Goal: Task Accomplishment & Management: Use online tool/utility

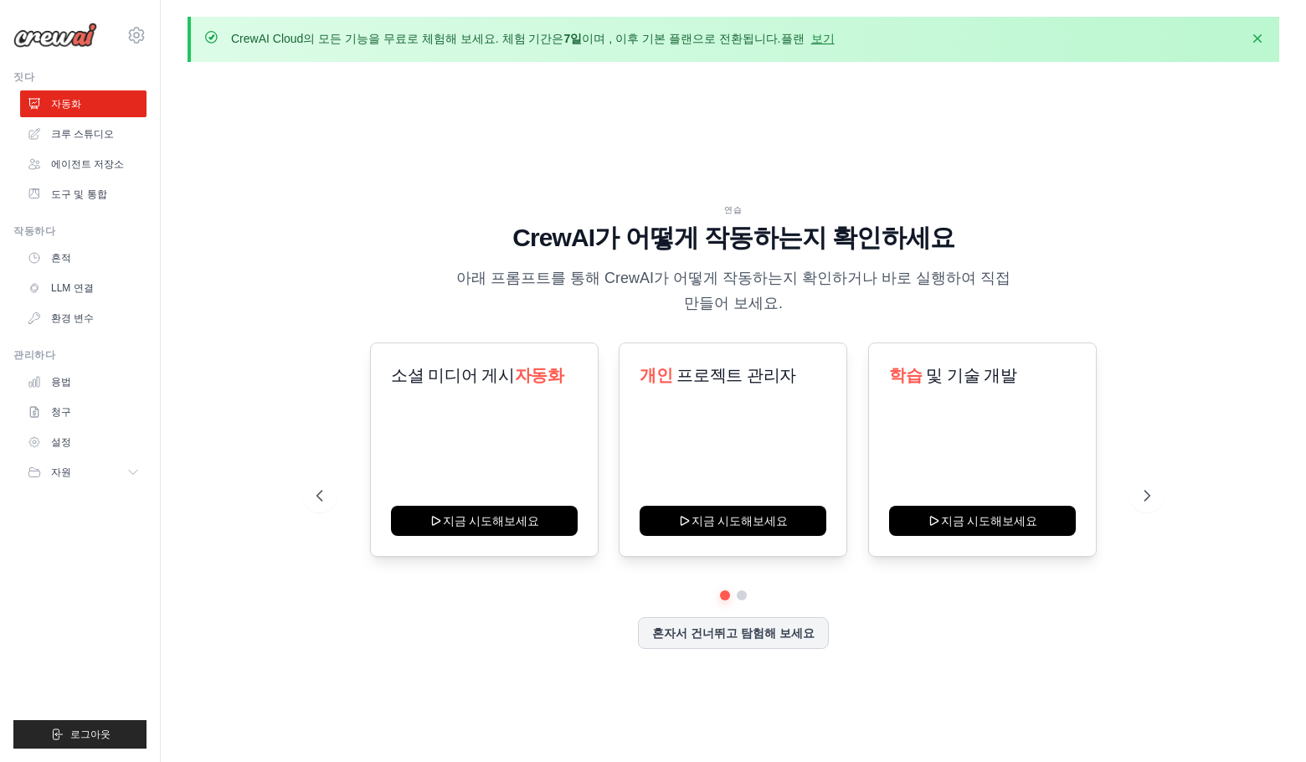
click at [423, 42] on font "CrewAI Cloud의 모든 기능을 무료로 체험해 보세요. 체험 기간은" at bounding box center [397, 38] width 332 height 13
click at [430, 149] on div "연습 CrewAI가 어떻게 작동하는지 확인하세요 아래 프롬프트를 통해 CrewAI가 어떻게 작동하는지 확인하거나 바로 실행하여 직접 만들어 보…" at bounding box center [734, 439] width 1092 height 728
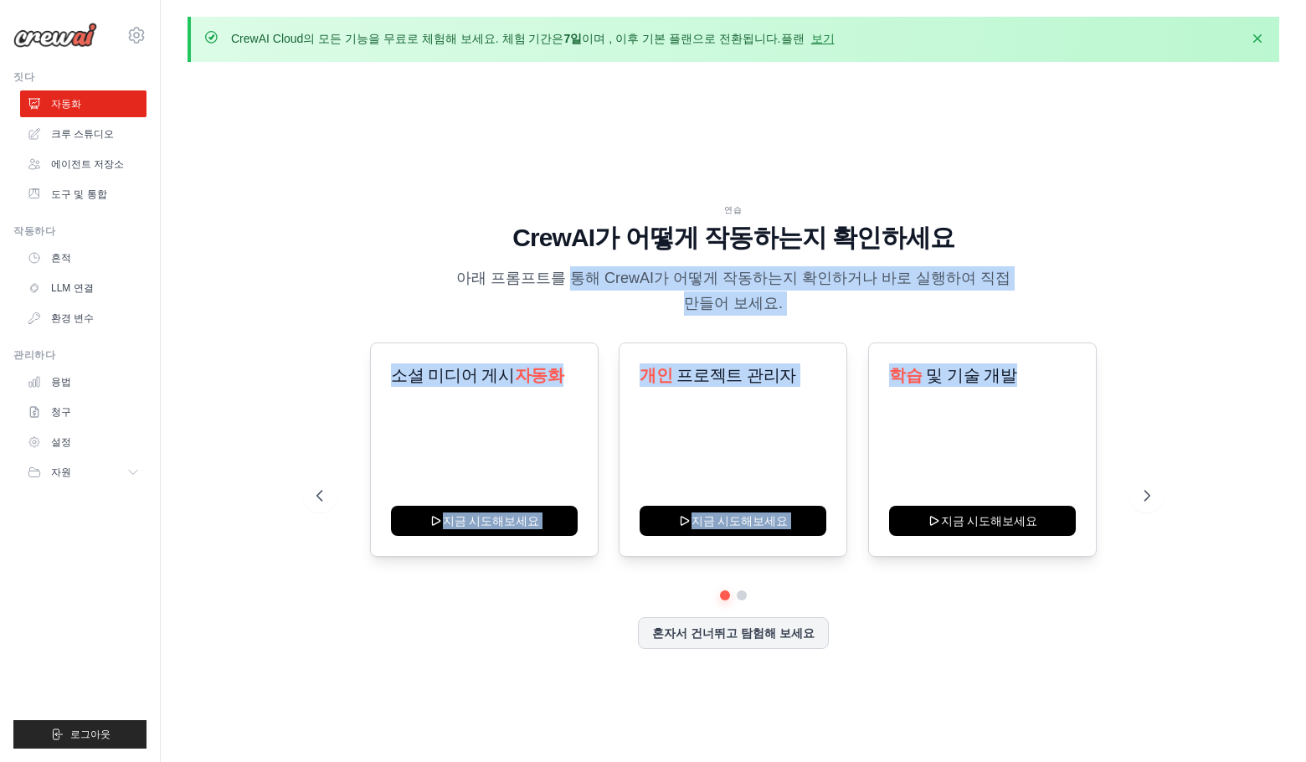
drag, startPoint x: 465, startPoint y: 272, endPoint x: 1064, endPoint y: 327, distance: 601.9
click at [1064, 327] on div "연습 CrewAI가 어떻게 작동하는지 확인하세요 아래 프롬프트를 통해 CrewAI가 어떻게 작동하는지 확인하거나 바로 실행하여 직접 만들어 보…" at bounding box center [732, 439] width 873 height 472
drag, startPoint x: 1064, startPoint y: 327, endPoint x: 1113, endPoint y: 322, distance: 49.6
click at [1064, 326] on div "연습 CrewAI가 어떻게 작동하는지 확인하세요 아래 프롬프트를 통해 CrewAI가 어떻게 작동하는지 확인하거나 바로 실행하여 직접 만들어 보…" at bounding box center [732, 439] width 873 height 472
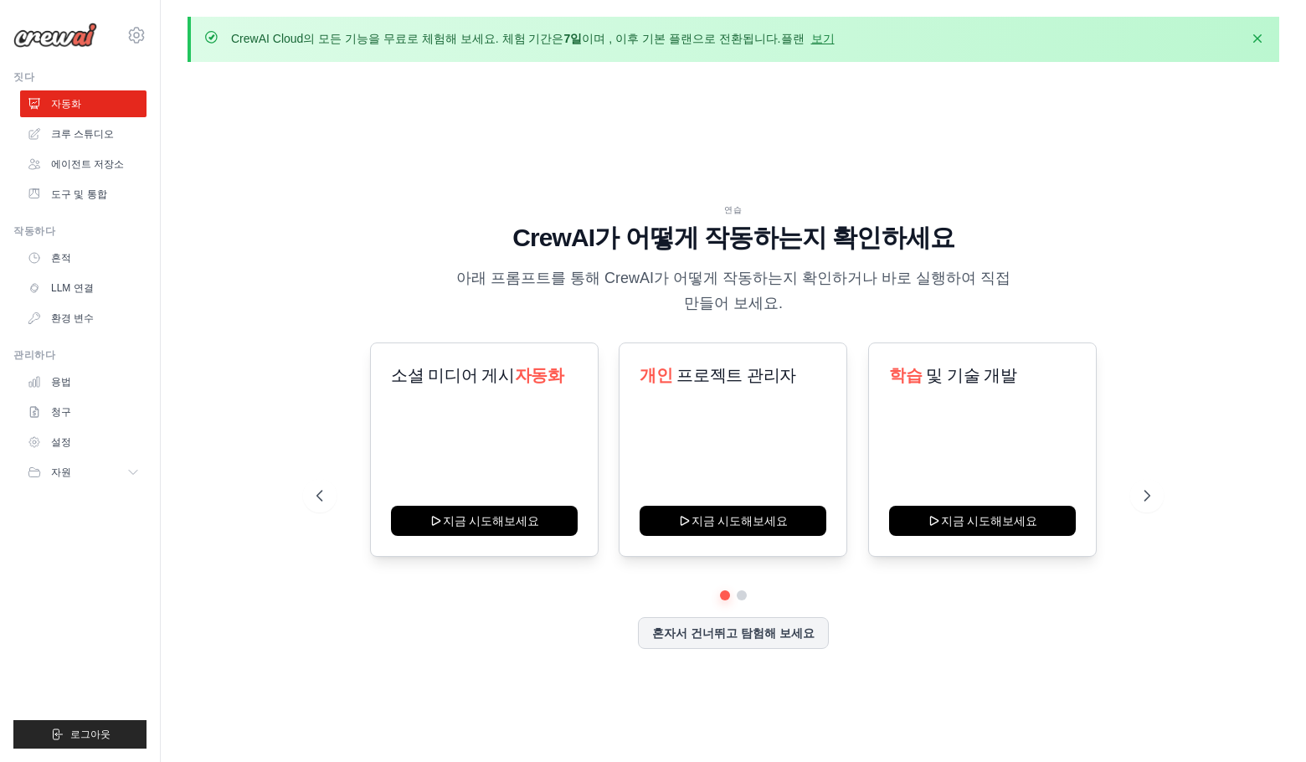
drag, startPoint x: 775, startPoint y: 41, endPoint x: 784, endPoint y: 39, distance: 8.7
click at [781, 40] on font "플랜" at bounding box center [792, 38] width 23 height 13
click at [811, 39] on font "보기" at bounding box center [822, 38] width 23 height 13
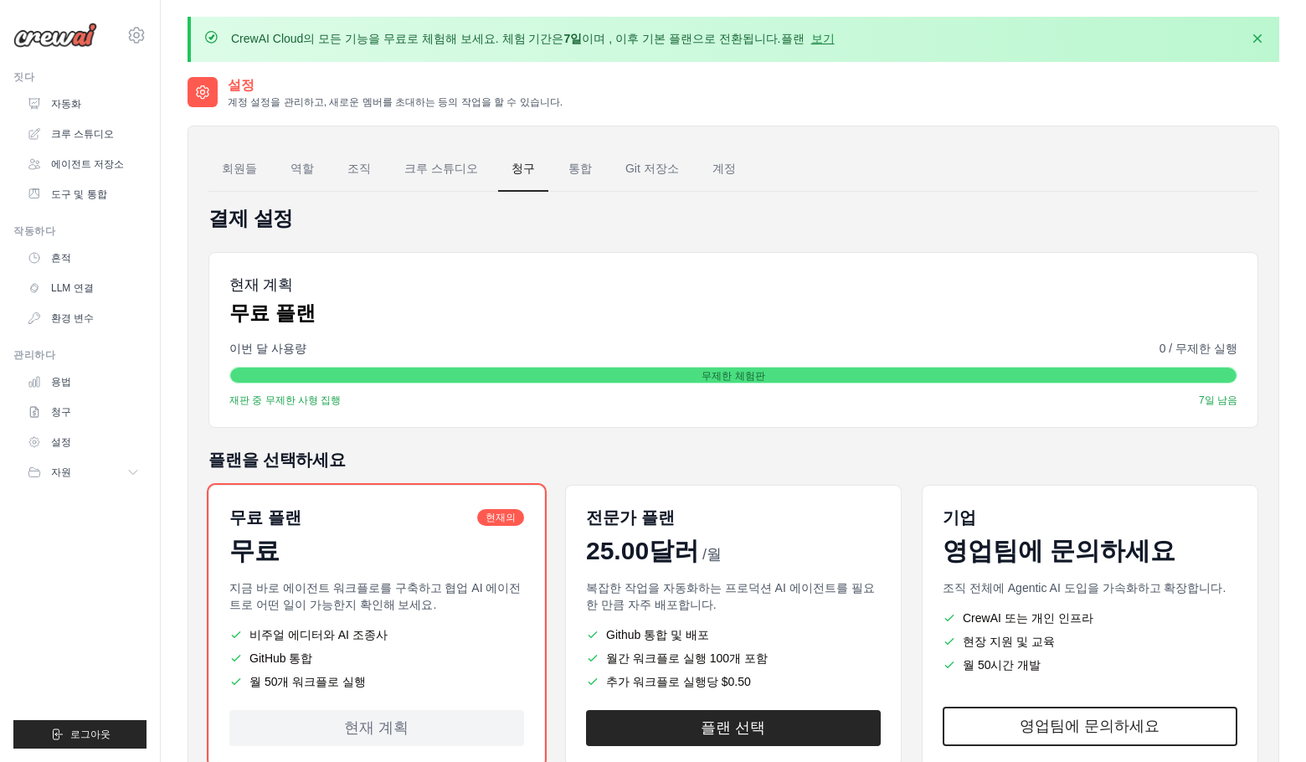
click at [251, 368] on div "무제한 체험판" at bounding box center [733, 376] width 1006 height 17
click at [892, 340] on div "이번 달 사용량 0 / 무제한 실행" at bounding box center [733, 348] width 1008 height 17
click at [993, 374] on div "무제한 체험판" at bounding box center [733, 376] width 1006 height 17
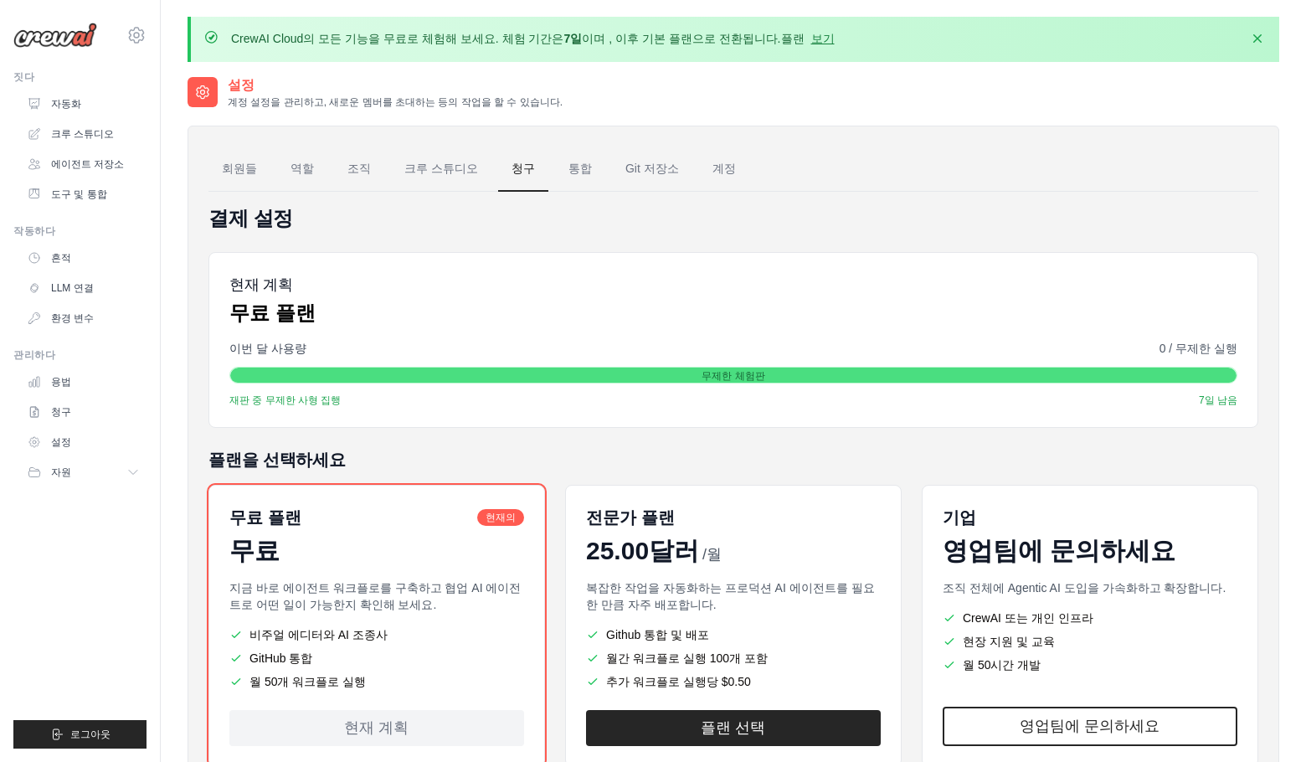
click at [993, 374] on div "무제한 체험판" at bounding box center [733, 376] width 1006 height 17
click at [503, 309] on div "현재 계획 무료 플랜" at bounding box center [733, 300] width 1008 height 54
click at [762, 379] on font "무제한 체험판" at bounding box center [733, 376] width 63 height 12
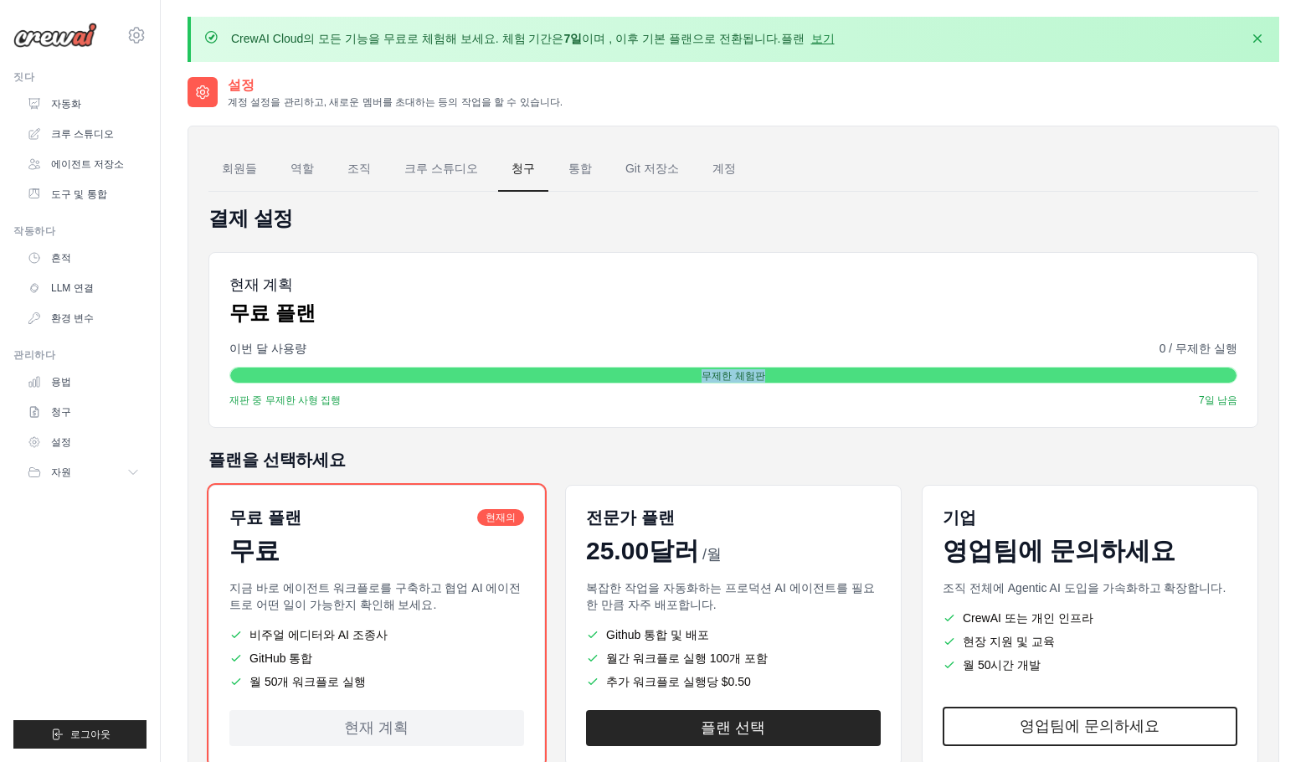
click at [762, 379] on font "무제한 체험판" at bounding box center [733, 376] width 63 height 12
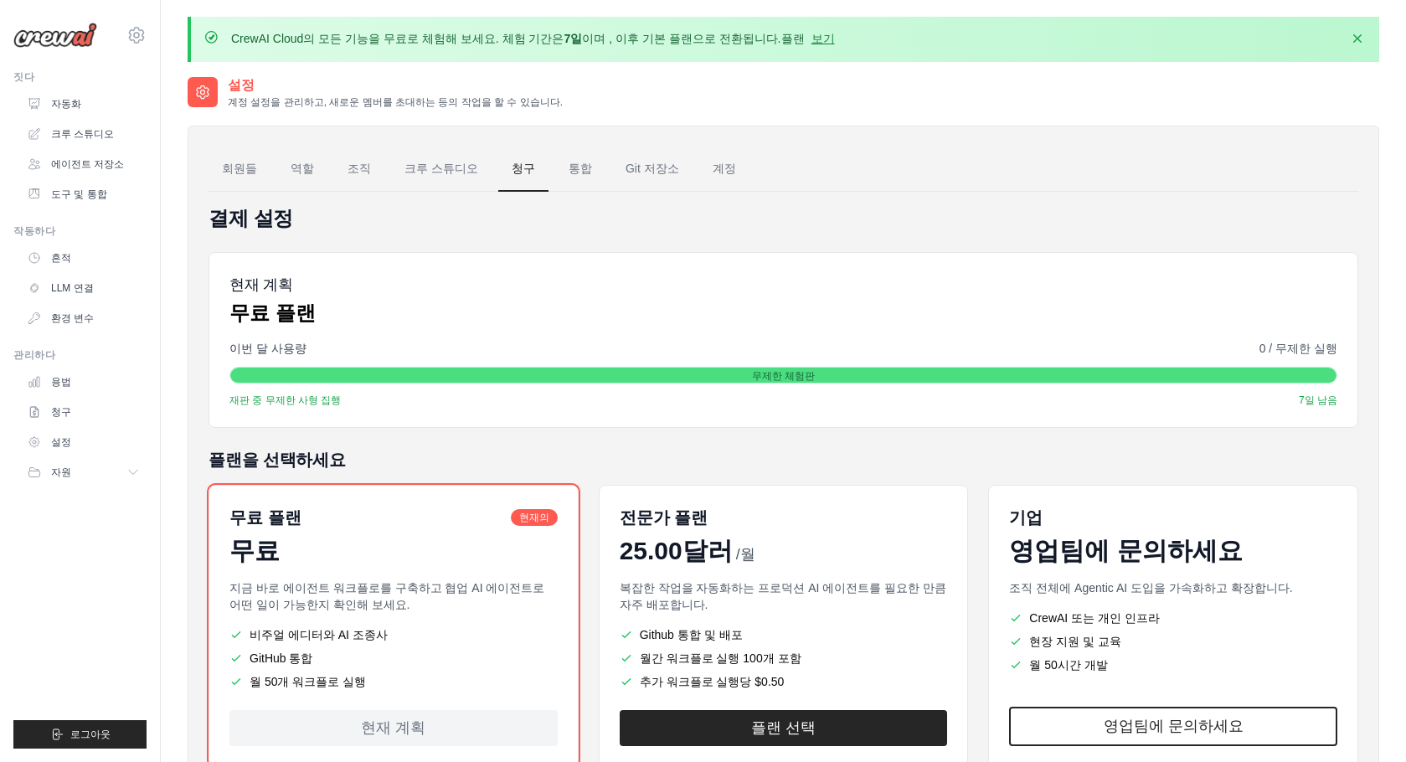
click at [841, 219] on h4 "결제 설정" at bounding box center [782, 218] width 1149 height 27
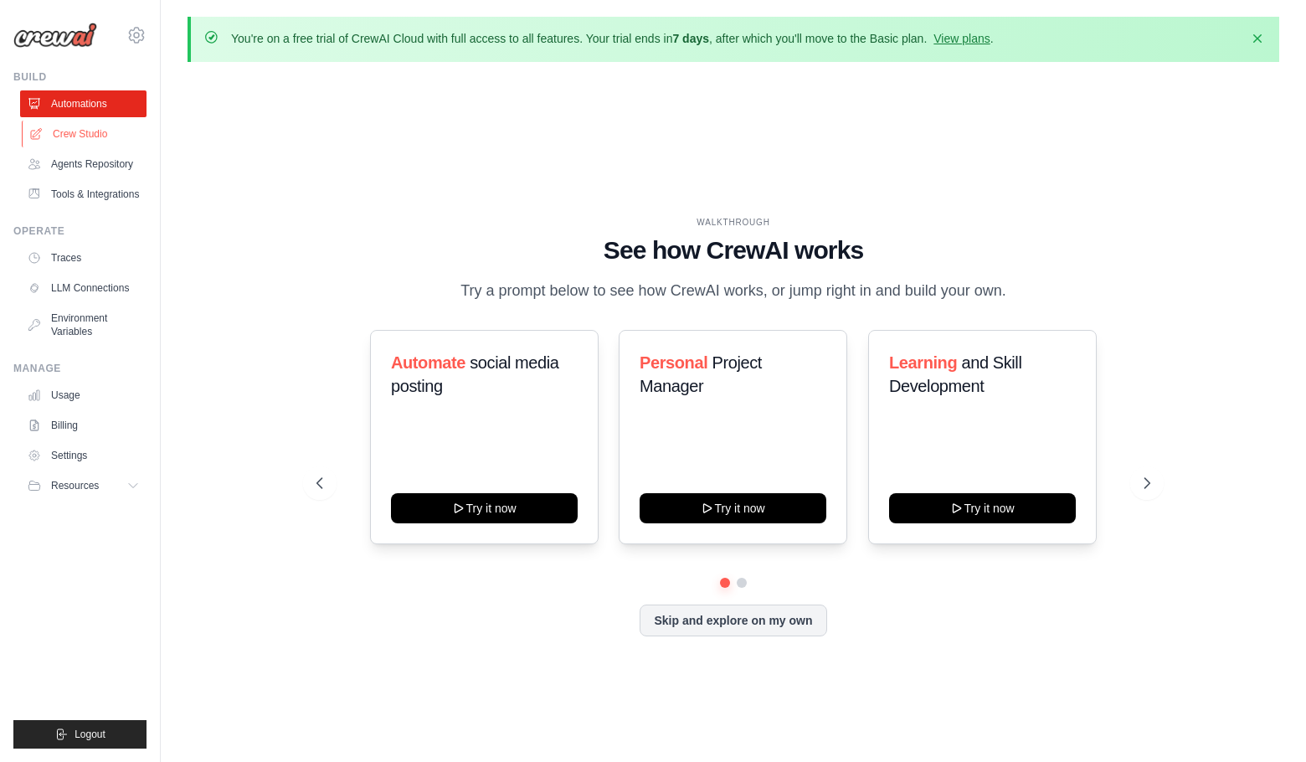
click at [100, 138] on link "Crew Studio" at bounding box center [85, 134] width 126 height 27
drag, startPoint x: 645, startPoint y: 368, endPoint x: 776, endPoint y: 483, distance: 174.4
click at [782, 440] on div "Personal Project Manager Try it now" at bounding box center [733, 437] width 229 height 214
click at [762, 502] on div "Personal Project Manager Try it now" at bounding box center [733, 437] width 229 height 214
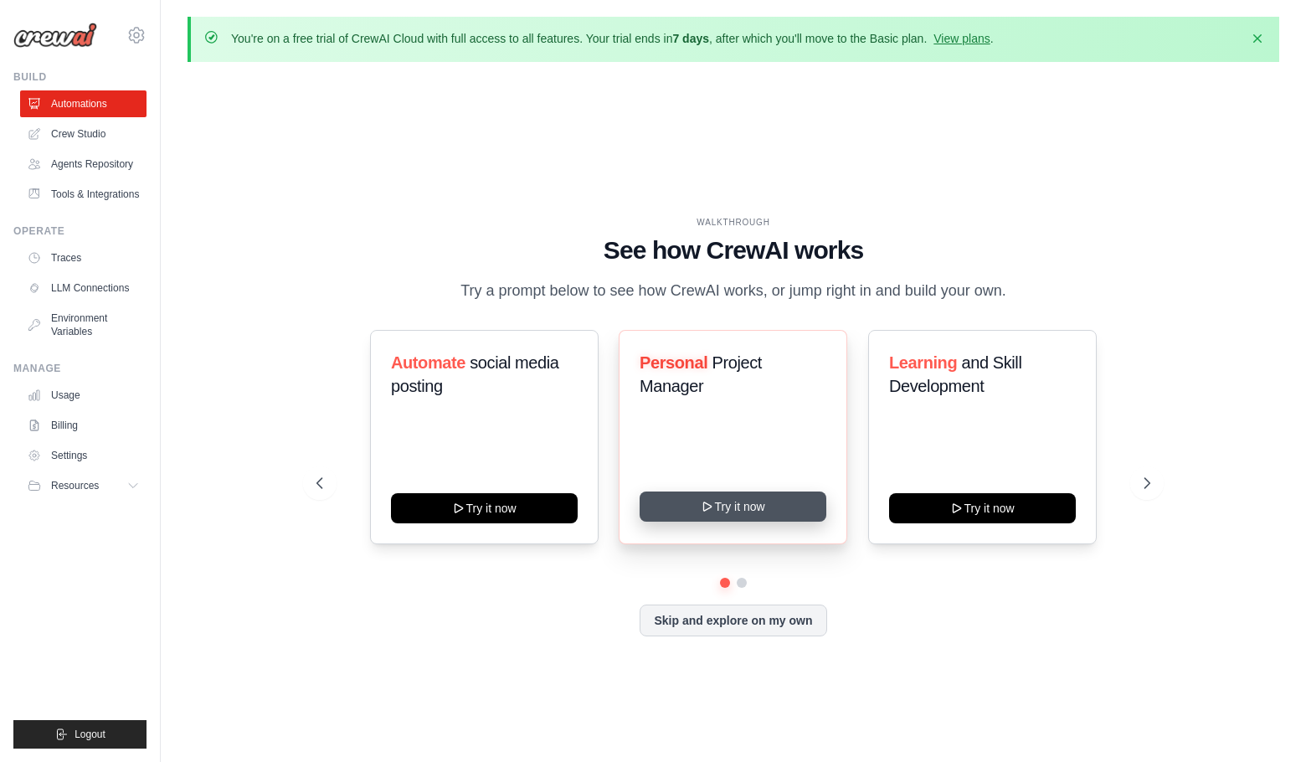
click at [772, 535] on div "Personal Project Manager Try it now" at bounding box center [733, 437] width 229 height 214
click at [774, 517] on button "Try it now" at bounding box center [733, 506] width 187 height 30
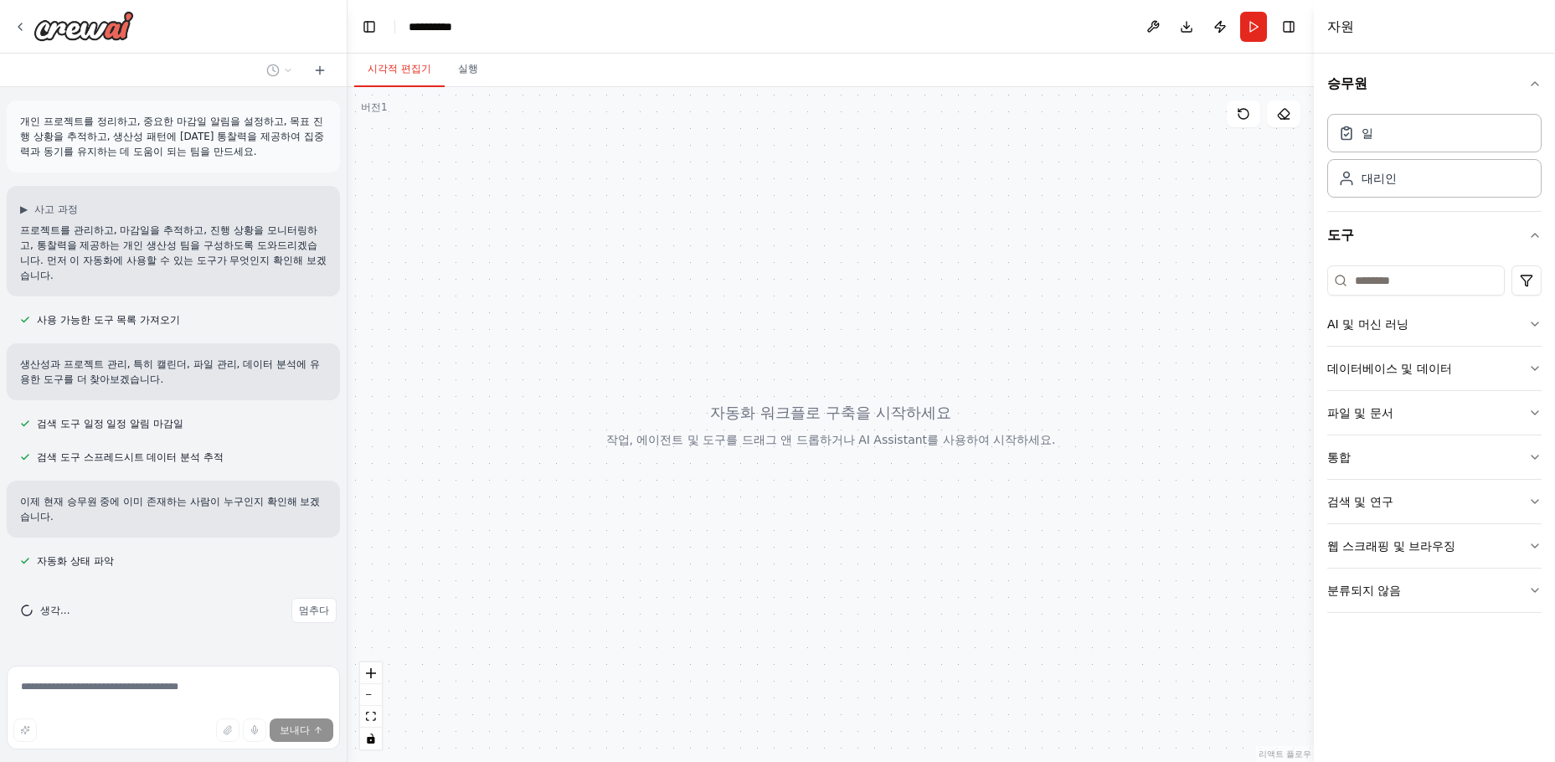
click at [873, 441] on div at bounding box center [830, 424] width 966 height 675
click at [956, 360] on div at bounding box center [830, 424] width 966 height 675
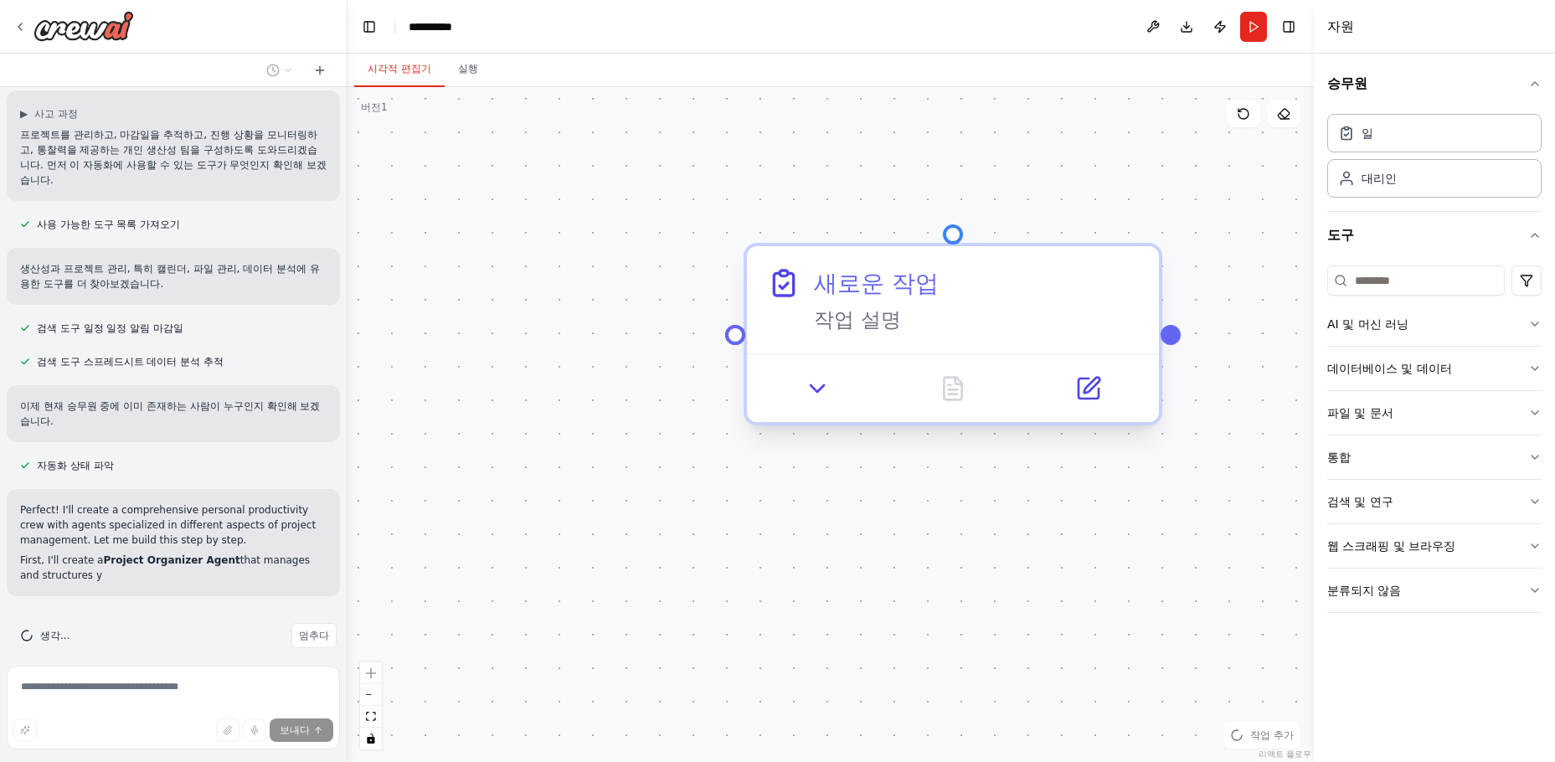
scroll to position [111, 0]
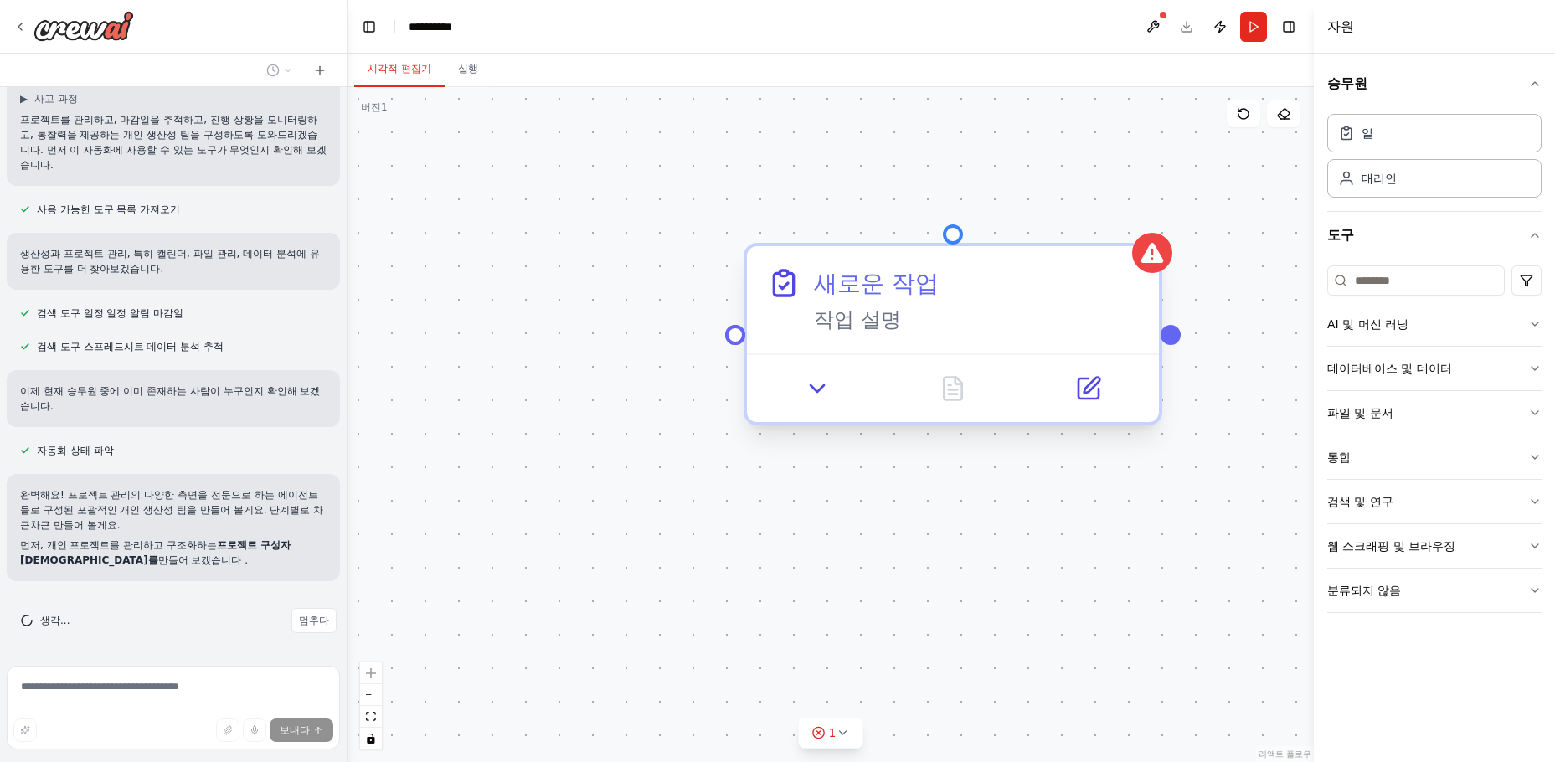
click at [885, 296] on font "새로운 작업" at bounding box center [876, 283] width 125 height 27
click at [885, 295] on font "새로운 작업" at bounding box center [876, 283] width 125 height 27
click at [874, 288] on font "새로운 작업" at bounding box center [876, 283] width 125 height 27
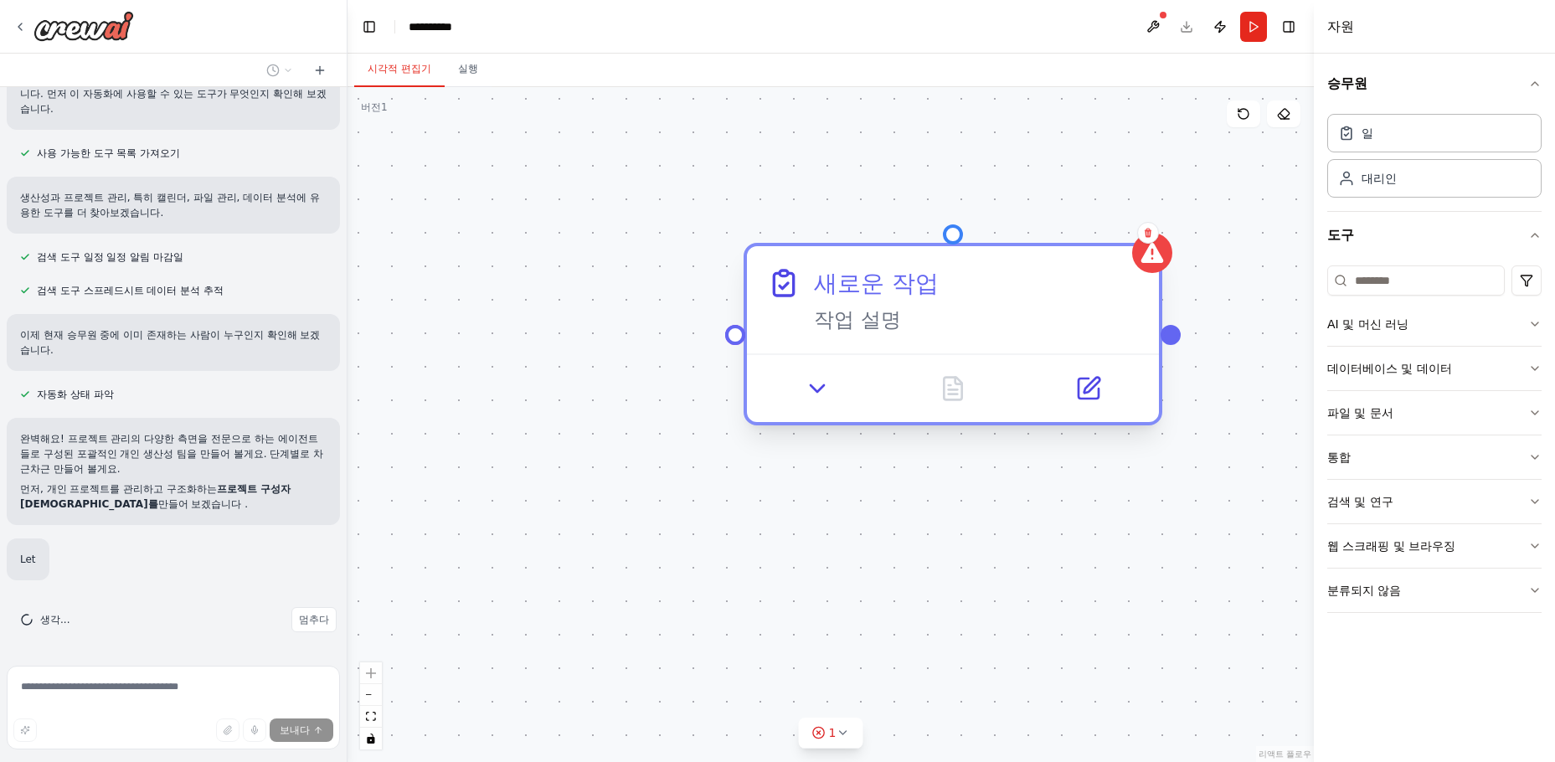
click at [874, 288] on font "새로운 작업" at bounding box center [876, 283] width 125 height 27
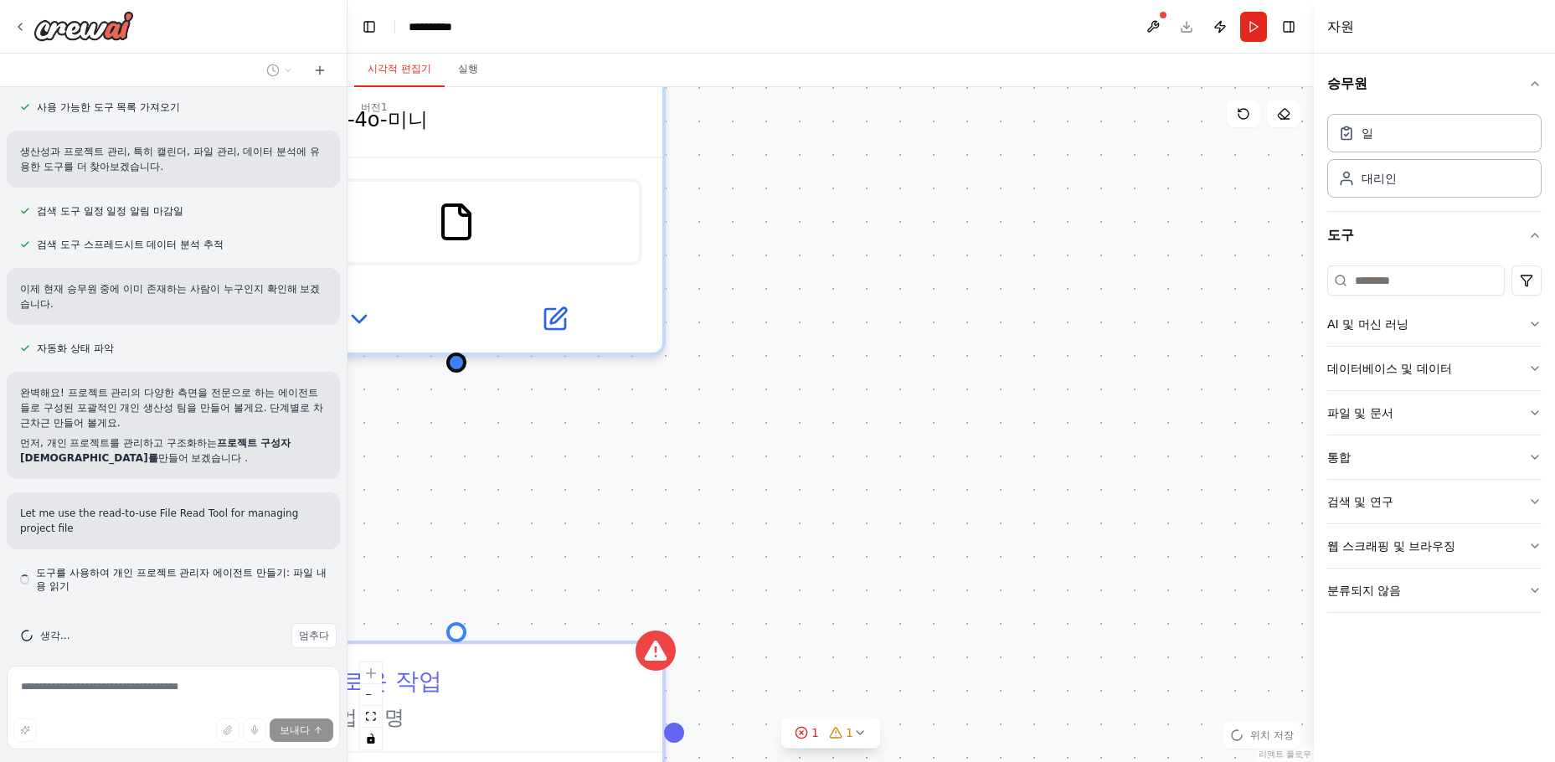
scroll to position [228, 0]
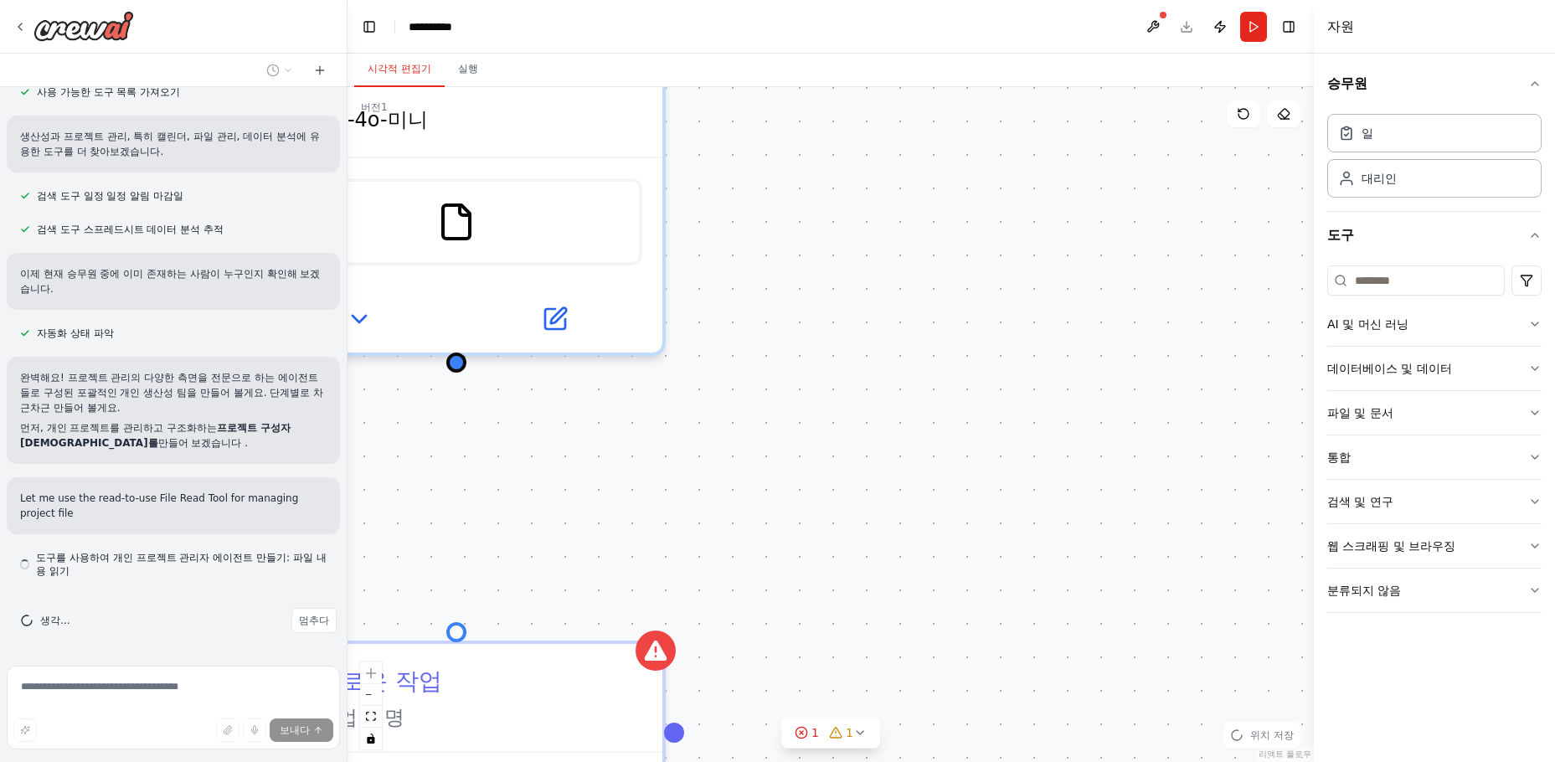
drag, startPoint x: 986, startPoint y: 297, endPoint x: 1105, endPoint y: 313, distance: 119.9
click at [1105, 313] on div "트리거 트리거가 구성되지 않았습니다 이벤트 일정 관리하다 새로운 작업 작업 설명 개인 프로젝트 주최자 {user_name}의 개인 프로젝트를 …" at bounding box center [830, 424] width 966 height 675
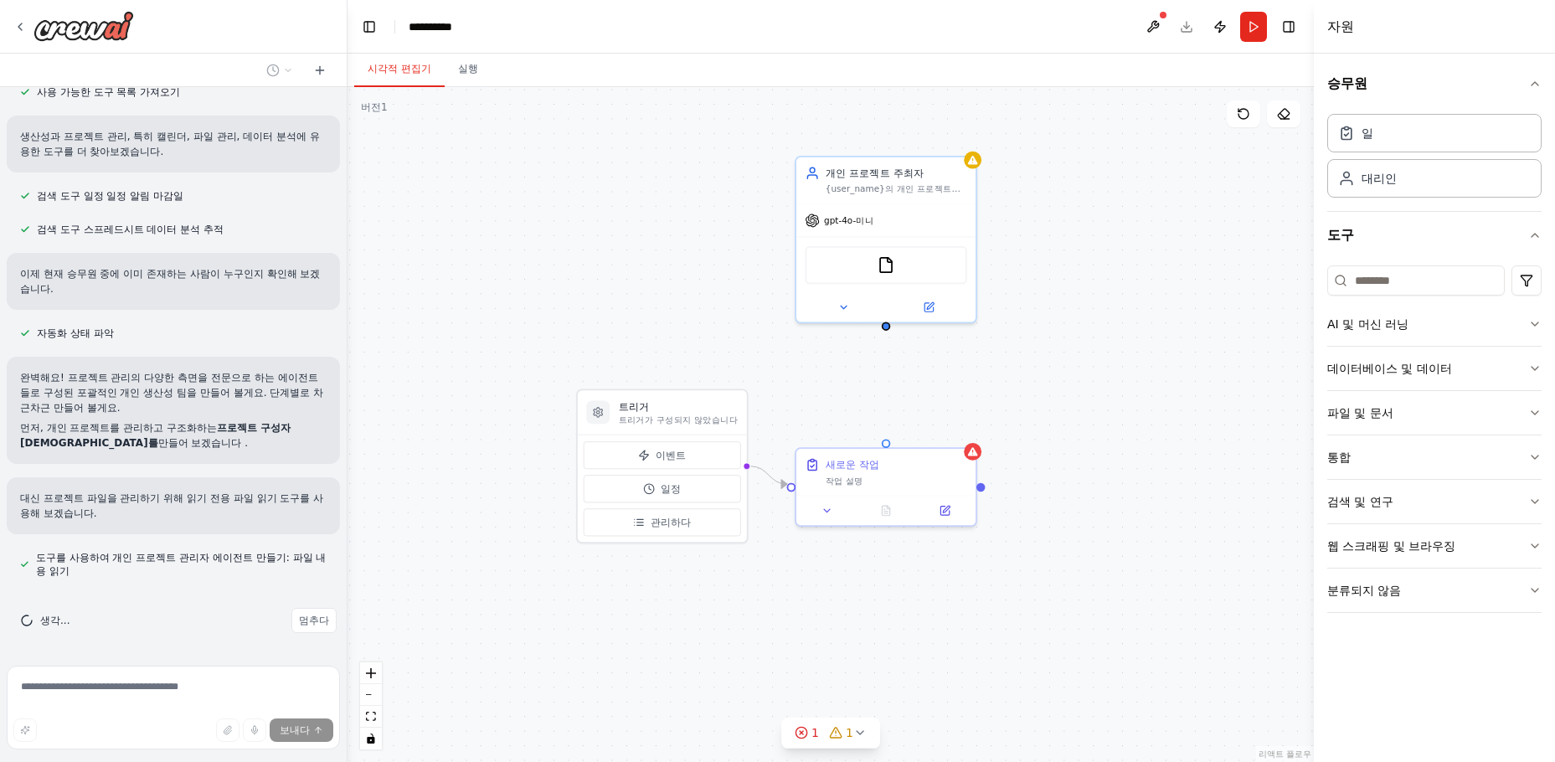
drag, startPoint x: 998, startPoint y: 390, endPoint x: 1031, endPoint y: 368, distance: 39.2
click at [1031, 368] on div "트리거 트리거가 구성되지 않았습니다 이벤트 일정 관리하다 새로운 작업 작업 설명 개인 프로젝트 주최자 {user_name}의 개인 프로젝트를 …" at bounding box center [830, 424] width 966 height 675
click at [299, 620] on font "멈추다" at bounding box center [314, 621] width 30 height 12
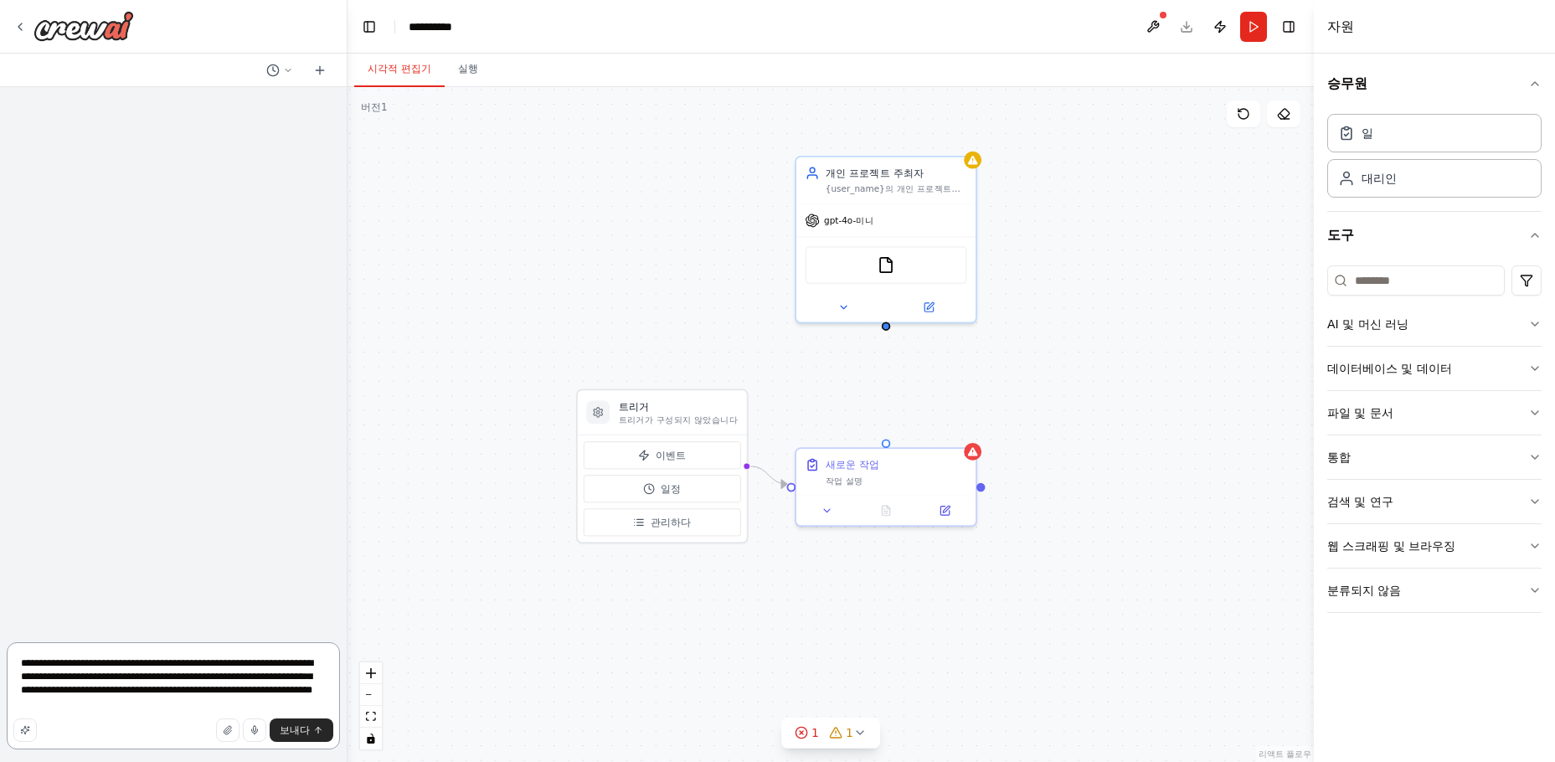
scroll to position [0, 0]
click at [188, 697] on textarea "**********" at bounding box center [173, 695] width 333 height 107
click at [116, 688] on textarea "**********" at bounding box center [173, 695] width 333 height 107
type textarea "**********"
click at [934, 468] on div "새로운 작업" at bounding box center [895, 462] width 141 height 14
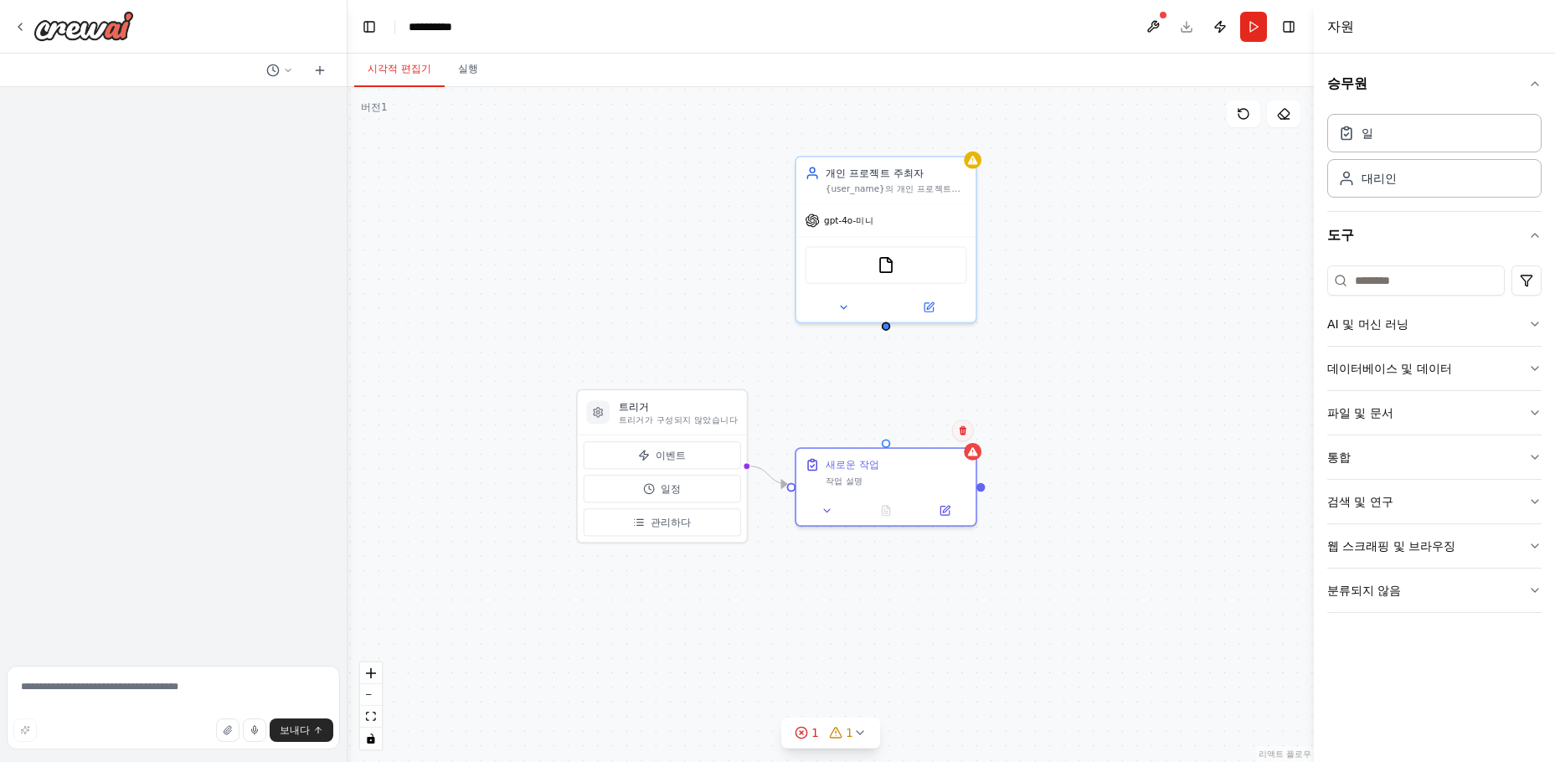
click at [965, 437] on button at bounding box center [963, 430] width 22 height 22
click at [965, 437] on button at bounding box center [969, 427] width 22 height 22
click at [969, 430] on icon at bounding box center [968, 427] width 7 height 9
click at [969, 429] on icon at bounding box center [969, 427] width 10 height 10
click at [965, 426] on icon at bounding box center [969, 427] width 10 height 10
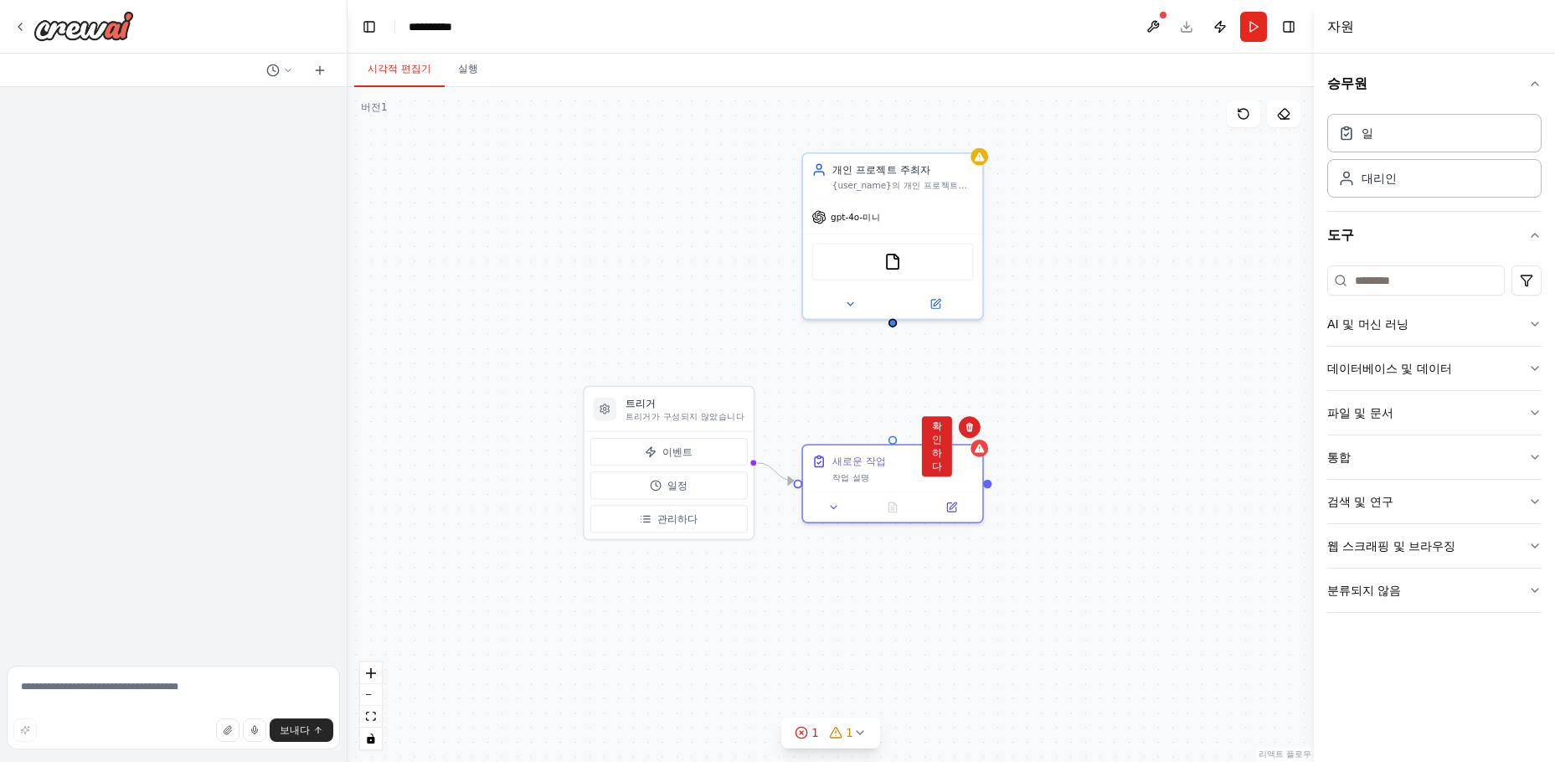
drag, startPoint x: 931, startPoint y: 435, endPoint x: 914, endPoint y: 389, distance: 49.0
click at [932, 435] on font "확인하다" at bounding box center [937, 446] width 10 height 52
click at [918, 235] on div "파일 읽기 도구" at bounding box center [892, 258] width 179 height 56
click at [974, 145] on div "확인하다" at bounding box center [969, 134] width 28 height 28
click at [967, 142] on button at bounding box center [970, 134] width 22 height 22
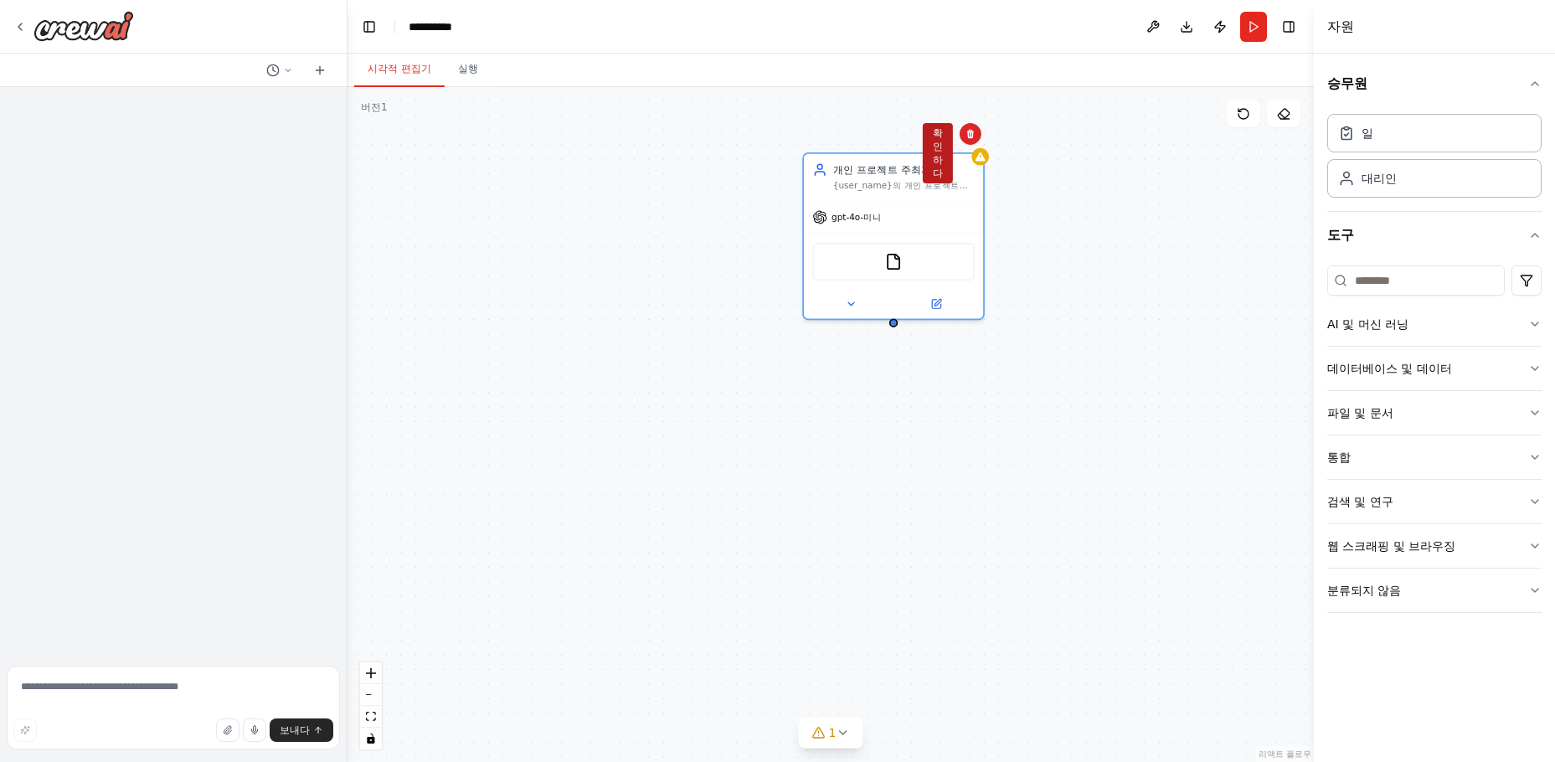
click at [938, 152] on font "확인하다" at bounding box center [938, 153] width 10 height 52
click at [938, 139] on font "확인하다" at bounding box center [938, 153] width 10 height 52
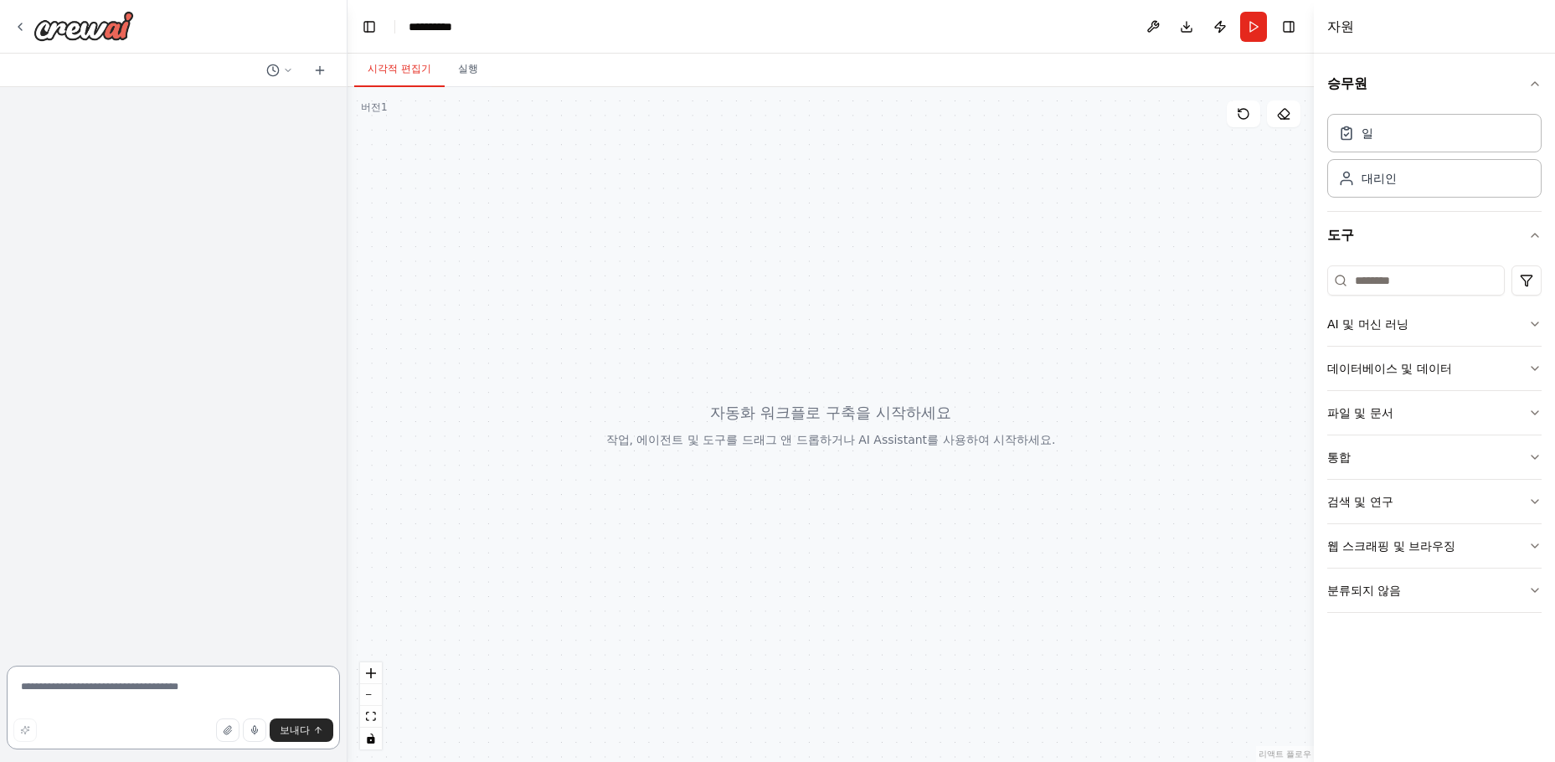
click at [87, 702] on textarea at bounding box center [173, 708] width 333 height 84
type textarea "*"
type textarea "**********"
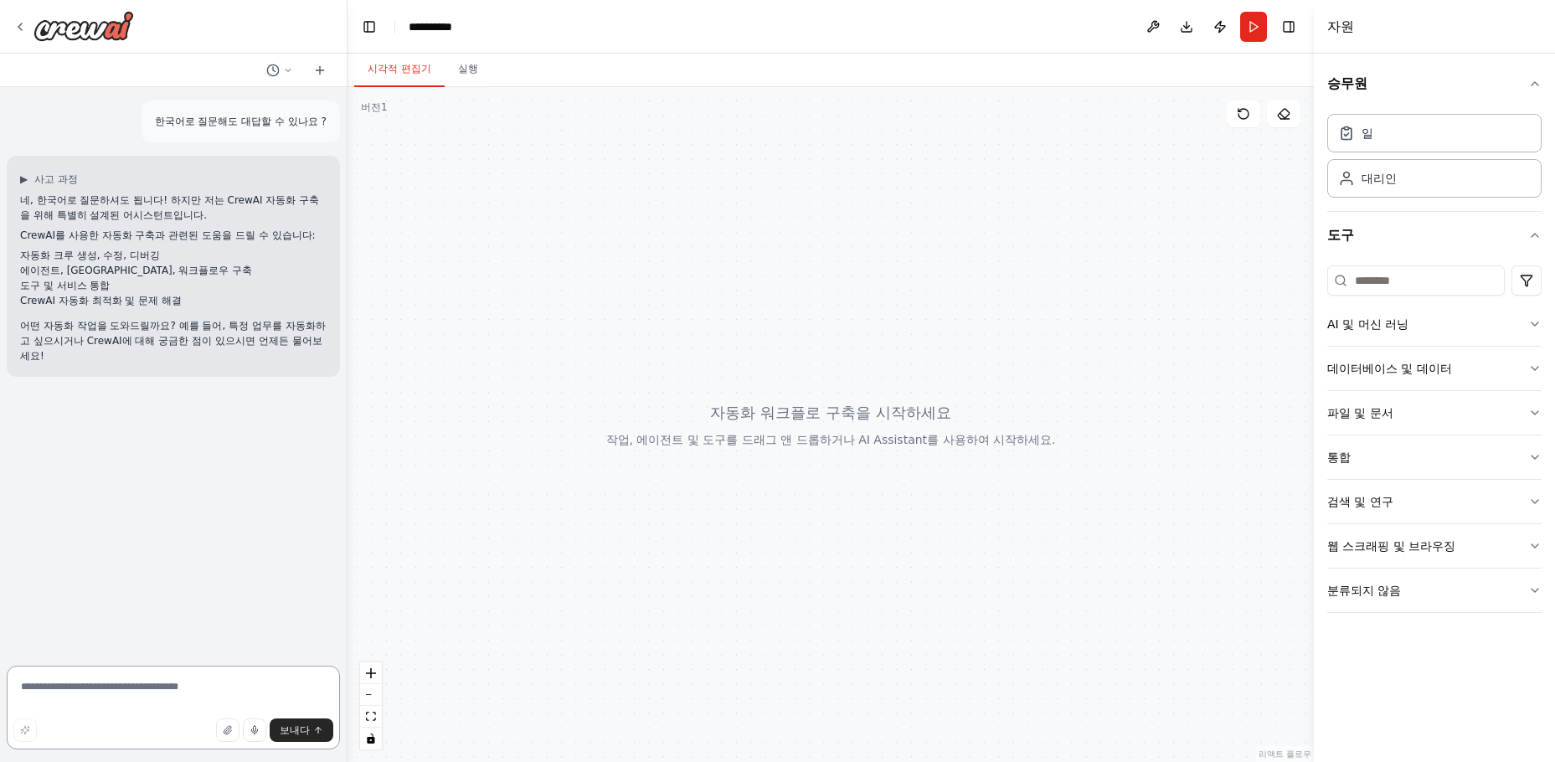
click at [137, 688] on textarea at bounding box center [173, 708] width 333 height 84
type textarea "**********"
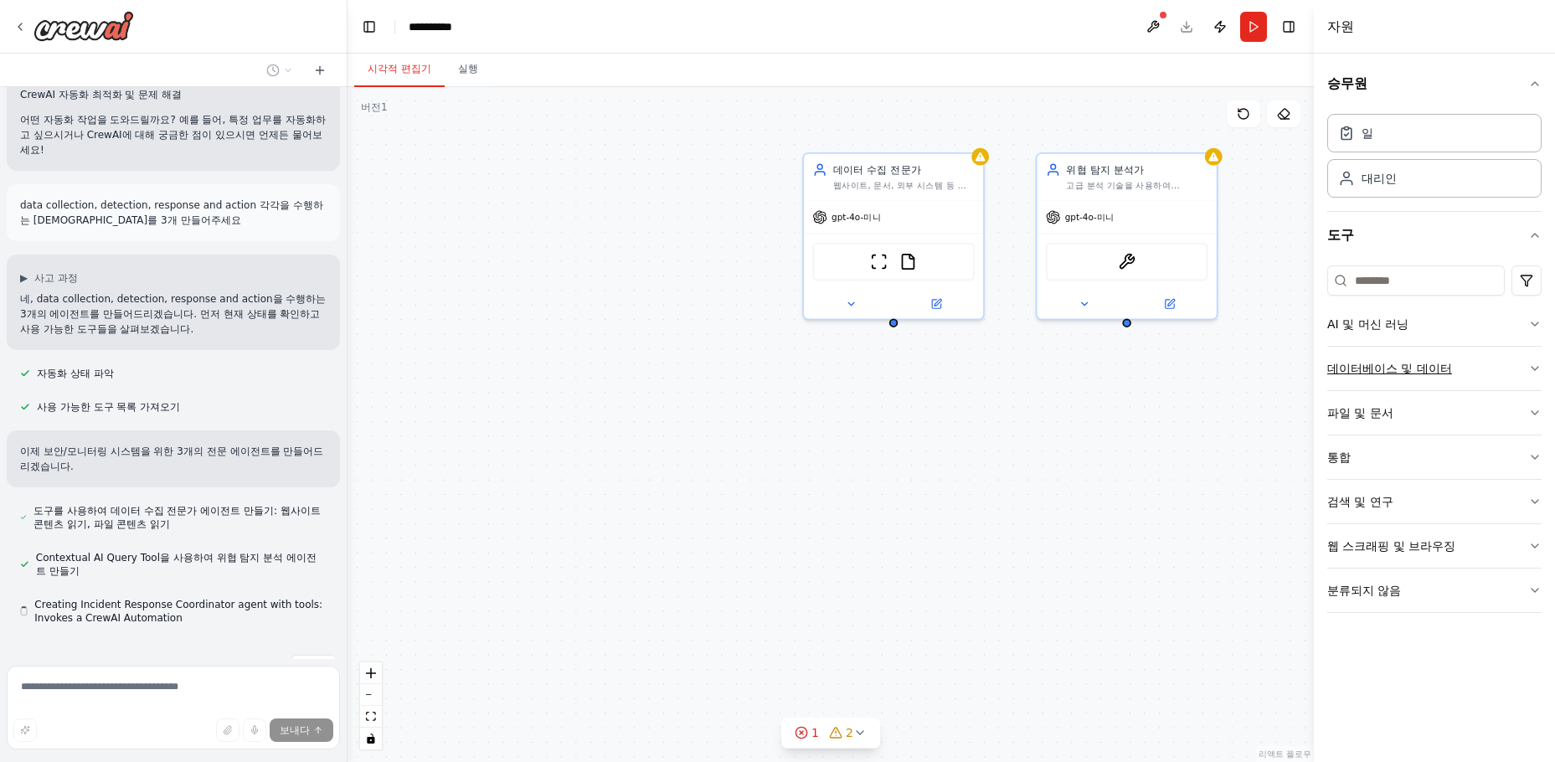
scroll to position [253, 0]
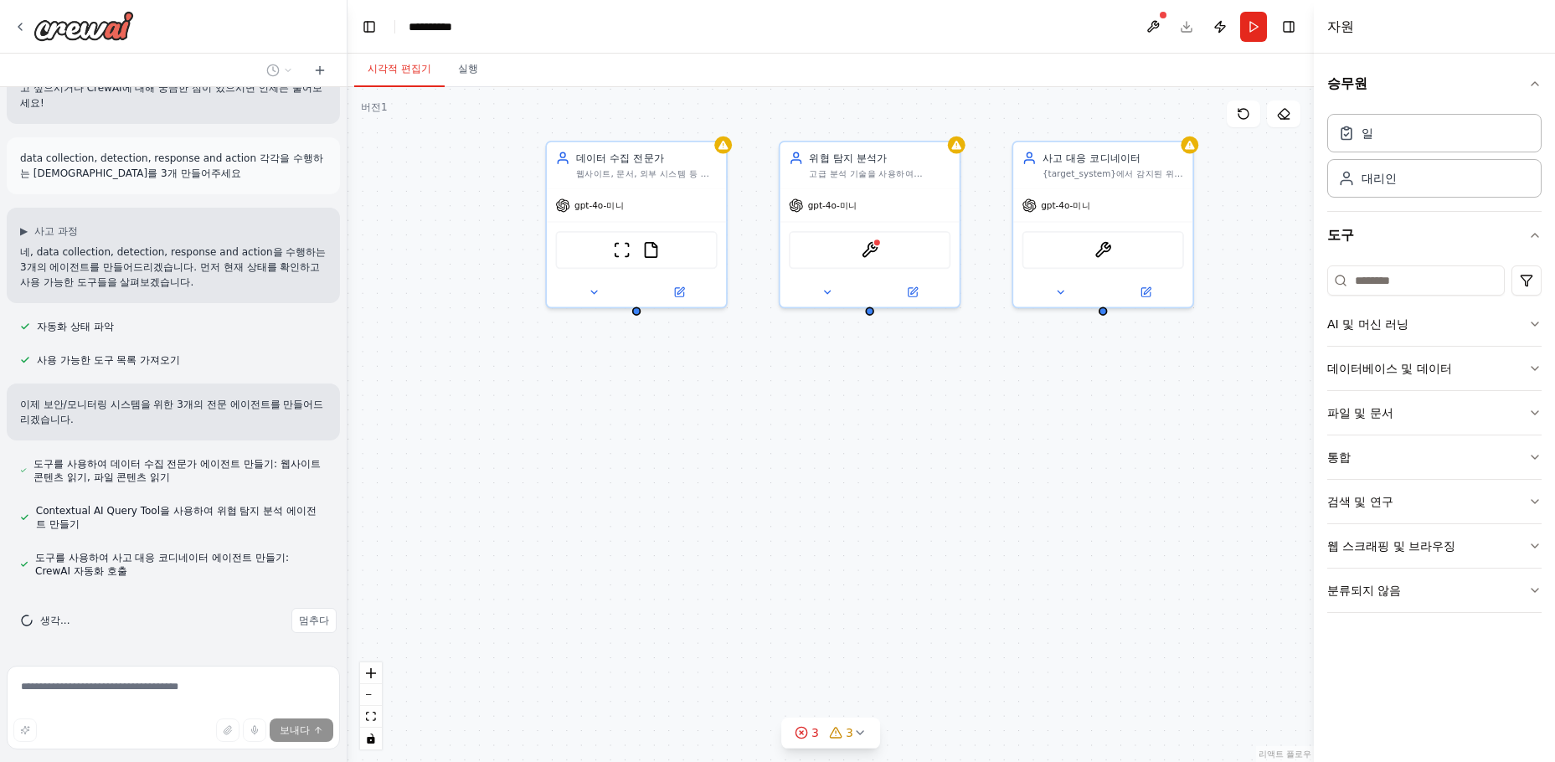
drag, startPoint x: 1160, startPoint y: 450, endPoint x: 903, endPoint y: 438, distance: 257.3
click at [903, 438] on div "데이터 수집 전문가 웹사이트, 문서, 외부 시스템 등 다양한 소스에서 체계적으로 데이터를 수집하여 {target_system} 모니터링 및 분…" at bounding box center [830, 424] width 966 height 675
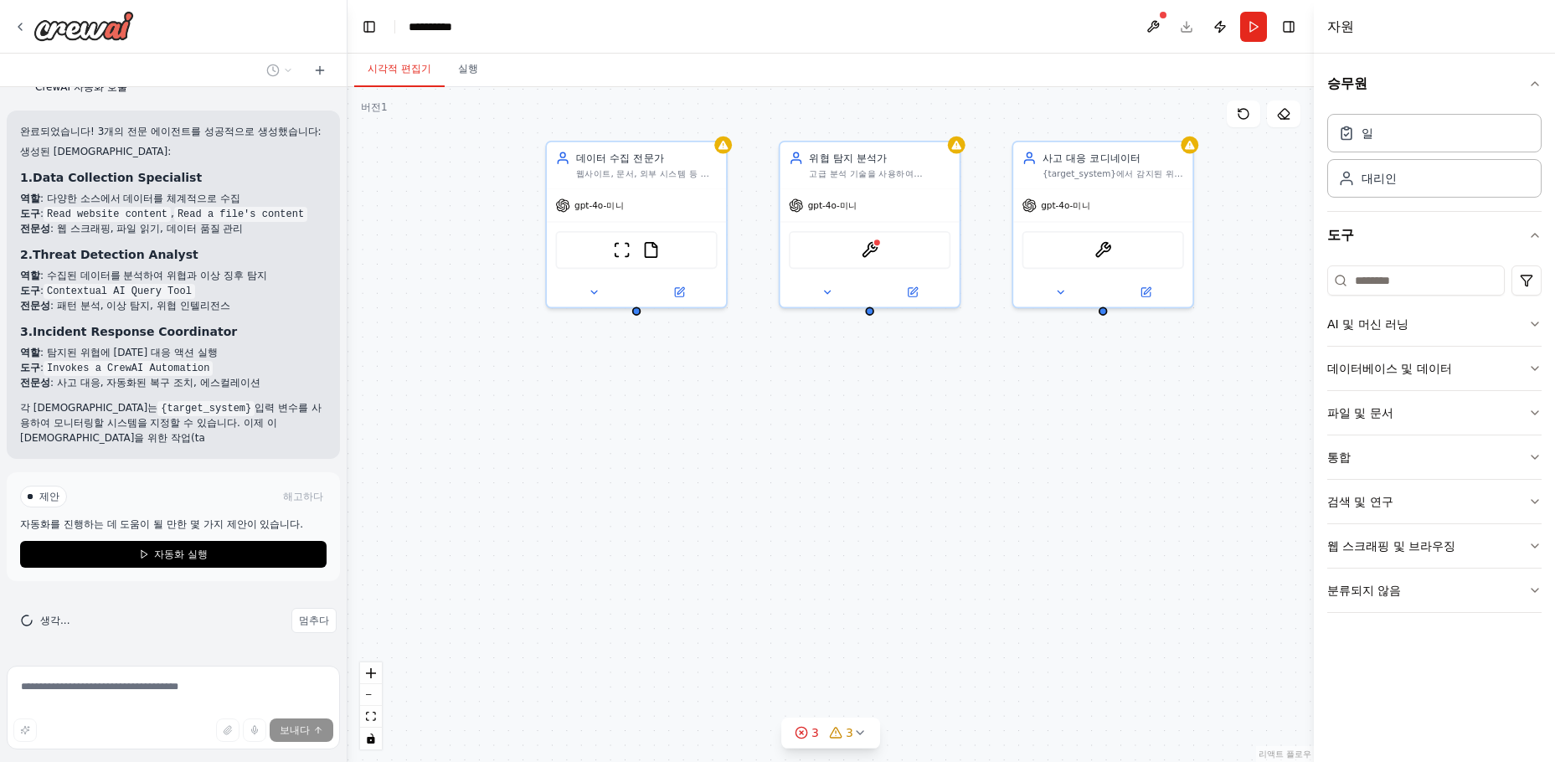
scroll to position [752, 0]
click at [291, 619] on button "멈추다" at bounding box center [313, 619] width 45 height 25
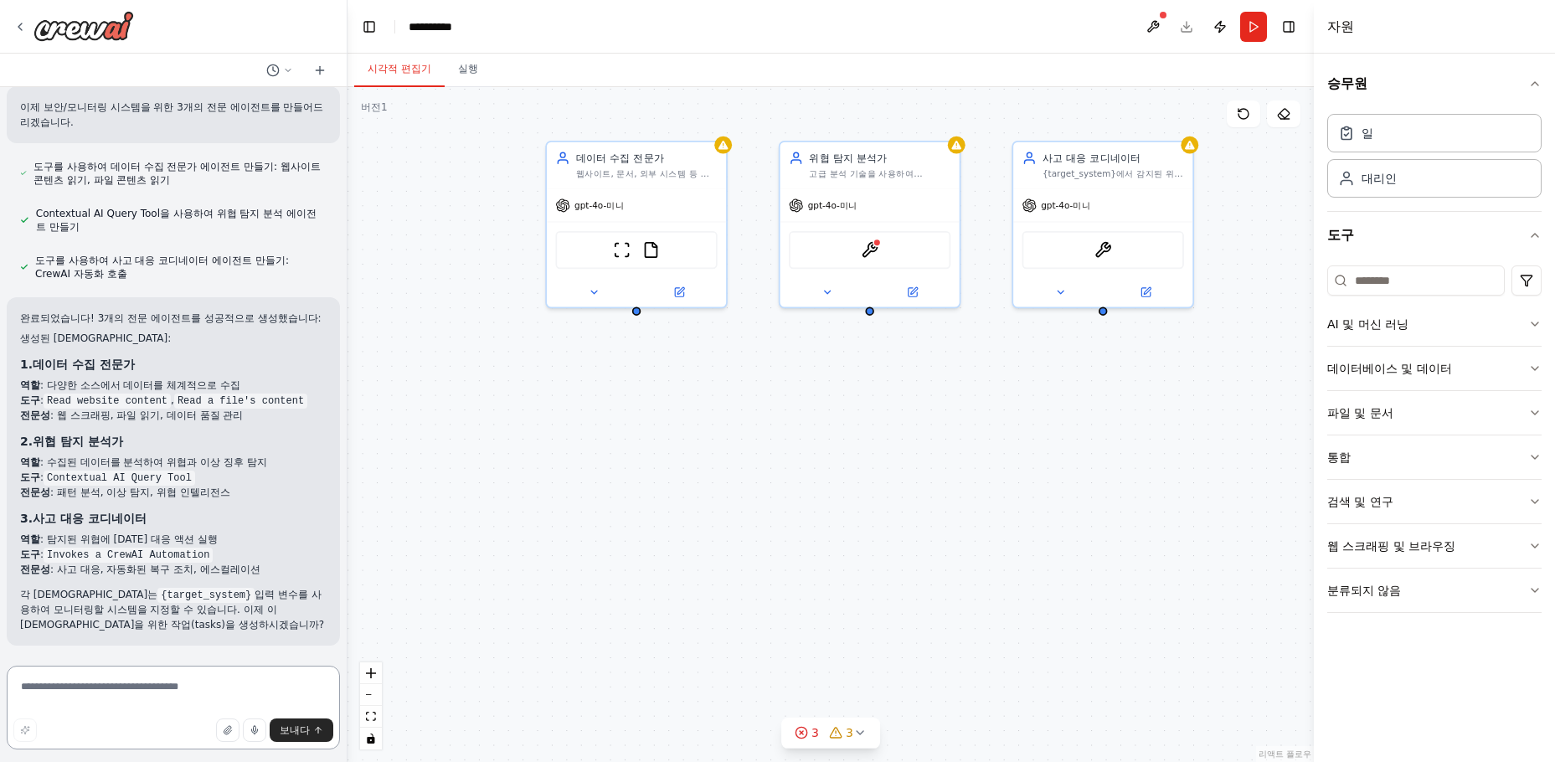
scroll to position [564, 0]
click at [174, 694] on textarea at bounding box center [173, 708] width 333 height 84
type textarea "*"
click at [129, 702] on textarea "**********" at bounding box center [173, 708] width 333 height 84
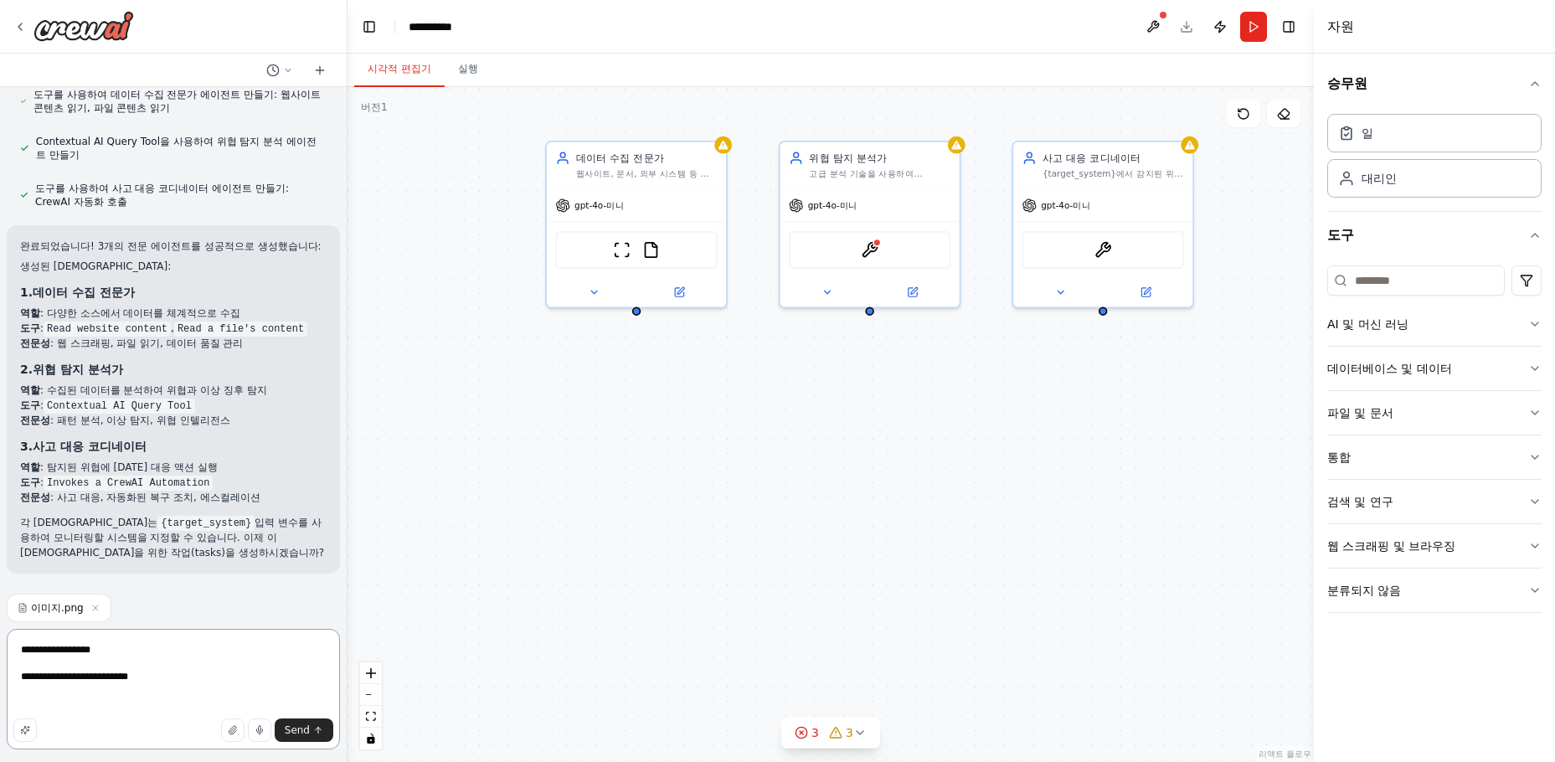
scroll to position [2, 0]
click at [111, 676] on textarea "**********" at bounding box center [173, 689] width 333 height 121
type textarea "**********"
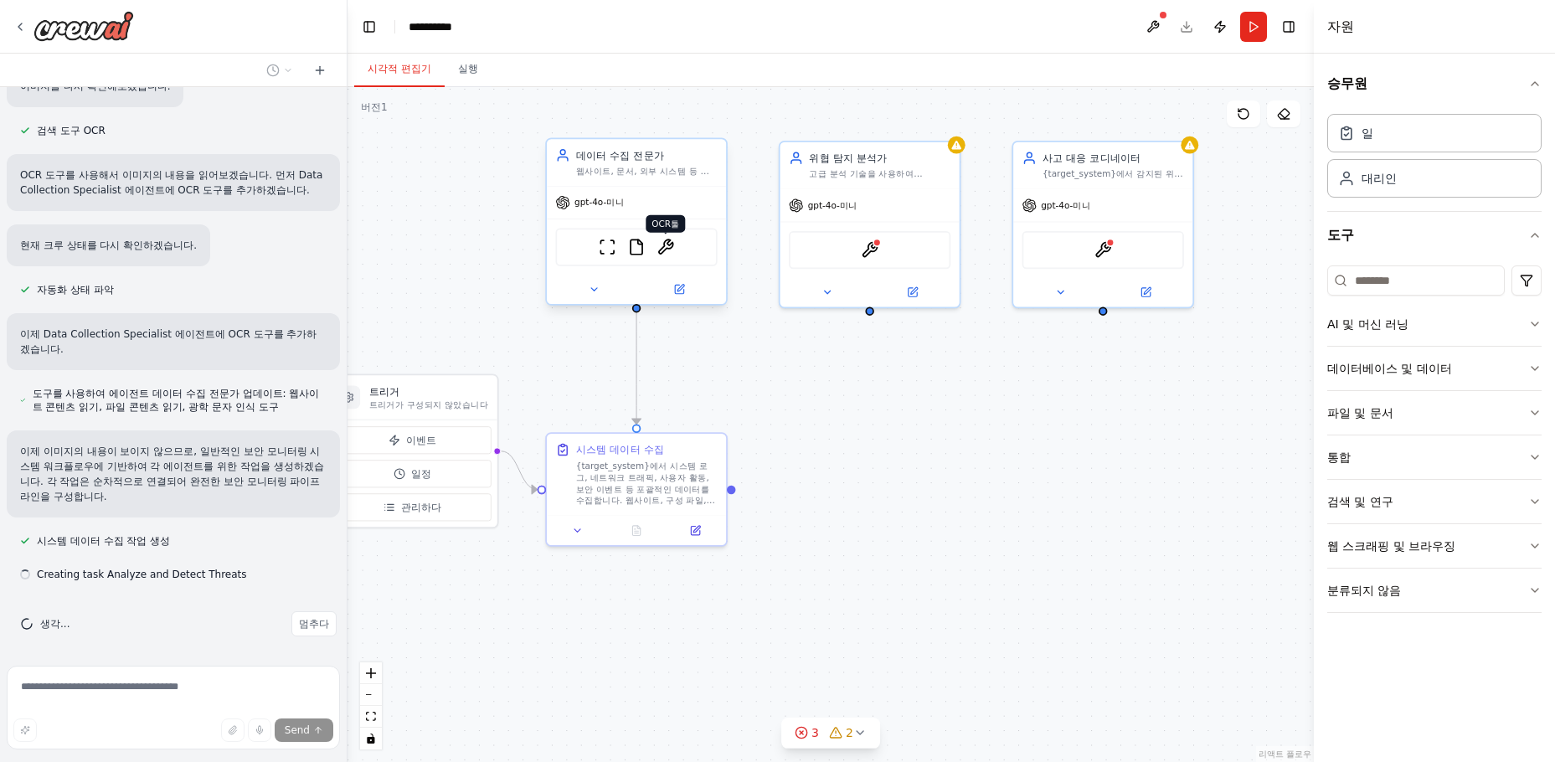
scroll to position [1406, 0]
click at [666, 247] on img at bounding box center [665, 248] width 18 height 18
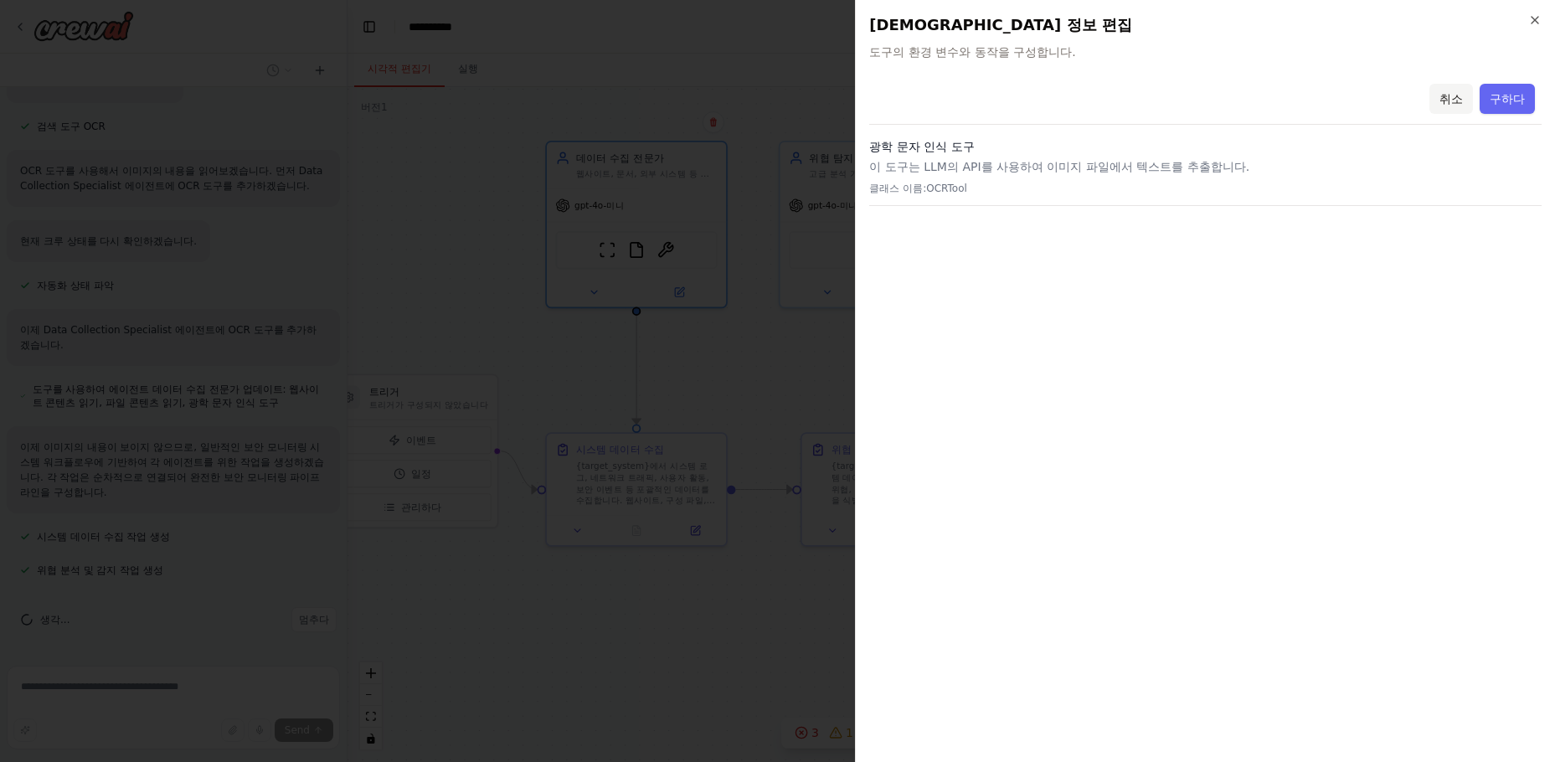
scroll to position [1440, 0]
click at [1244, 187] on p "클래스 이름: OCRTool" at bounding box center [1205, 188] width 672 height 13
drag, startPoint x: 1103, startPoint y: 174, endPoint x: 1324, endPoint y: 161, distance: 222.3
click at [1269, 184] on div "광학 문자 인식 도구 이 도구는 LLM의 API를 사용하여 이미지 파일에서 텍스트를 추출합니다. 클래스 이름: OCRTool" at bounding box center [1205, 172] width 672 height 68
click at [1318, 92] on font "취소" at bounding box center [1450, 98] width 23 height 13
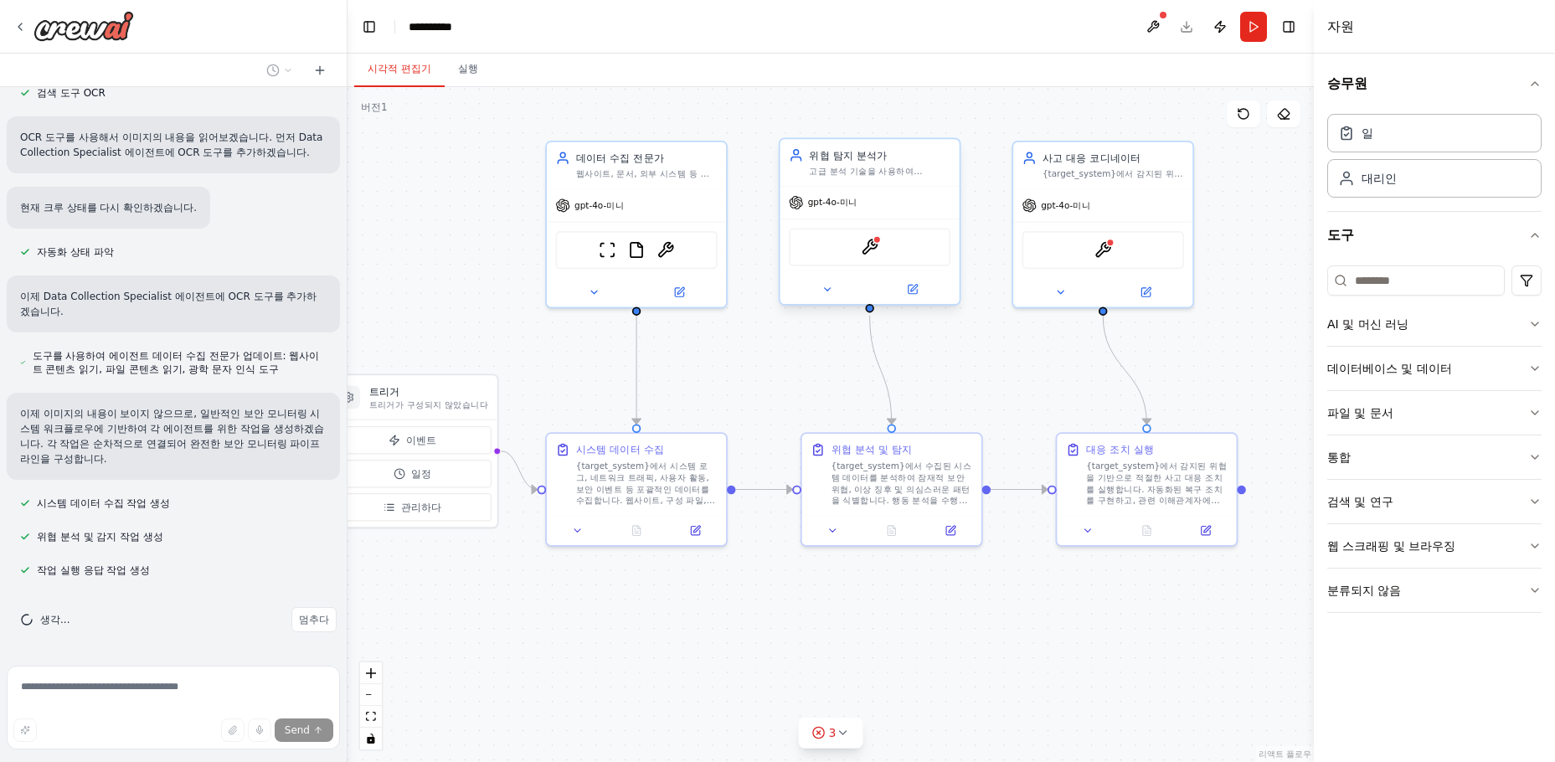
scroll to position [1473, 0]
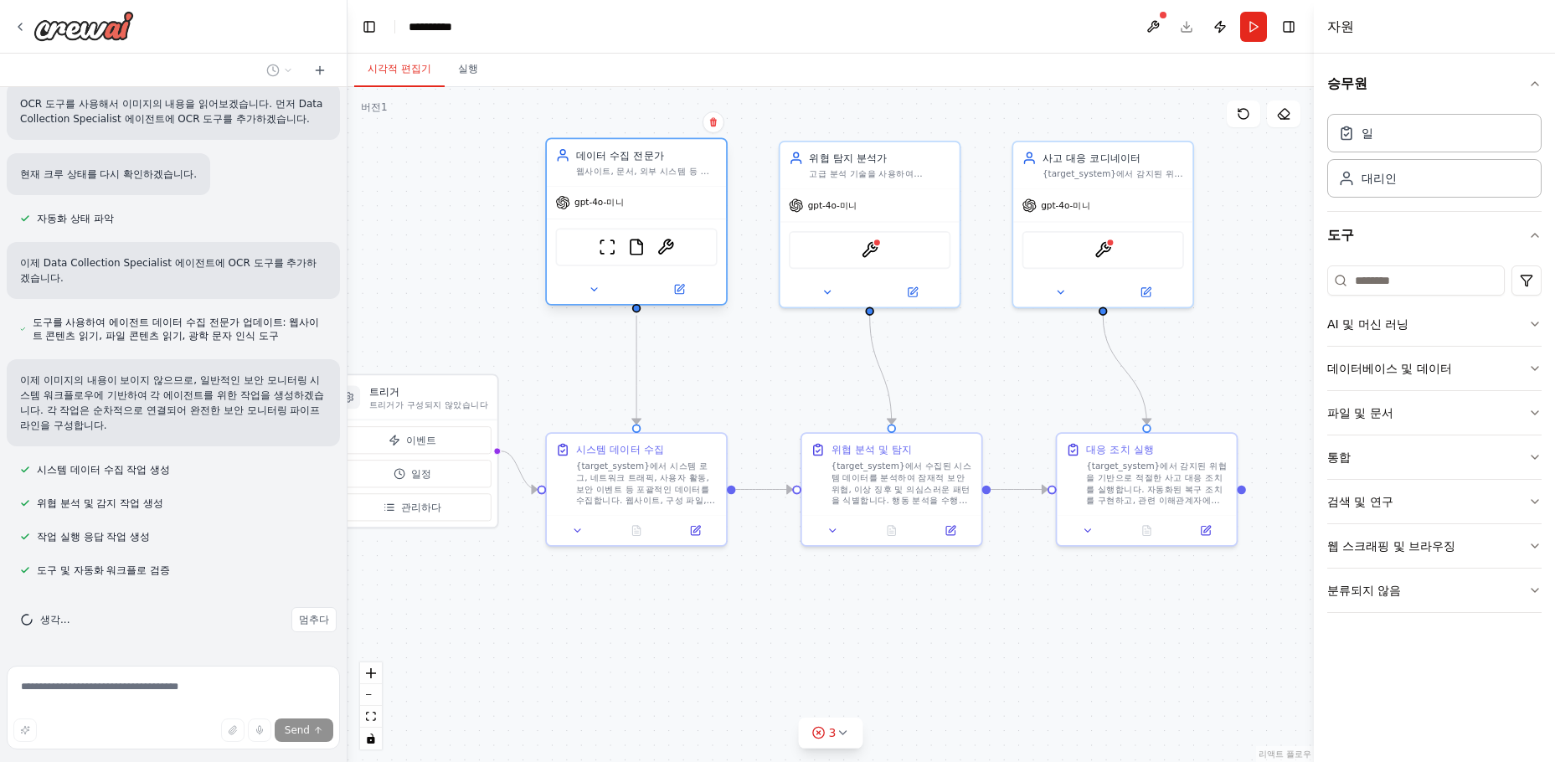
click at [660, 170] on font "웹사이트, 문서, 외부 시스템 등 다양한 소스에서 체계적으로 데이터를 수집하여 {target_system} 모니터링 및 분석을 수행합니다." at bounding box center [646, 188] width 141 height 45
drag, startPoint x: 663, startPoint y: 236, endPoint x: 660, endPoint y: 251, distance: 15.4
click at [661, 246] on div "스크레이프웹사이트도구 파일 읽기 도구 OCR툴" at bounding box center [636, 247] width 162 height 38
click at [667, 243] on img at bounding box center [665, 248] width 18 height 18
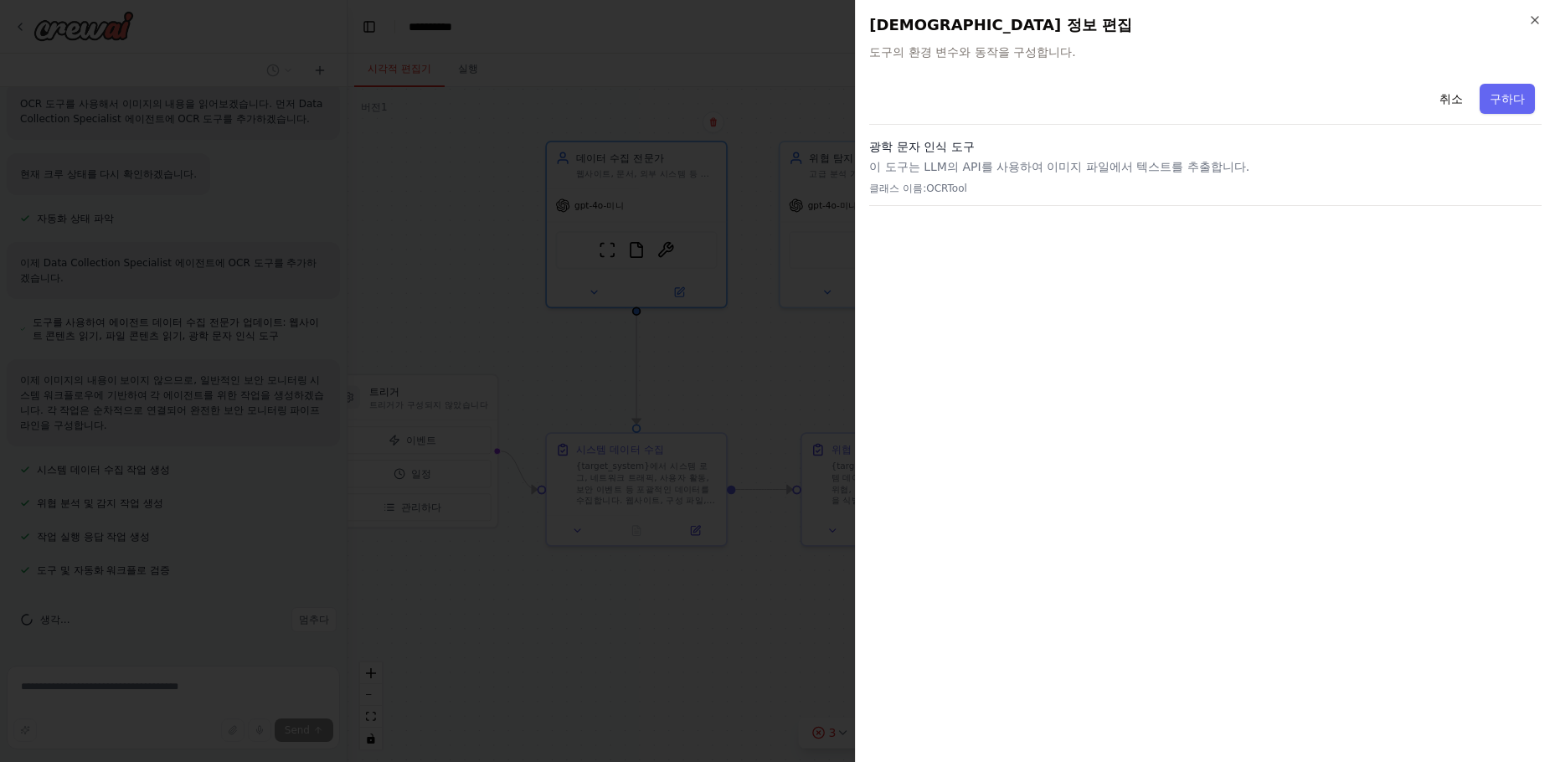
scroll to position [1520, 0]
click at [1318, 18] on icon "button" at bounding box center [1534, 19] width 13 height 13
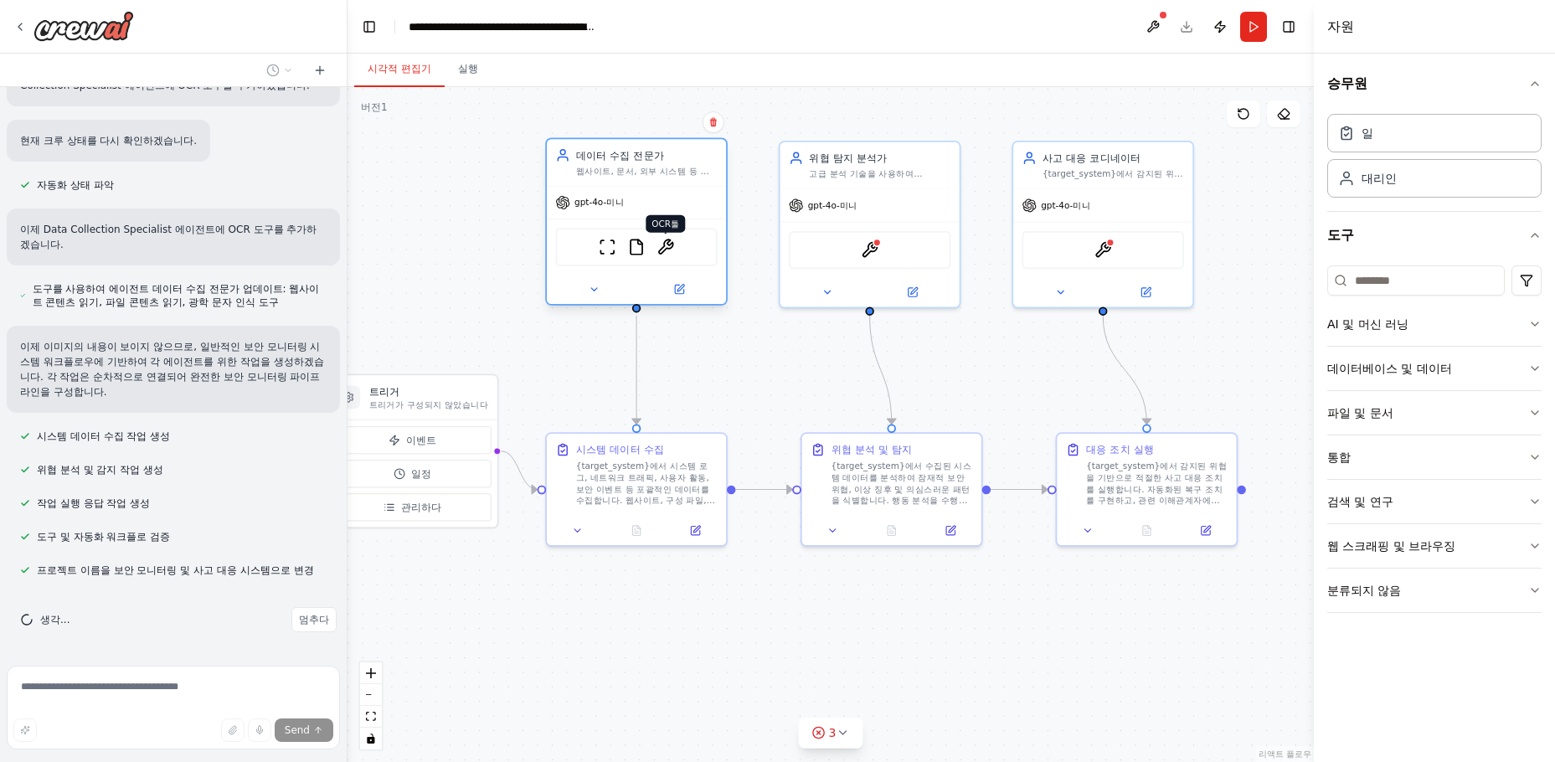
click at [669, 248] on img at bounding box center [665, 248] width 18 height 18
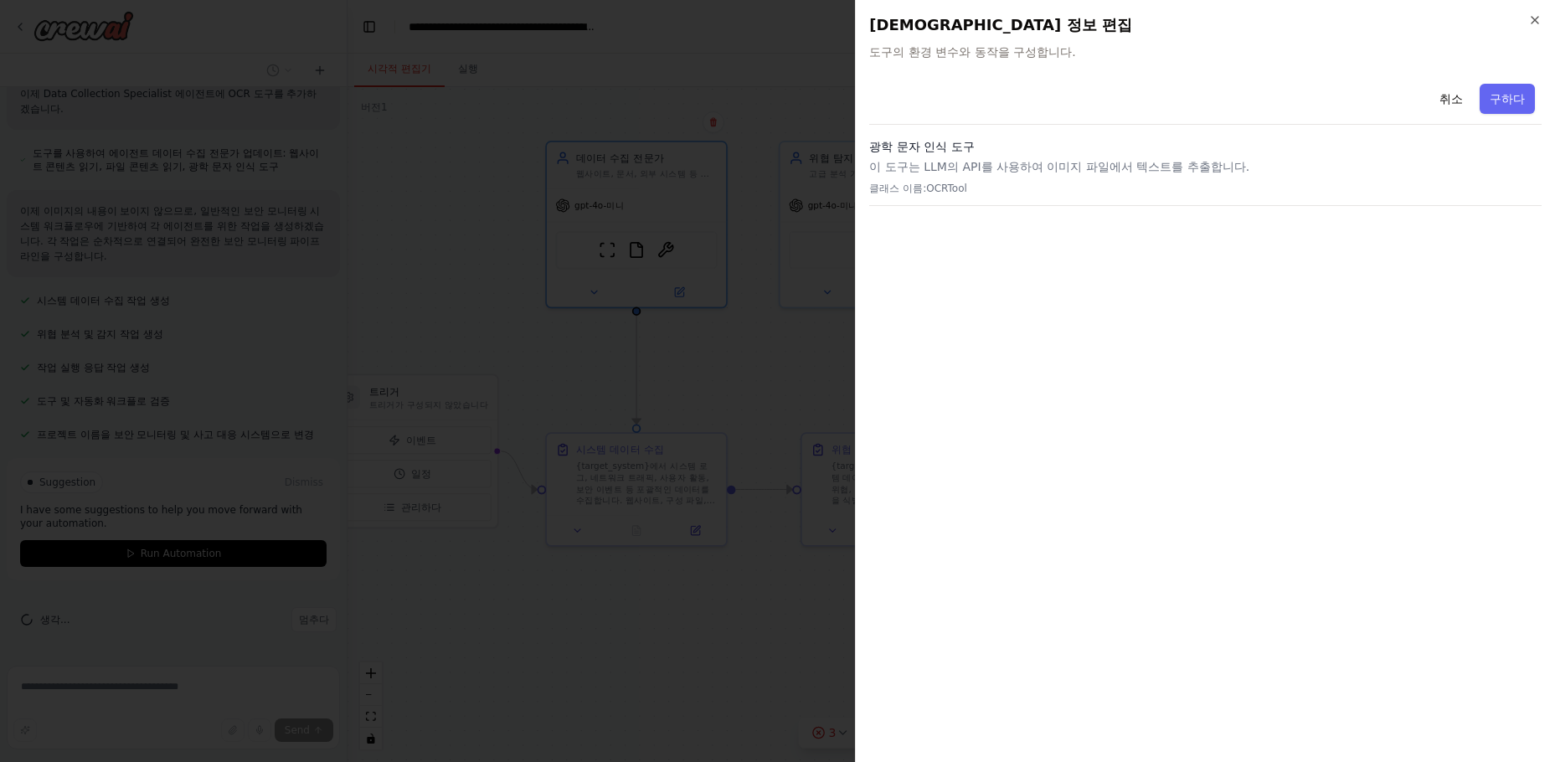
scroll to position [1643, 0]
click at [1318, 33] on h2 "[DEMOGRAPHIC_DATA] 정보 편집" at bounding box center [1205, 24] width 672 height 23
click at [1318, 26] on icon "button" at bounding box center [1534, 19] width 13 height 13
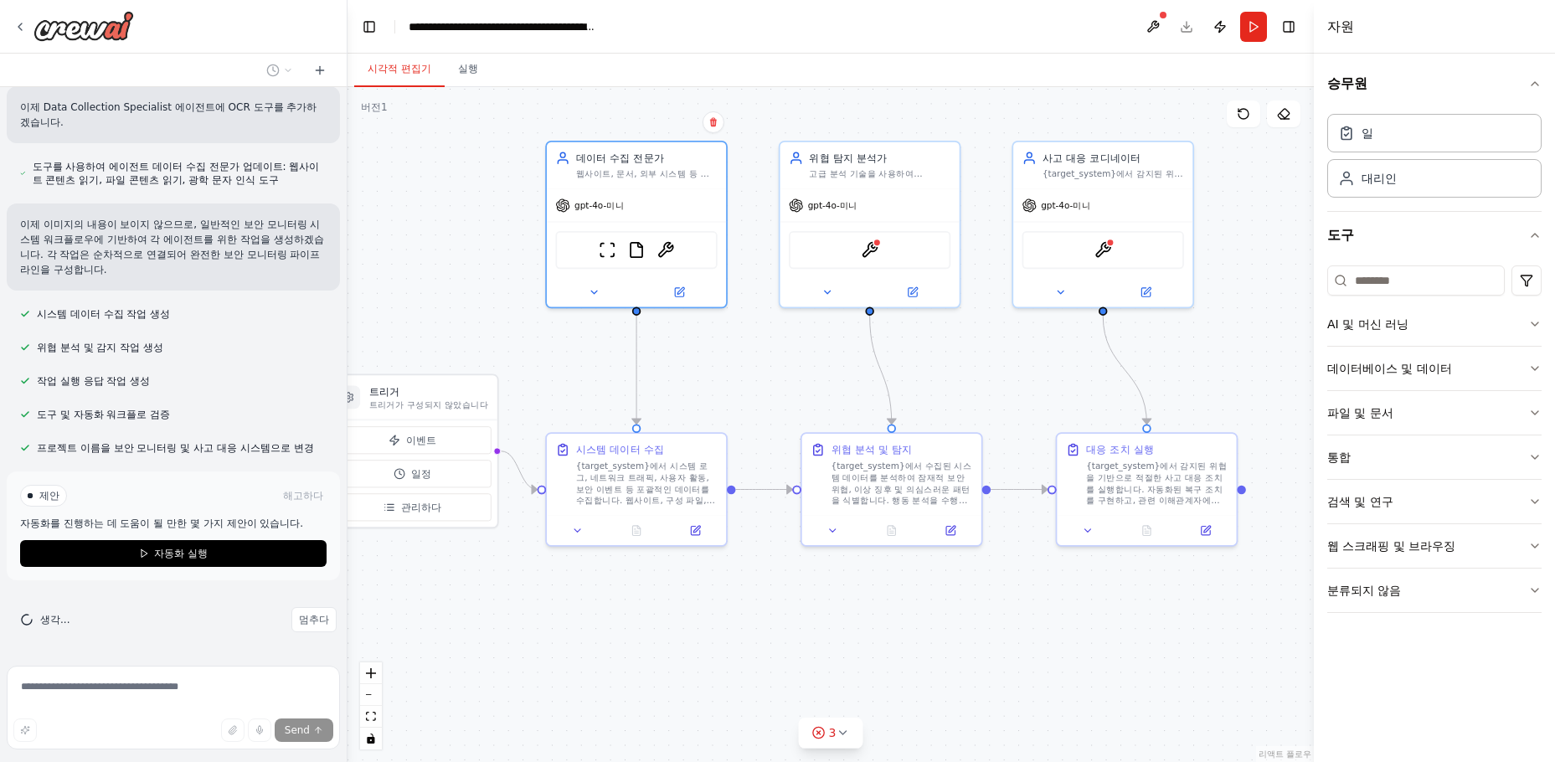
click at [976, 640] on div ".deletable-edge-delete-btn { width: 20px; height: 20px; border: 0px solid #ffff…" at bounding box center [830, 424] width 966 height 675
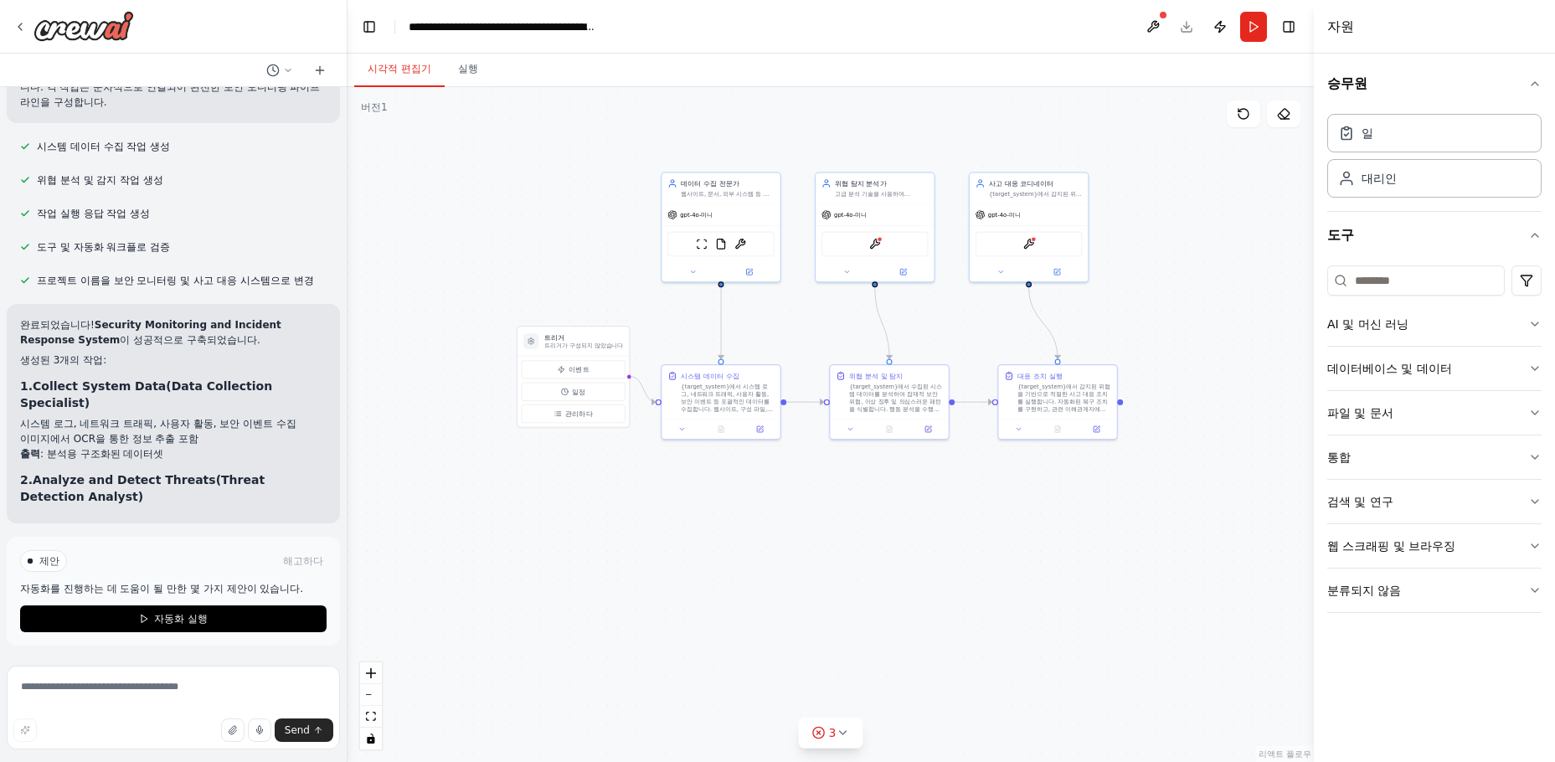
drag, startPoint x: 1080, startPoint y: 639, endPoint x: 1014, endPoint y: 506, distance: 148.6
click at [1014, 506] on div ".deletable-edge-delete-btn { width: 20px; height: 20px; border: 0px solid #ffff…" at bounding box center [830, 424] width 966 height 675
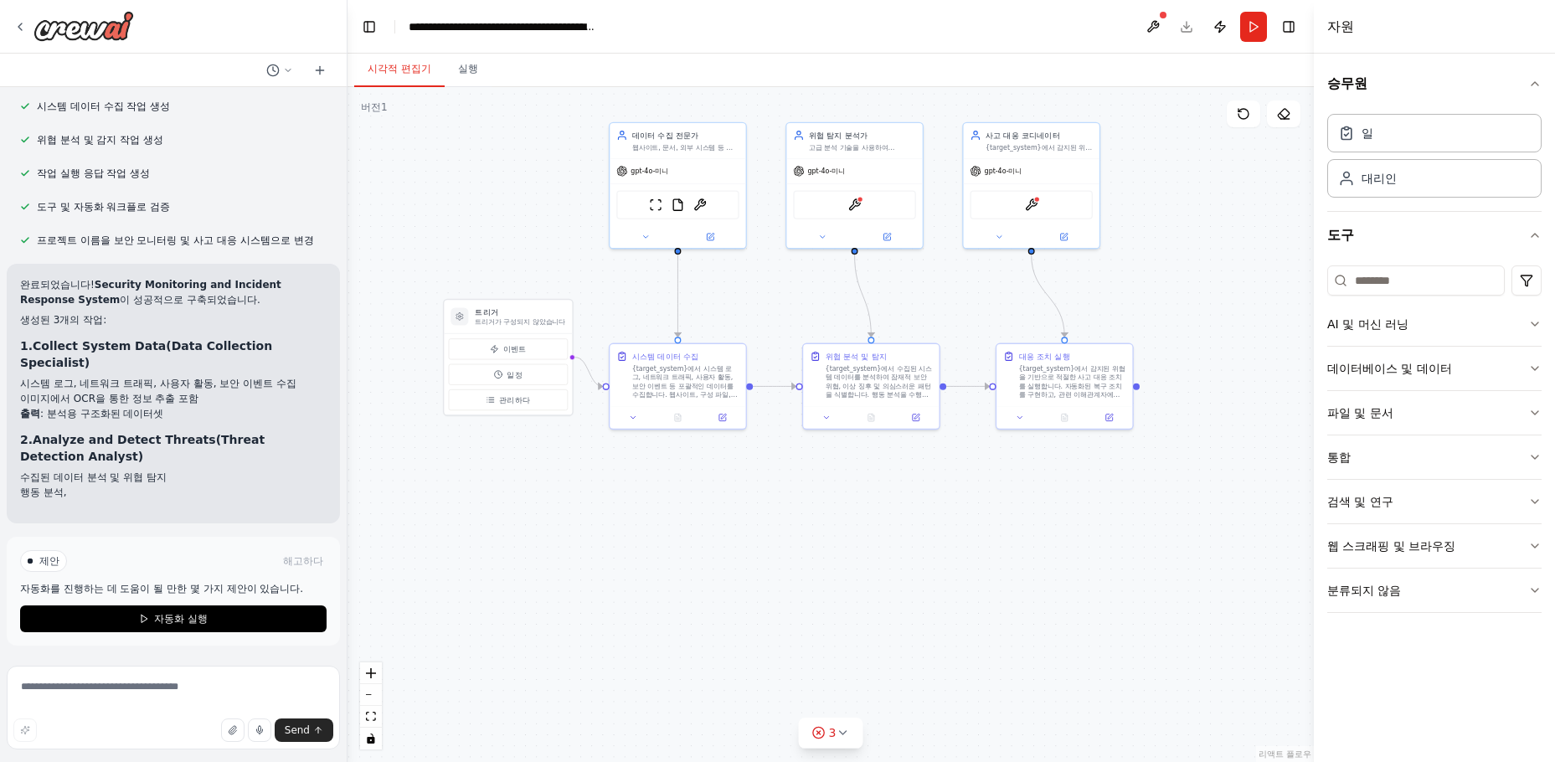
drag, startPoint x: 996, startPoint y: 519, endPoint x: 1055, endPoint y: 545, distance: 64.1
click at [1055, 545] on div ".deletable-edge-delete-btn { width: 20px; height: 20px; border: 0px solid #ffff…" at bounding box center [830, 424] width 966 height 675
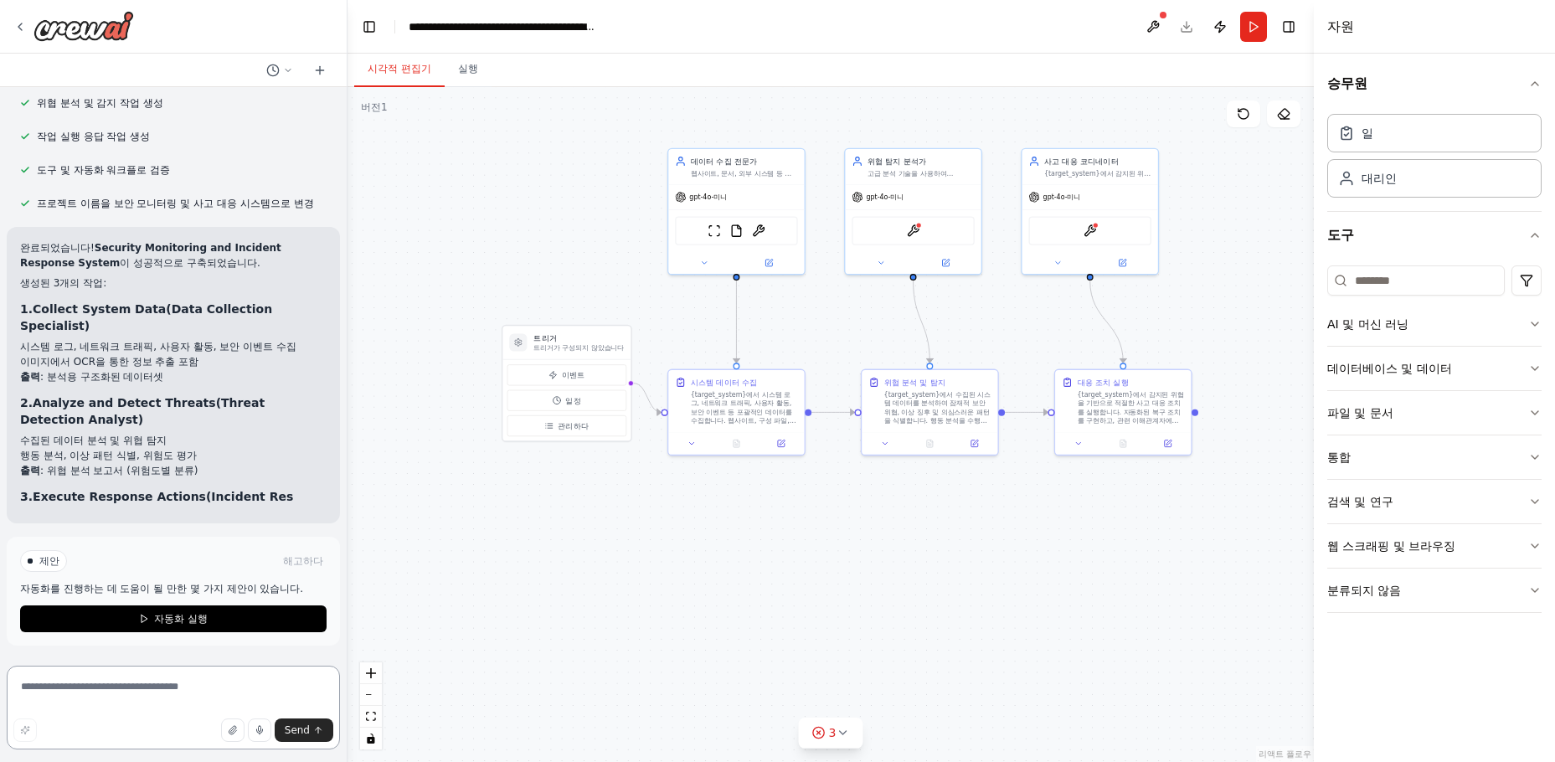
click at [118, 681] on textarea at bounding box center [173, 708] width 333 height 84
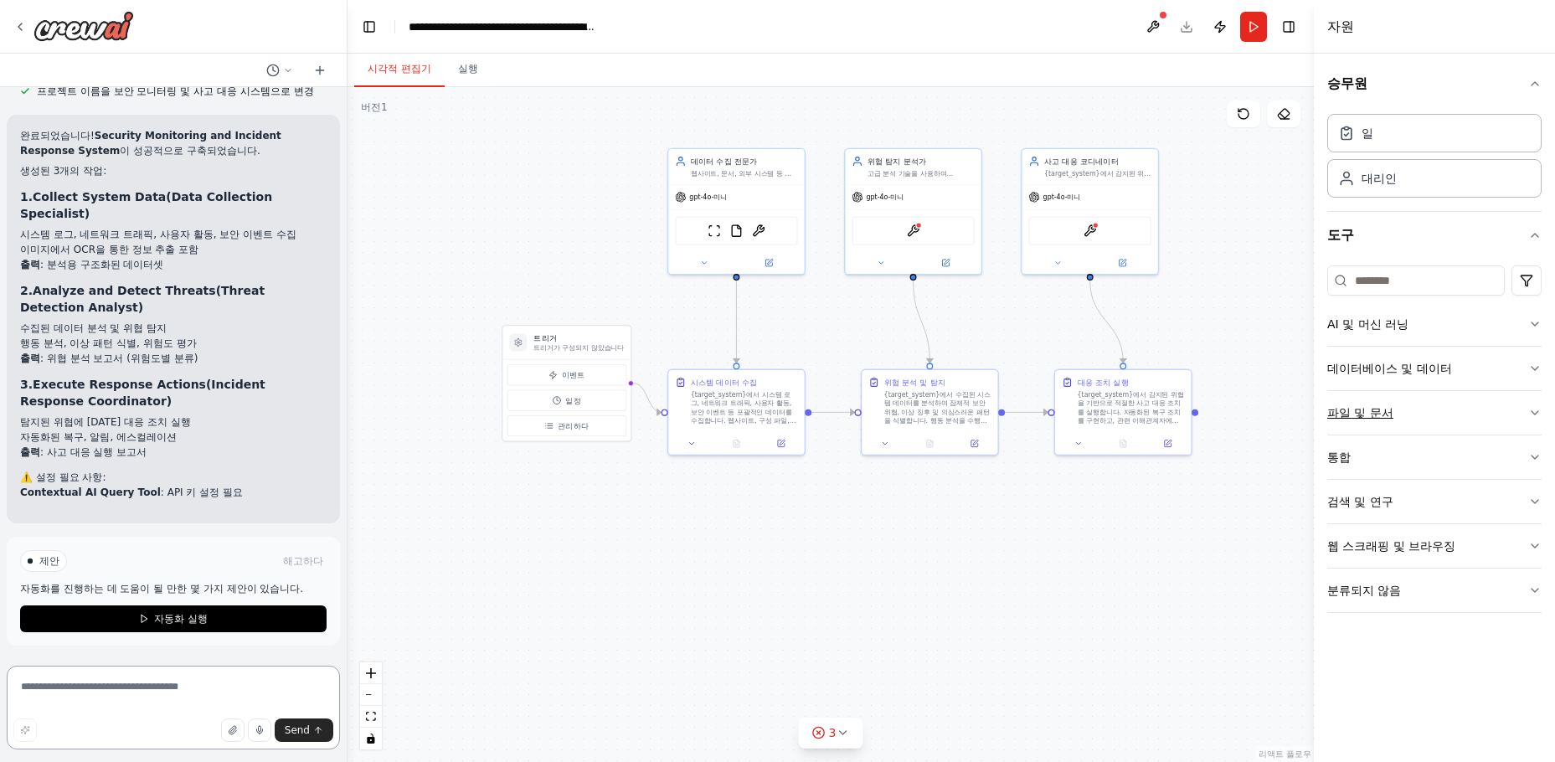
scroll to position [1998, 0]
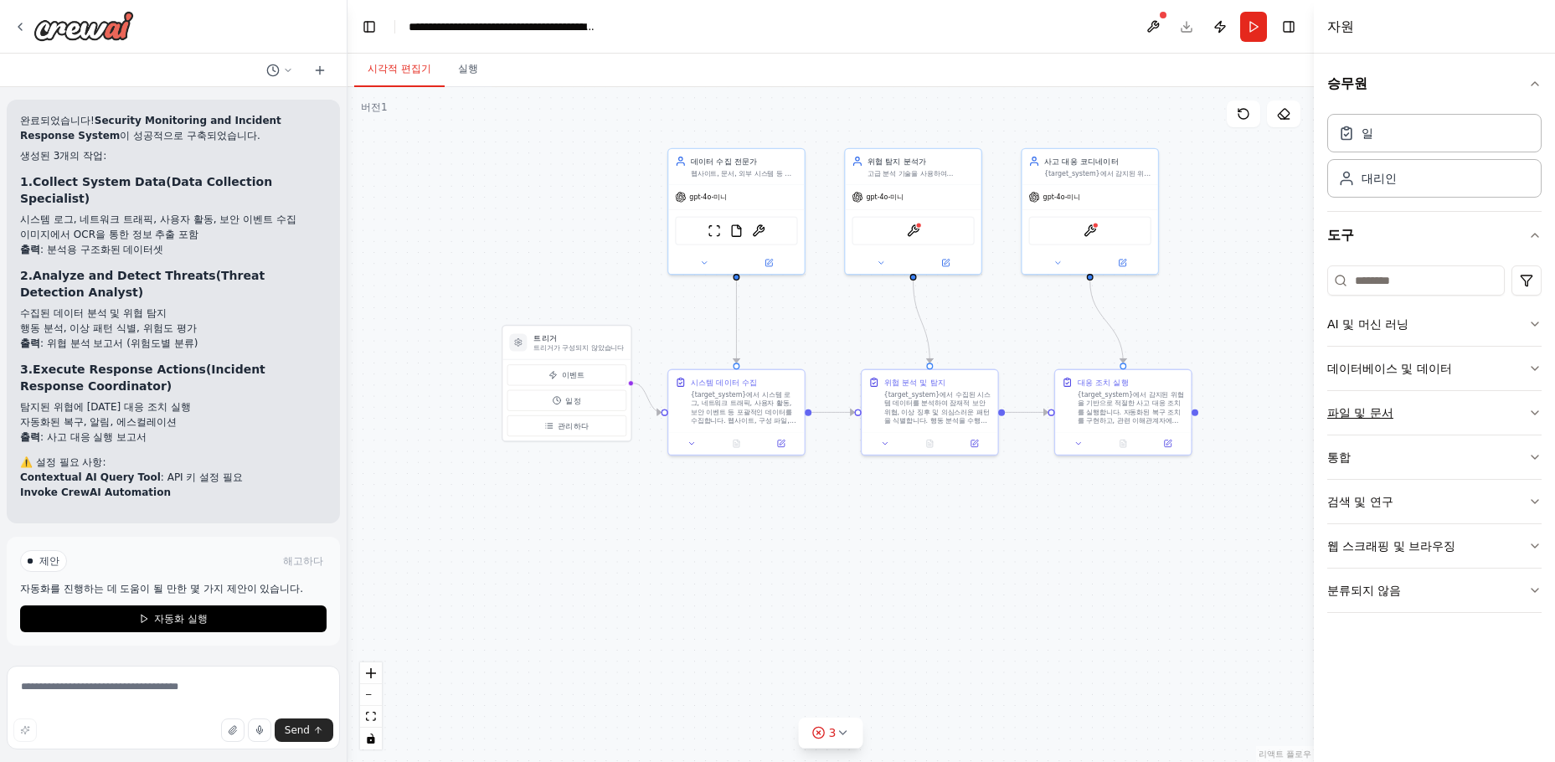
click at [1318, 411] on button "파일 및 문서" at bounding box center [1434, 413] width 214 height 44
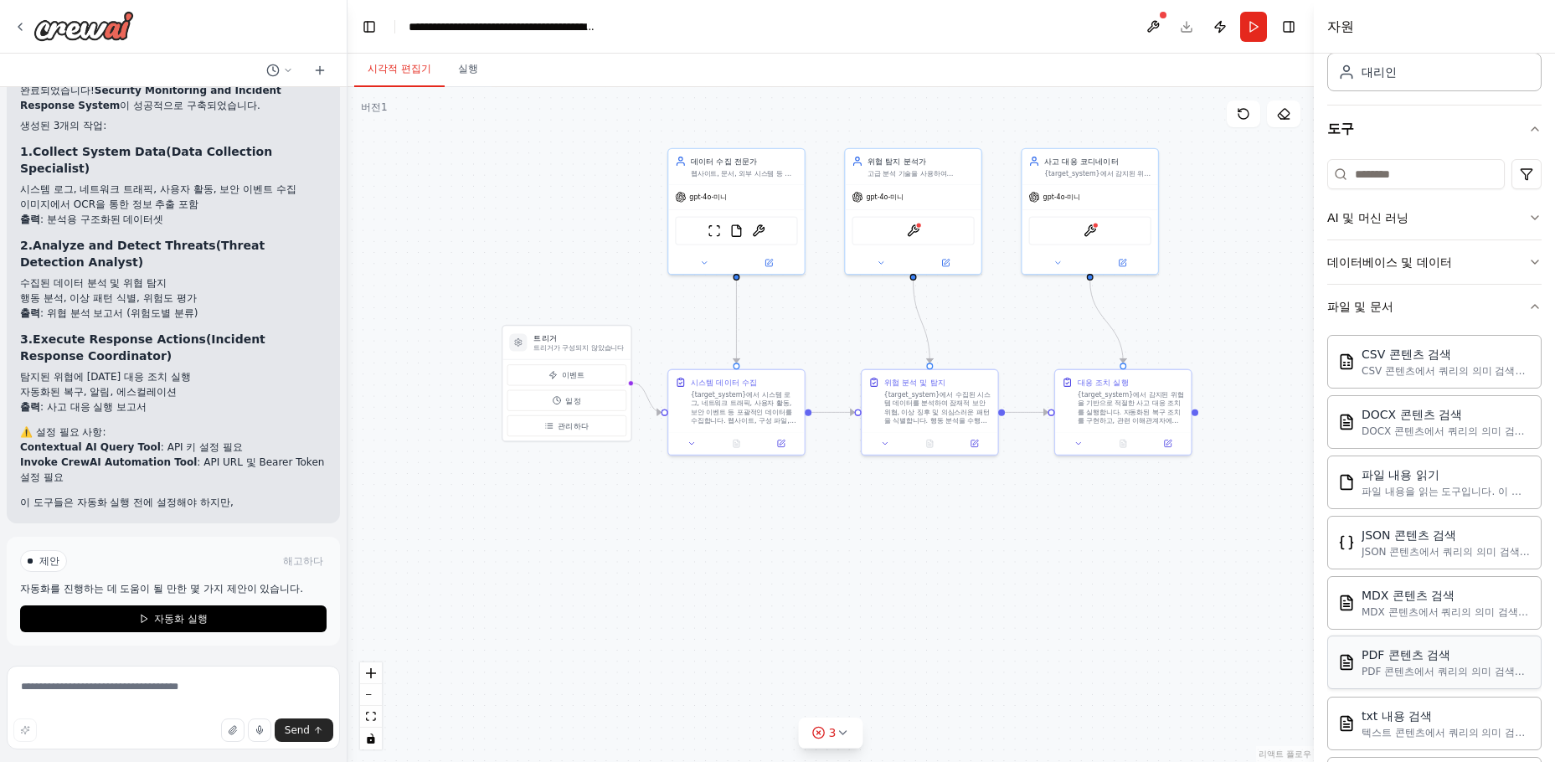
scroll to position [373, 0]
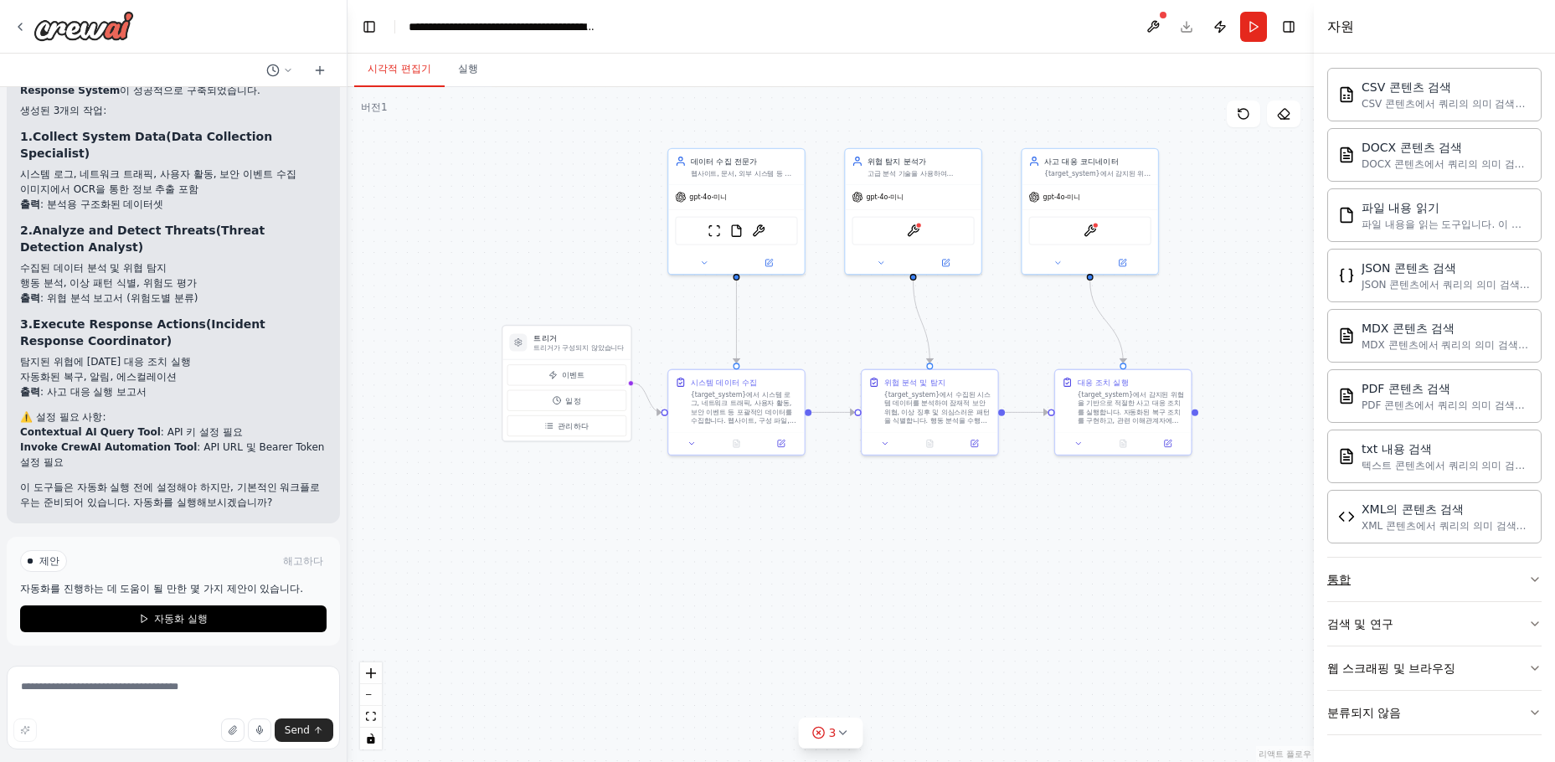
click at [1318, 580] on button "통합" at bounding box center [1434, 580] width 214 height 44
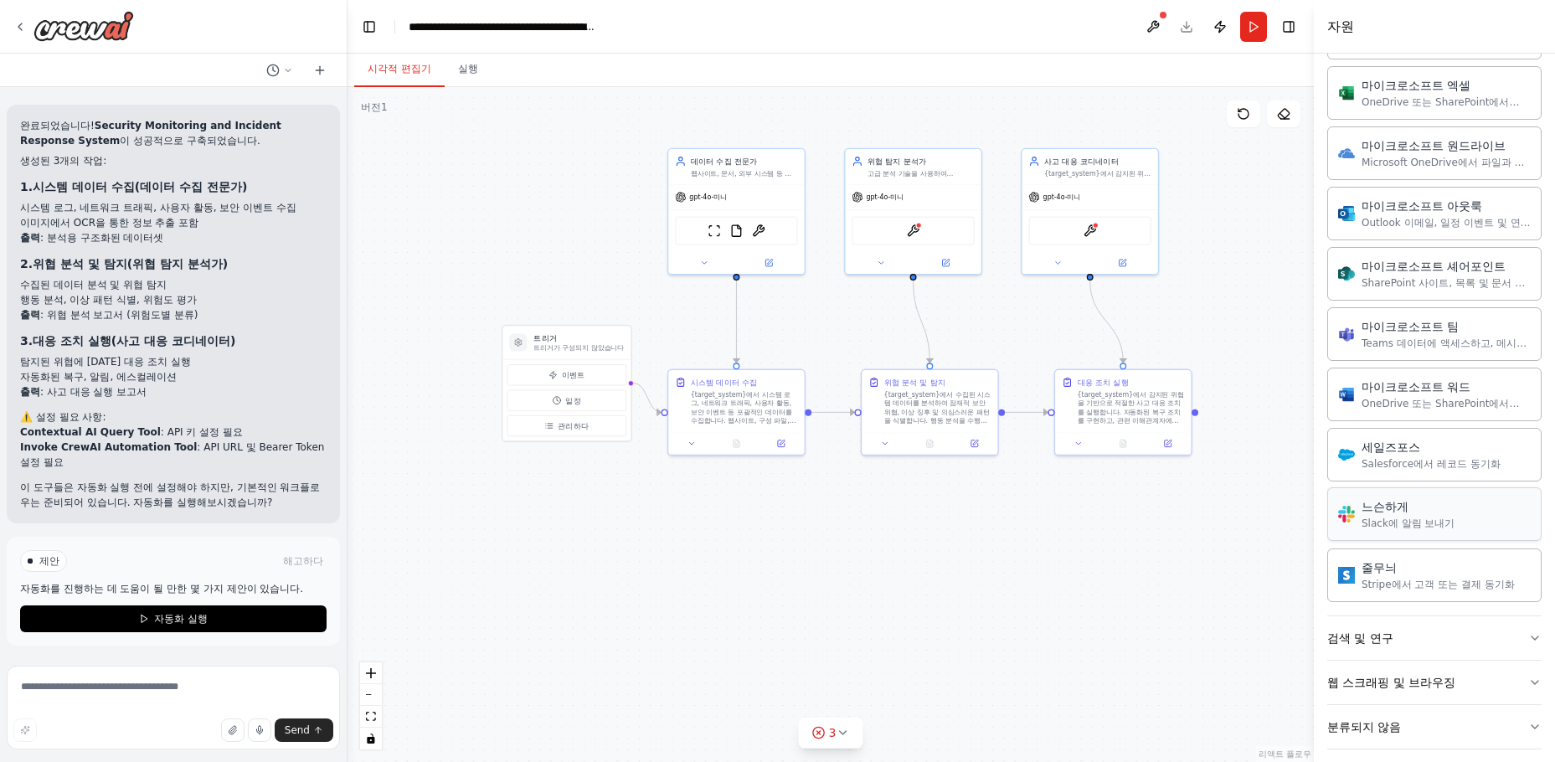
scroll to position [1412, 0]
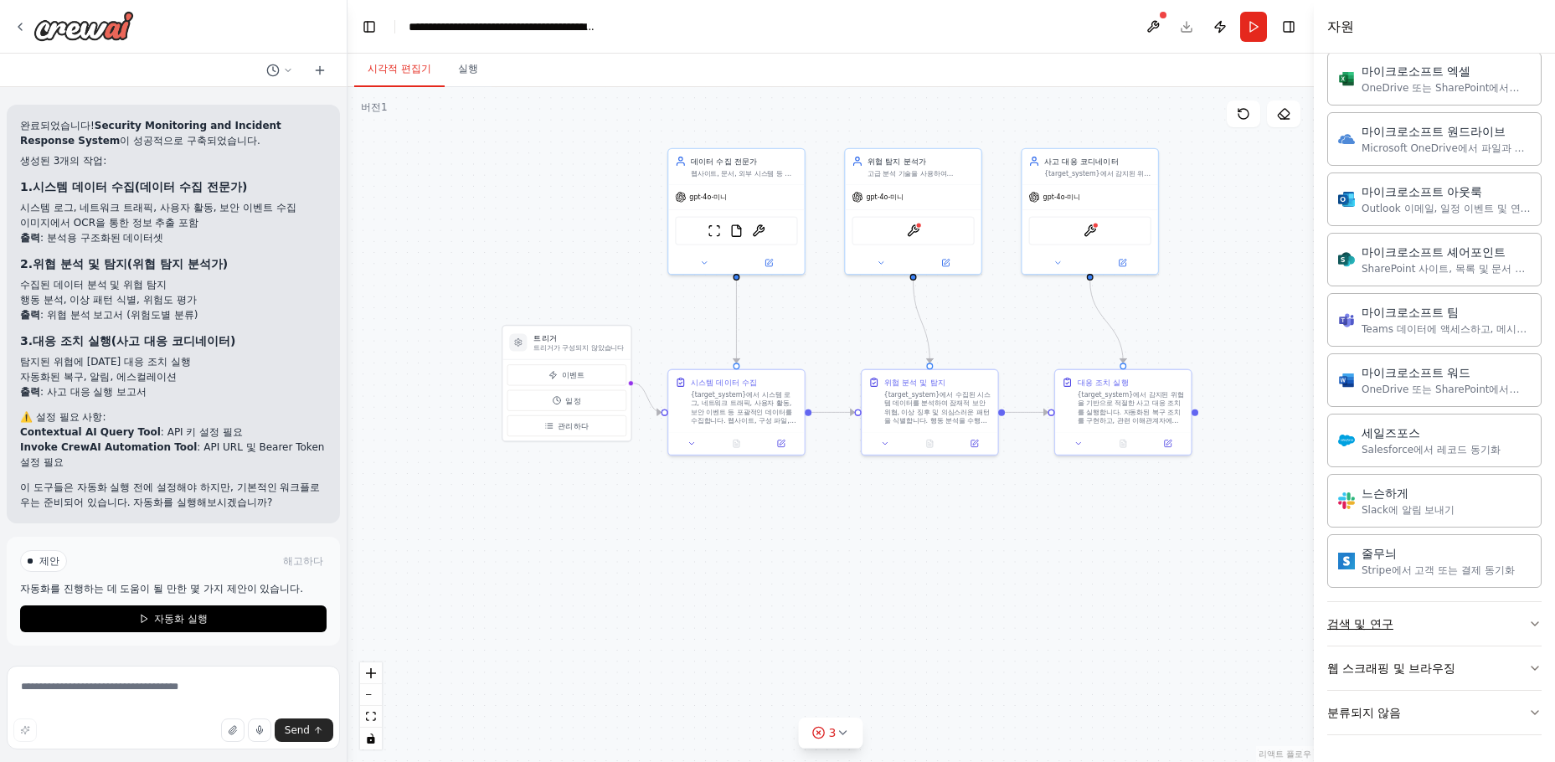
click at [1318, 618] on button "검색 및 연구" at bounding box center [1434, 624] width 214 height 44
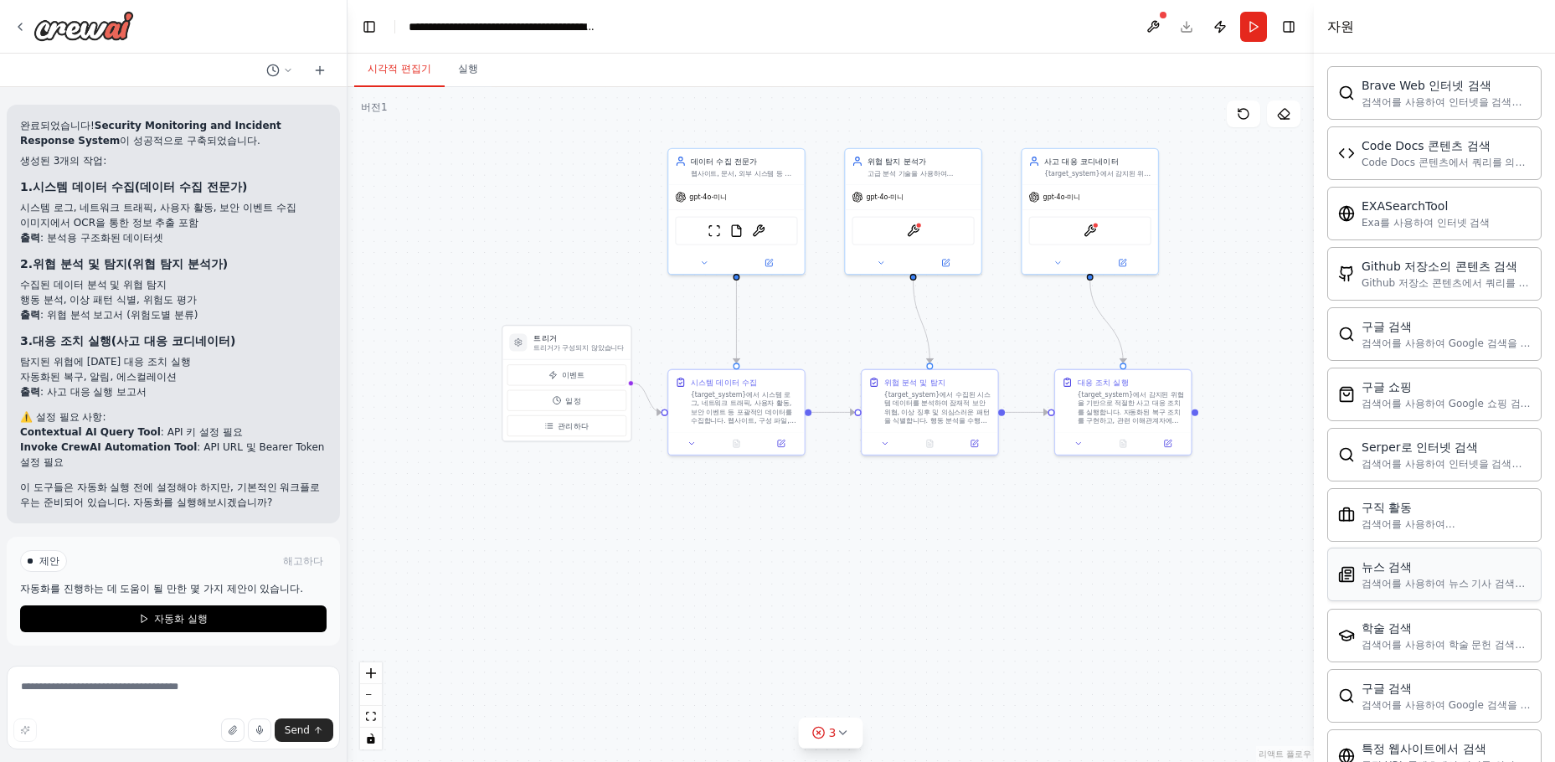
scroll to position [2269, 0]
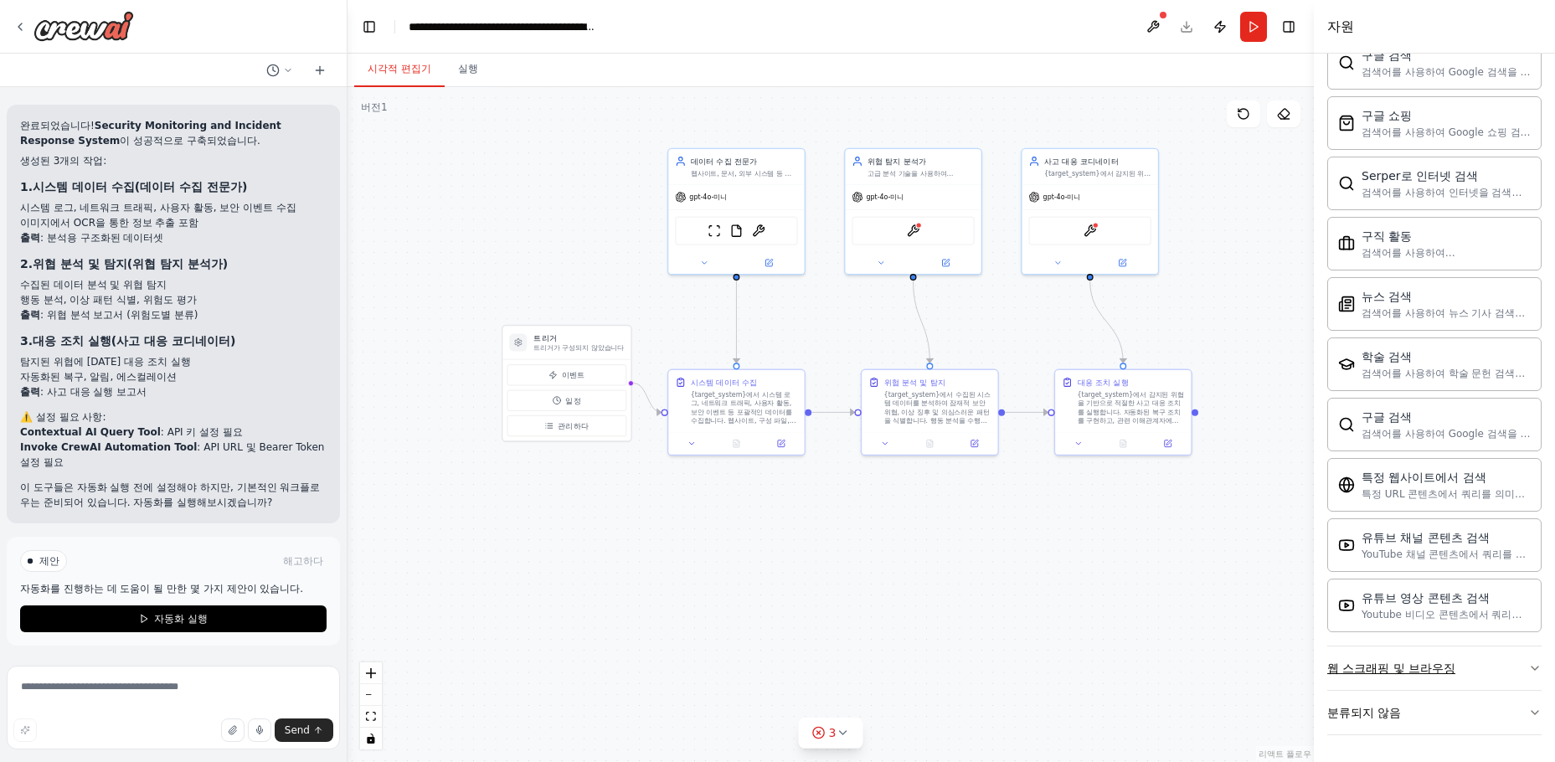
click at [1318, 665] on font "웹 스크래핑 및 브라우징" at bounding box center [1391, 667] width 128 height 13
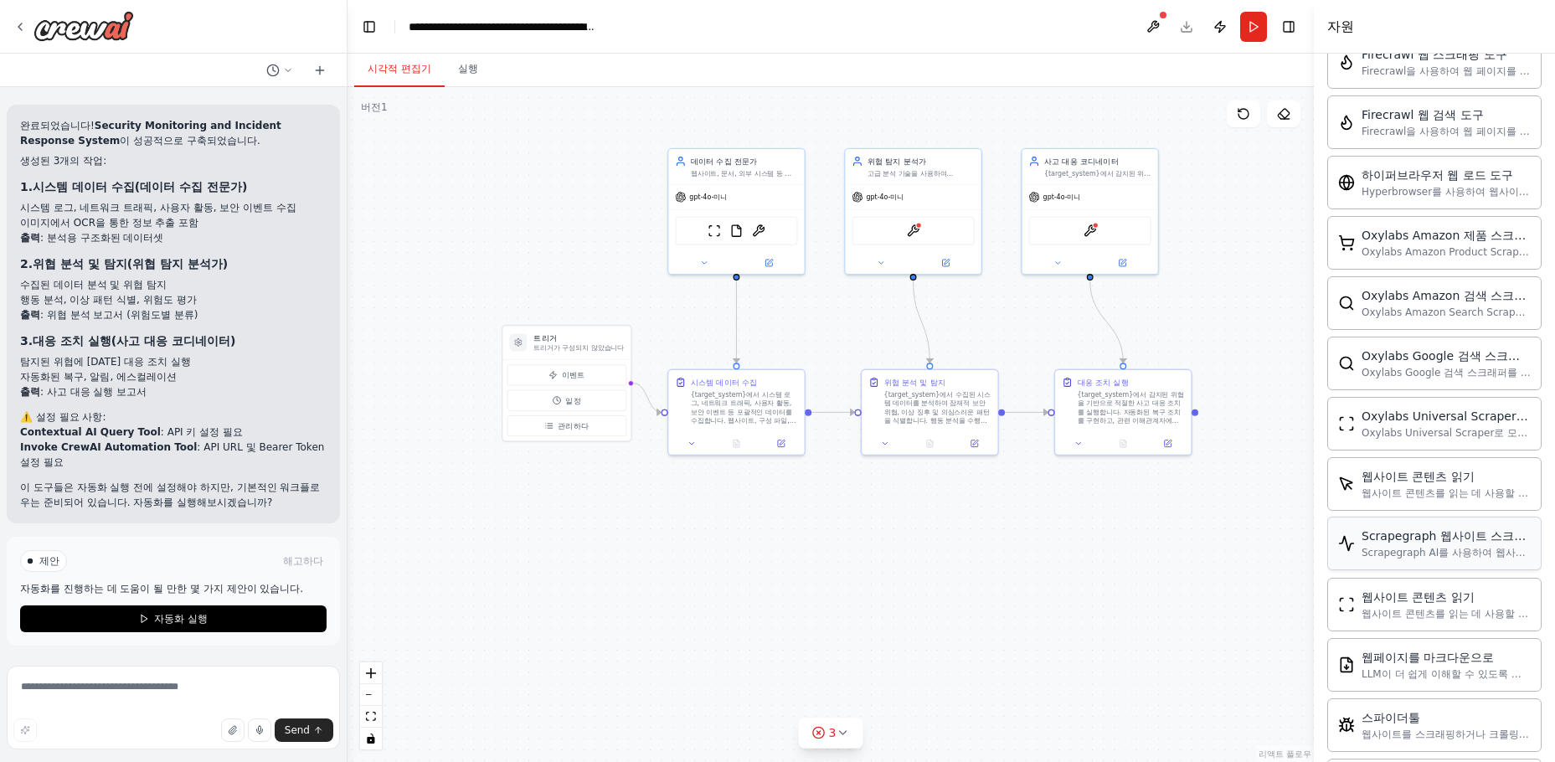
scroll to position [3186, 0]
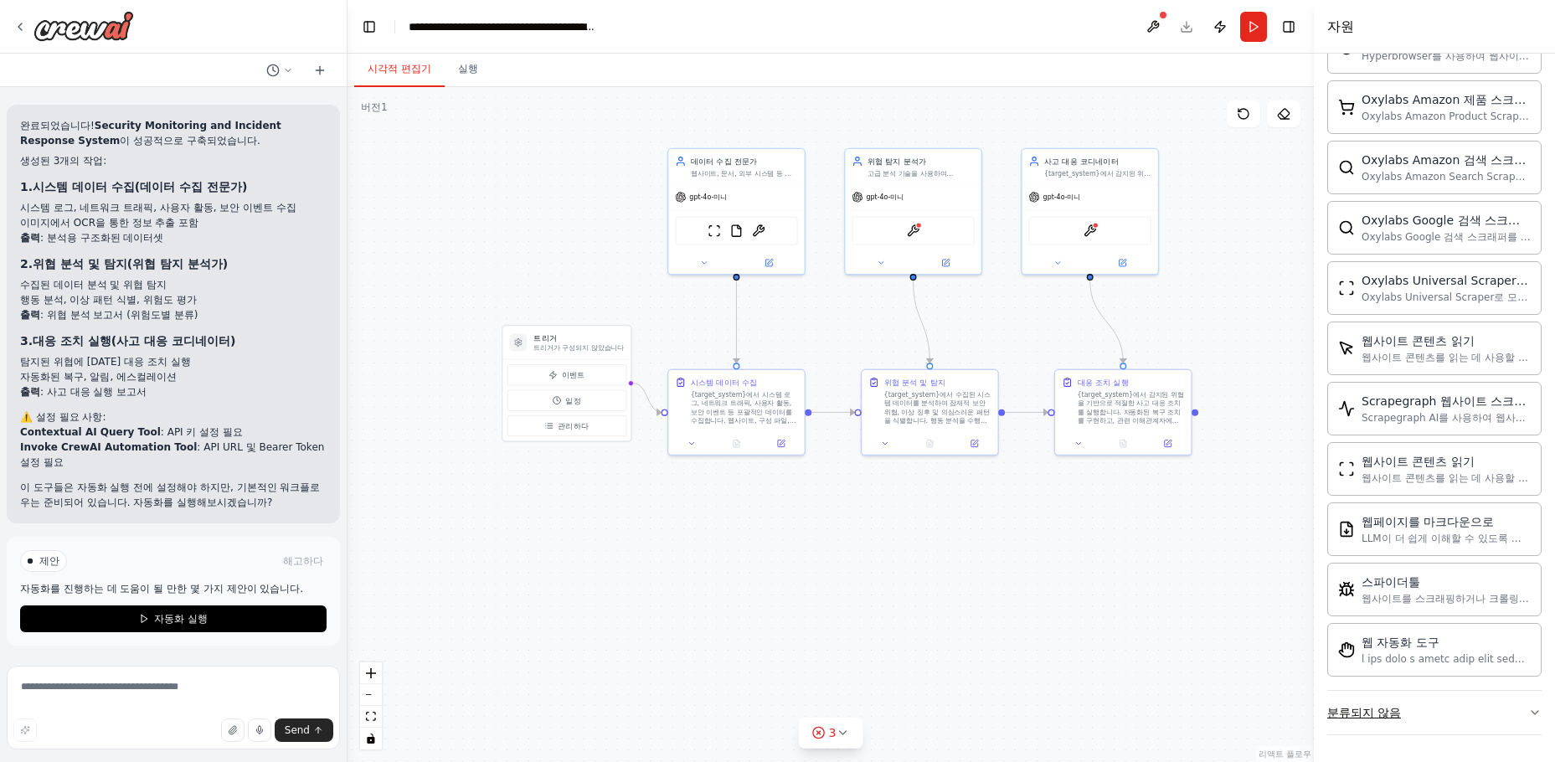
click at [1318, 718] on button "분류되지 않음" at bounding box center [1434, 713] width 214 height 44
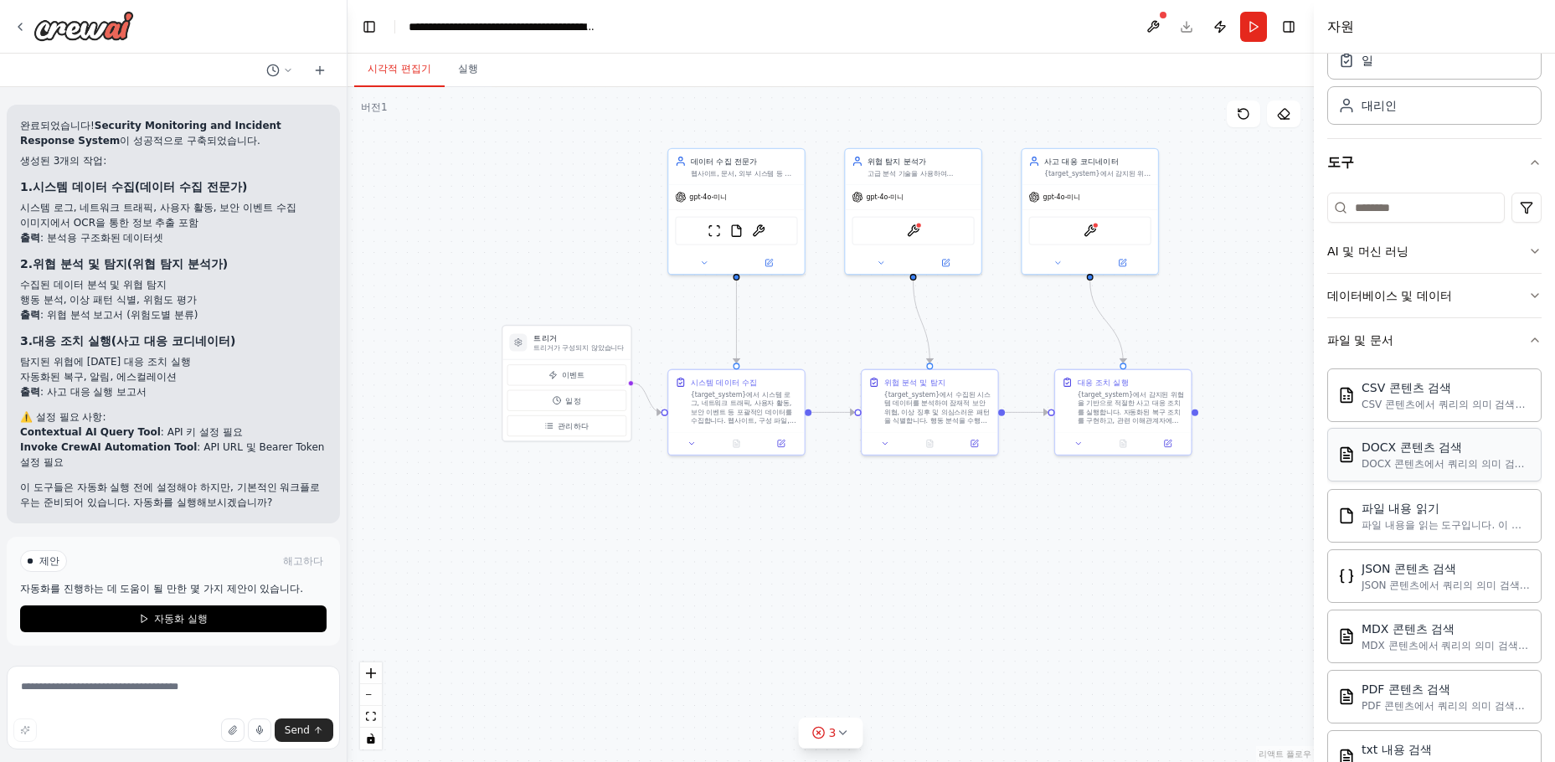
scroll to position [0, 0]
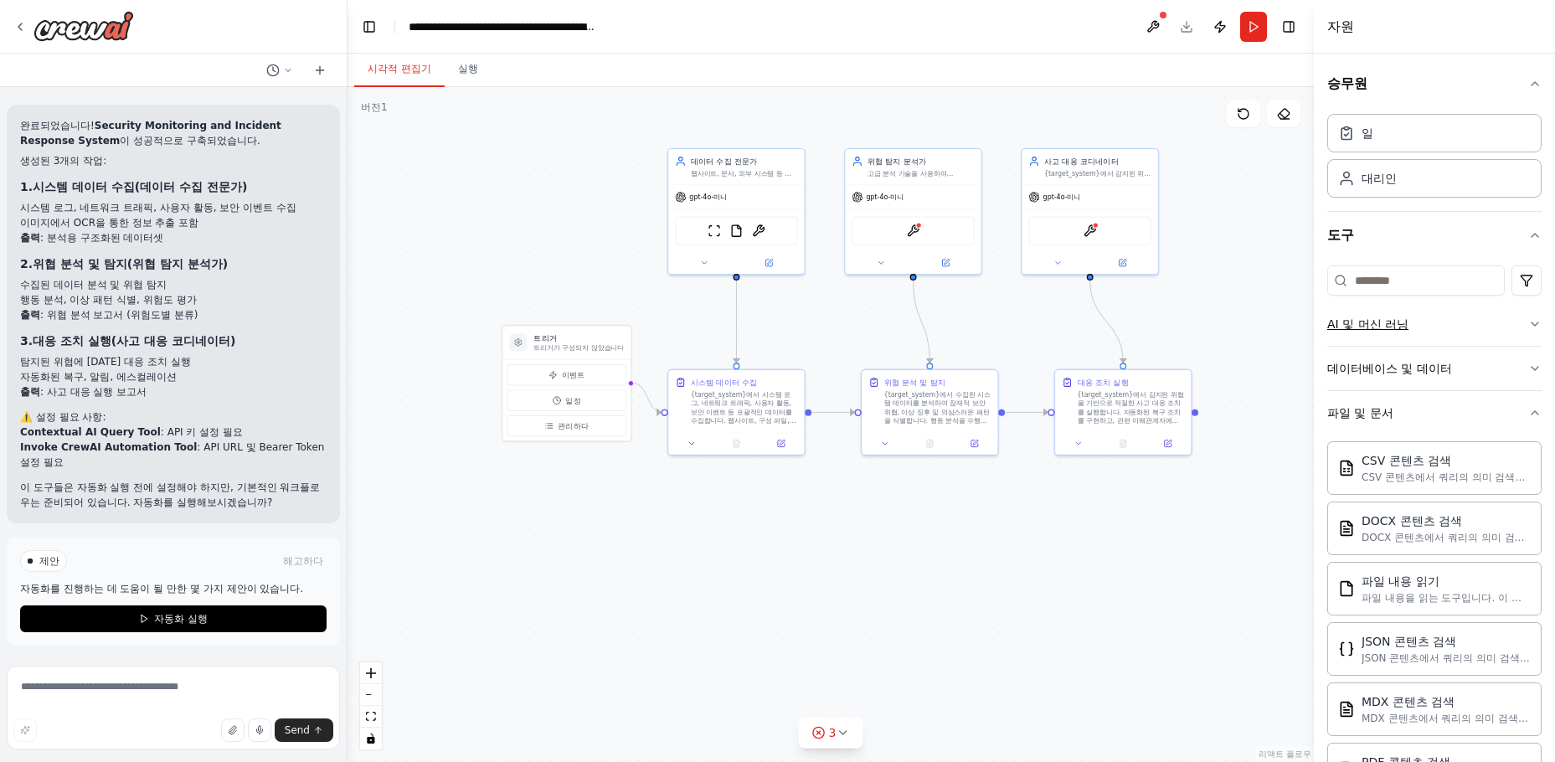
click at [1318, 325] on button "AI 및 머신 러닝" at bounding box center [1434, 324] width 214 height 44
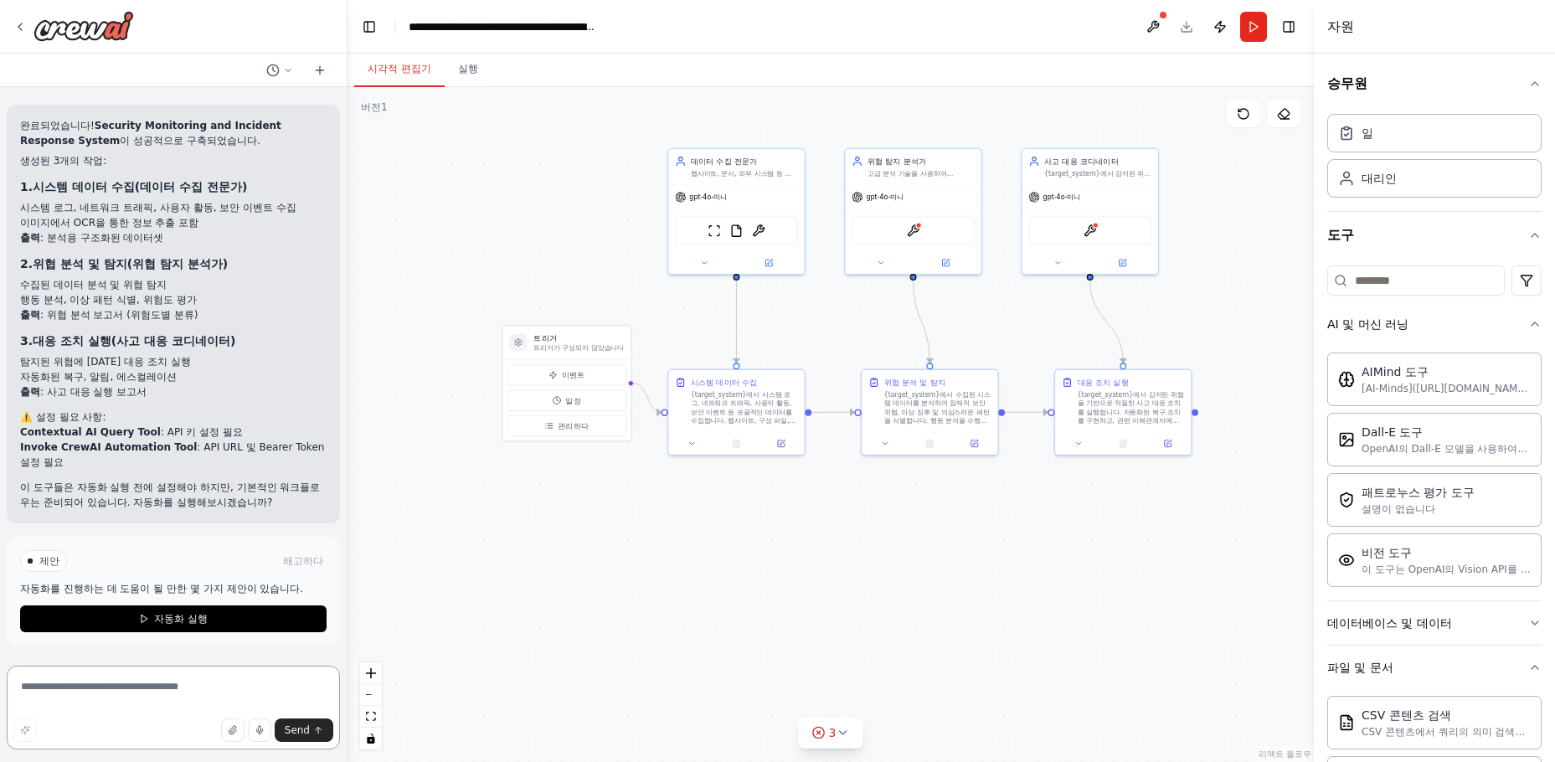
click at [164, 705] on textarea at bounding box center [173, 708] width 333 height 84
type textarea "*"
type textarea "**********"
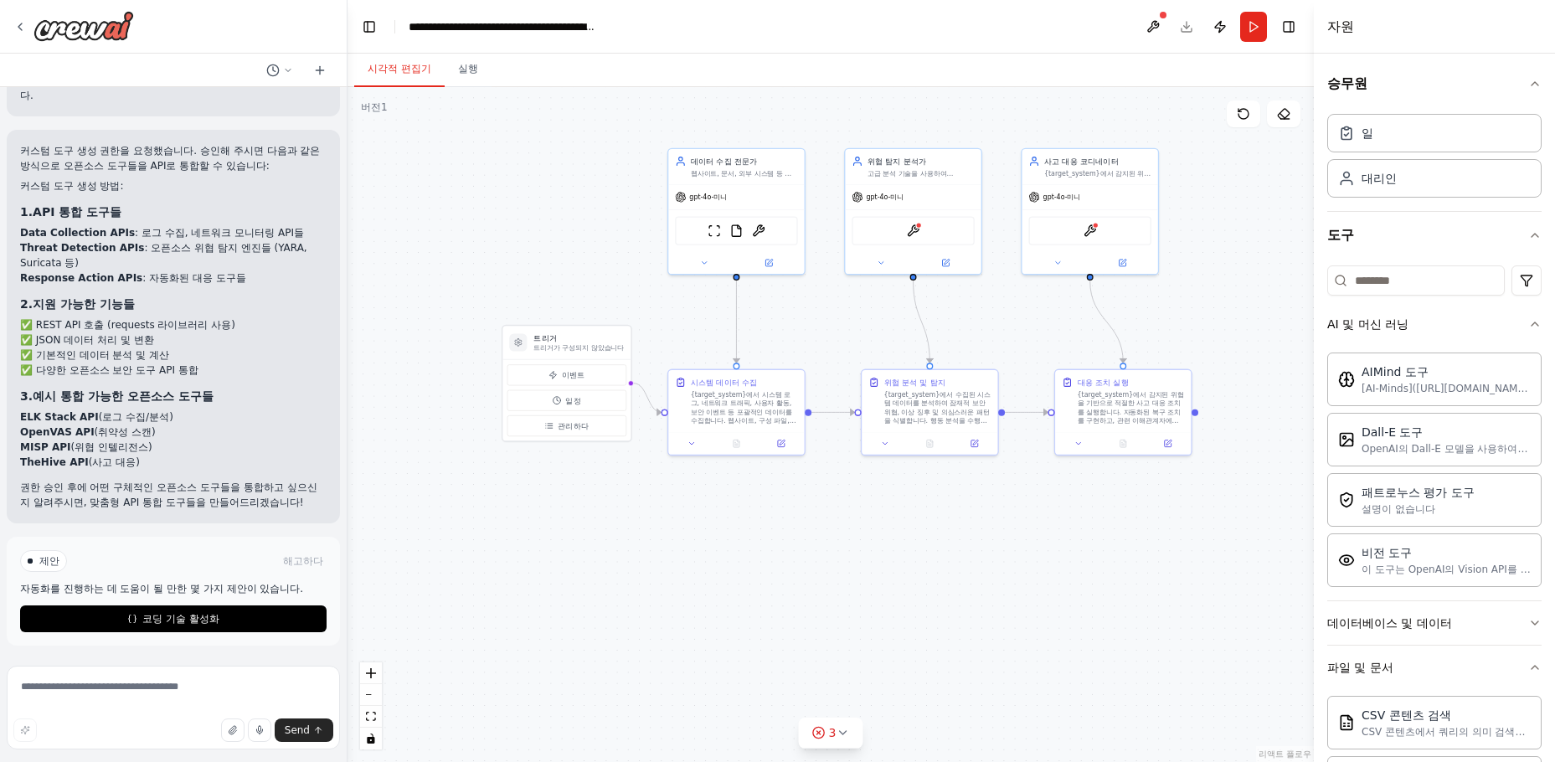
scroll to position [2741, 0]
click at [123, 700] on textarea at bounding box center [173, 708] width 333 height 84
click at [177, 615] on font "코딩 기술 활성화" at bounding box center [180, 619] width 77 height 12
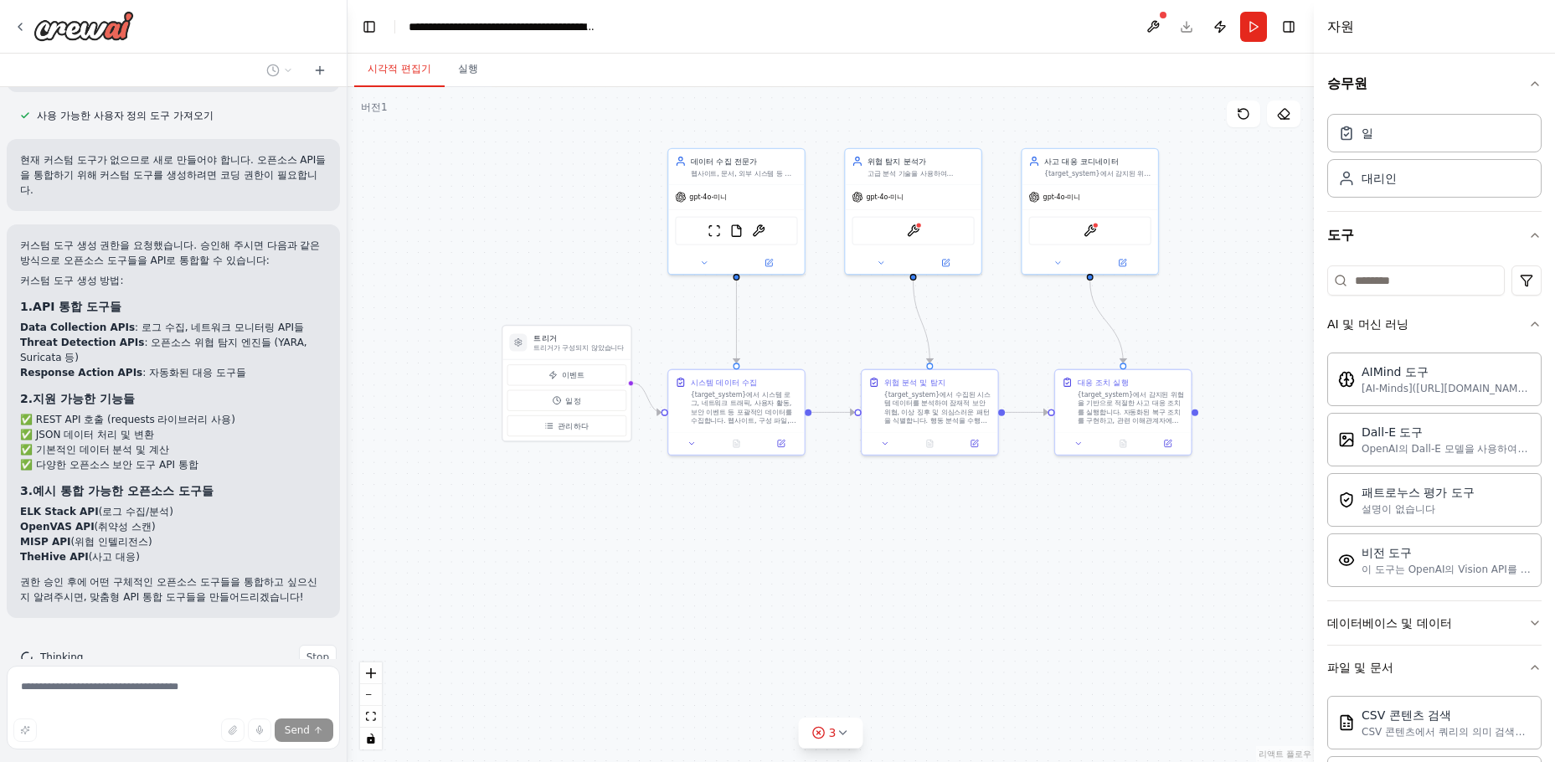
scroll to position [2684, 0]
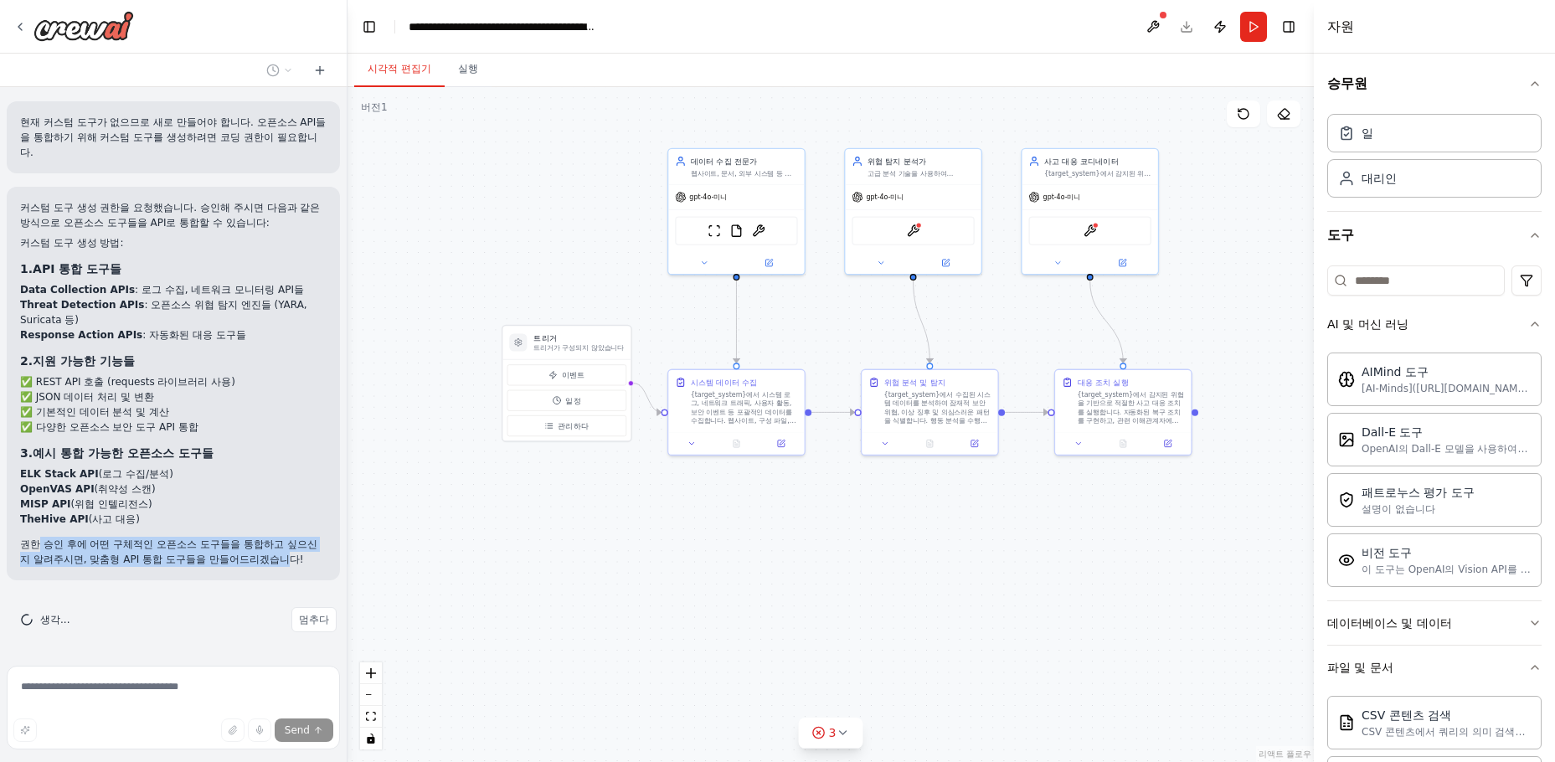
drag, startPoint x: 56, startPoint y: 544, endPoint x: 302, endPoint y: 557, distance: 246.5
click at [302, 557] on p "권한 승인 후에 어떤 구체적인 오픈소스 도구들을 통합하고 싶으신지 알려주시면, 맞춤형 API 통합 도구들을 만들어드리겠습니다!" at bounding box center [173, 552] width 306 height 30
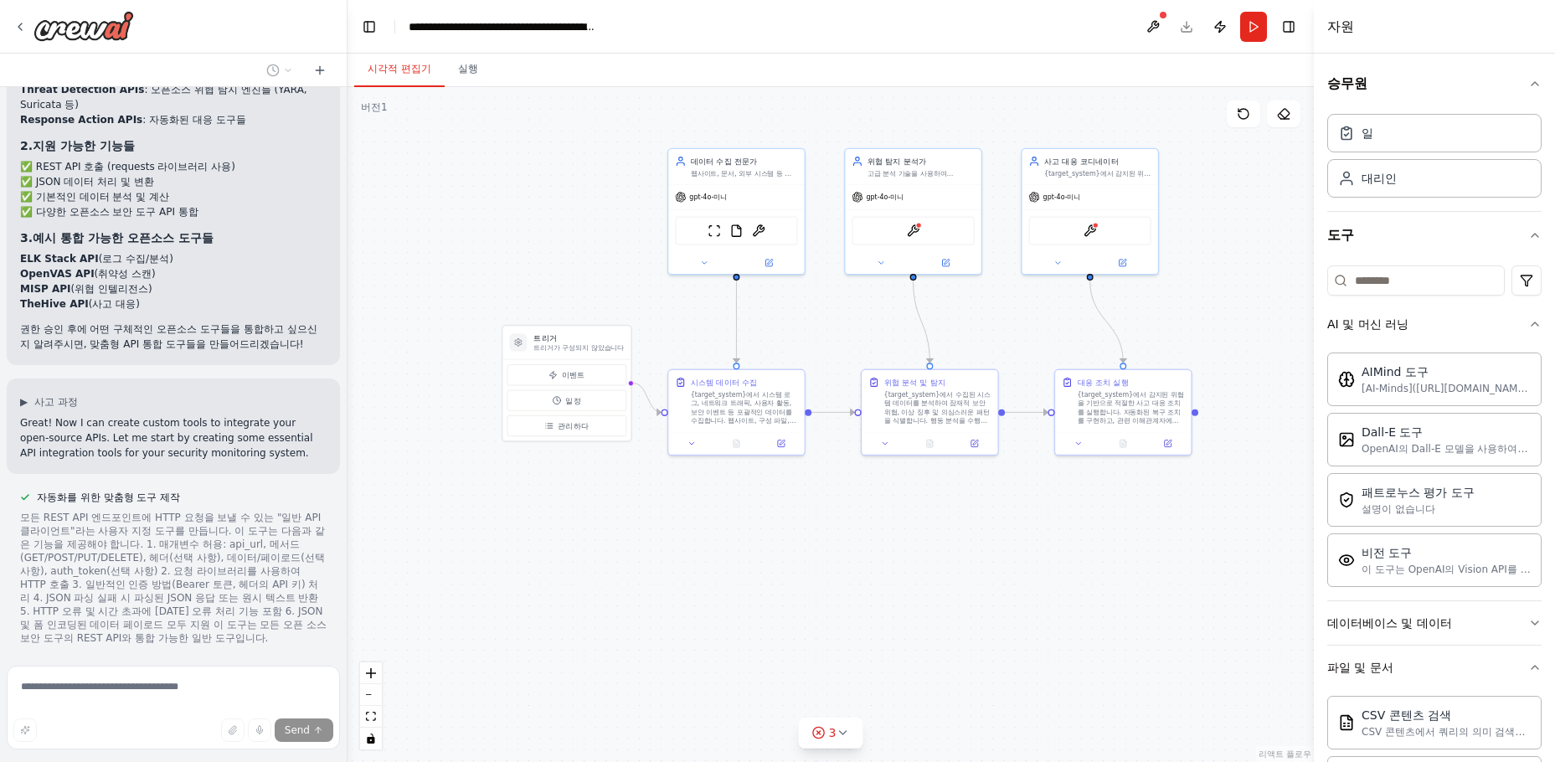
scroll to position [2967, 0]
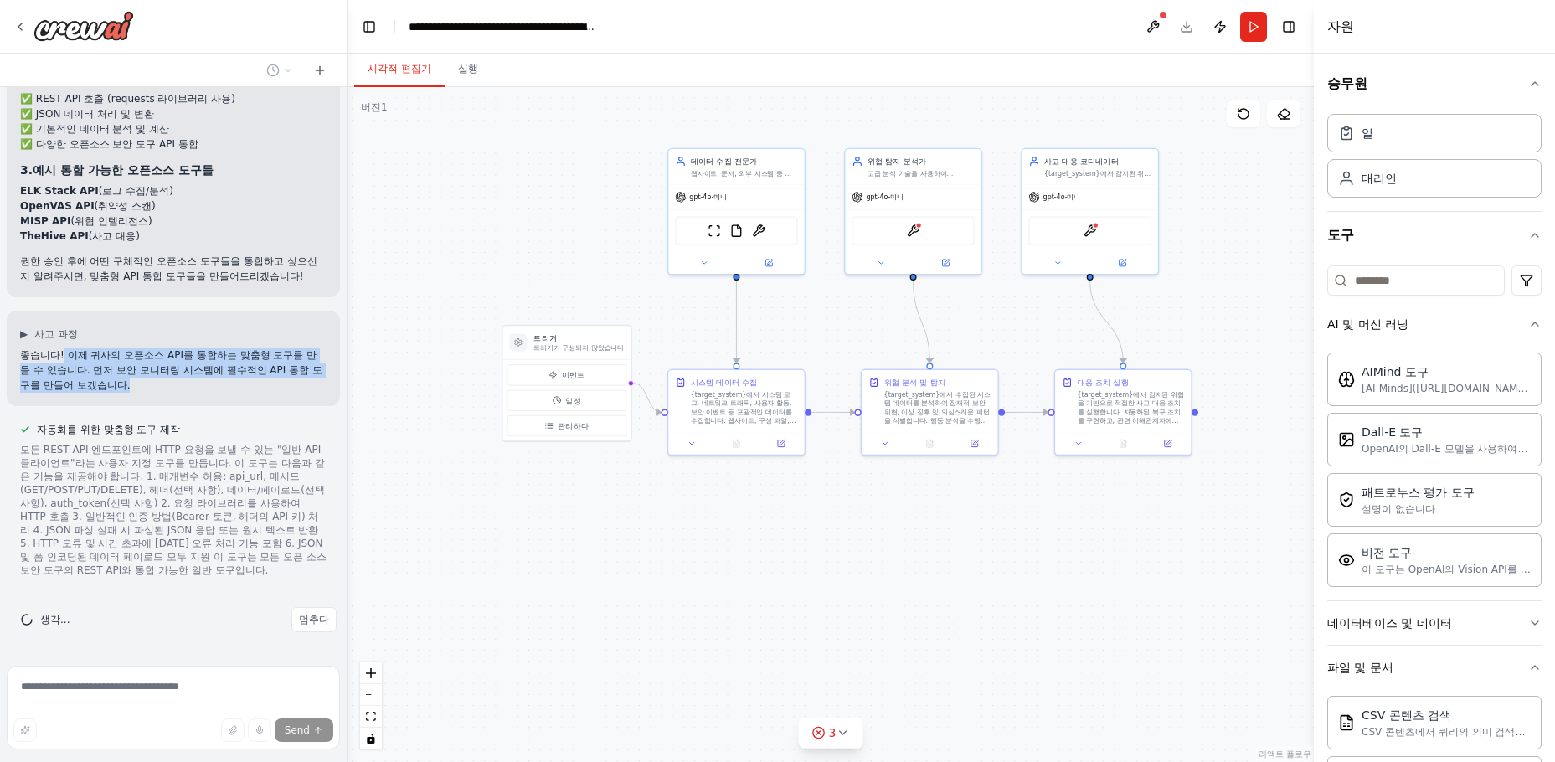
drag, startPoint x: 193, startPoint y: 383, endPoint x: 64, endPoint y: 362, distance: 130.6
click at [64, 362] on p "좋습니다! 이제 귀사의 오픈소스 API를 통합하는 맞춤형 도구를 만들 수 있습니다. 먼저 보안 모니터링 시스템에 필수적인 API 통합 도구를 …" at bounding box center [173, 369] width 306 height 45
click at [185, 364] on font "좋습니다! 이제 귀사의 오픈소스 API를 통합하는 맞춤형 도구를 만들 수 있습니다. 먼저 보안 모니터링 시스템에 필수적인 API 통합 도구를 …" at bounding box center [171, 370] width 302 height 42
drag, startPoint x: 125, startPoint y: 373, endPoint x: 261, endPoint y: 402, distance: 139.4
click at [261, 402] on div "▶ 사고 과정 좋습니다! 이제 귀사의 오픈소스 API를 통합하는 맞춤형 도구를 만들 수 있습니다. 먼저 보안 모니터링 시스템에 필수적인 API…" at bounding box center [173, 358] width 333 height 95
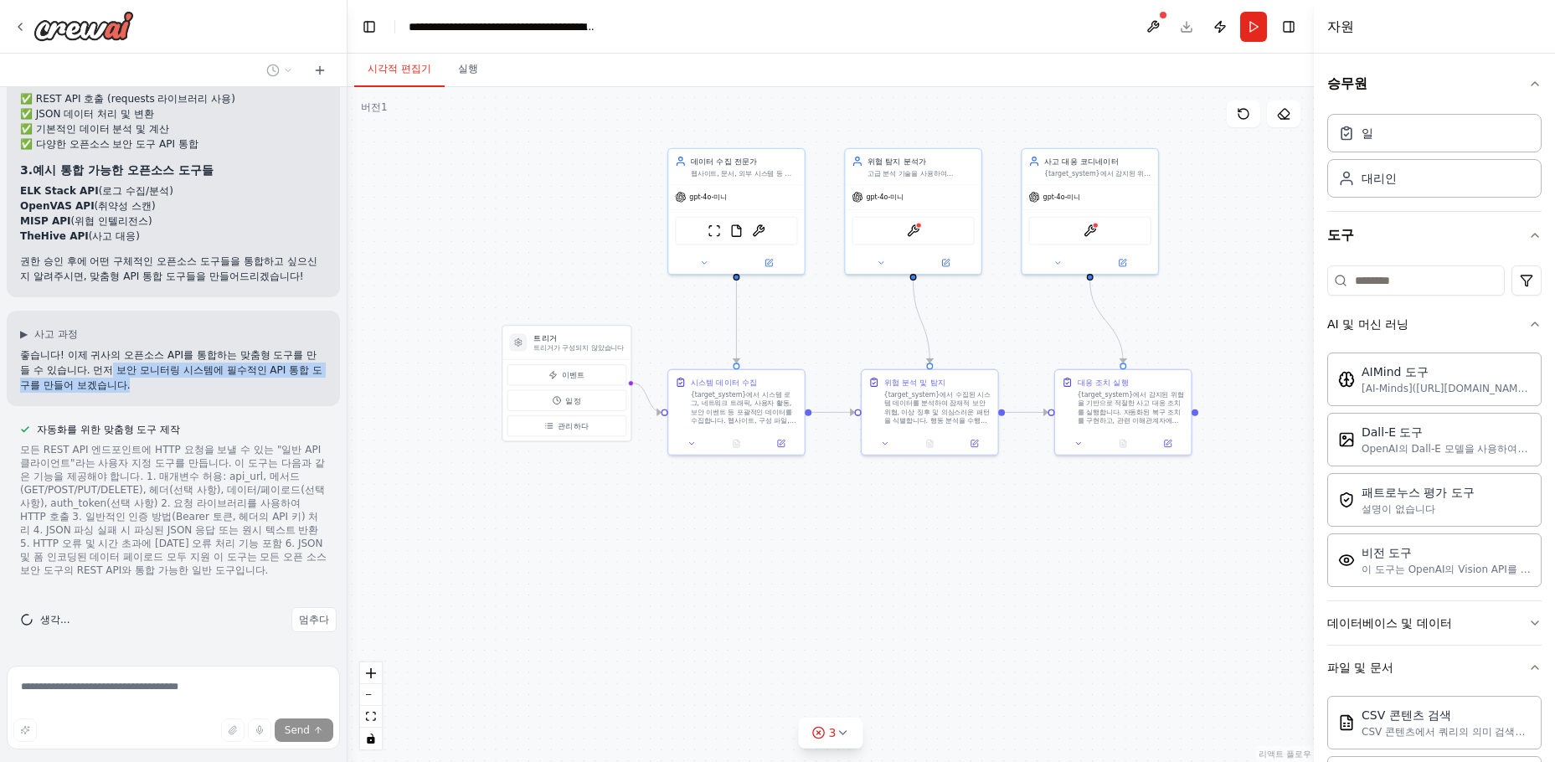
click at [261, 402] on div "▶ 사고 과정 좋습니다! 이제 귀사의 오픈소스 API를 통합하는 맞춤형 도구를 만들 수 있습니다. 먼저 보안 모니터링 시스템에 필수적인 API…" at bounding box center [173, 358] width 333 height 95
click at [187, 376] on font "좋습니다! 이제 귀사의 오픈소스 API를 통합하는 맞춤형 도구를 만들 수 있습니다. 먼저 보안 모니터링 시스템에 필수적인 API 통합 도구를 …" at bounding box center [171, 370] width 302 height 42
click at [193, 388] on p "좋습니다! 이제 귀사의 오픈소스 API를 통합하는 맞춤형 도구를 만들 수 있습니다. 먼저 보안 모니터링 시스템에 필수적인 API 통합 도구를 …" at bounding box center [173, 369] width 306 height 45
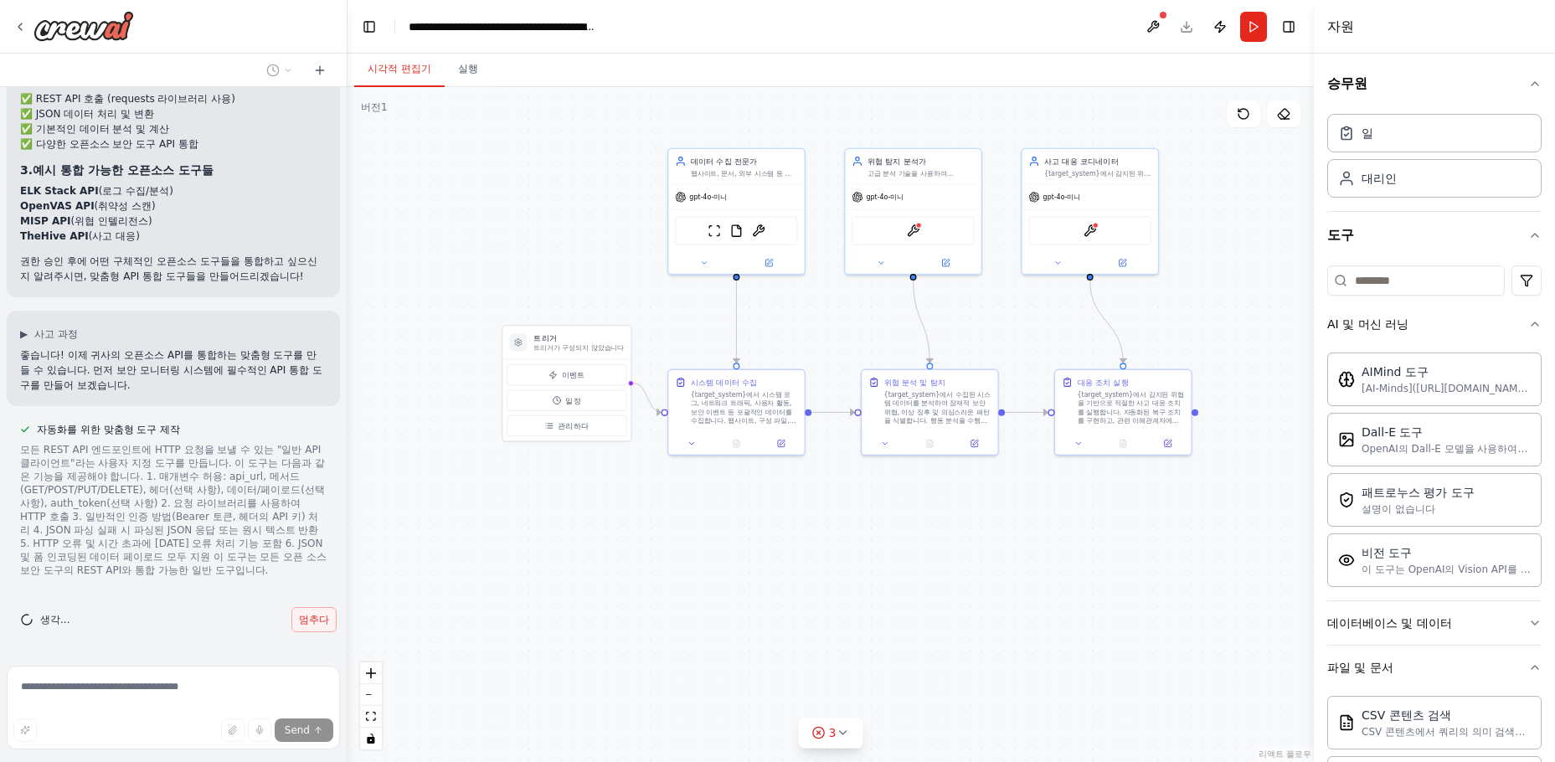
click at [305, 621] on font "멈추다" at bounding box center [314, 620] width 30 height 12
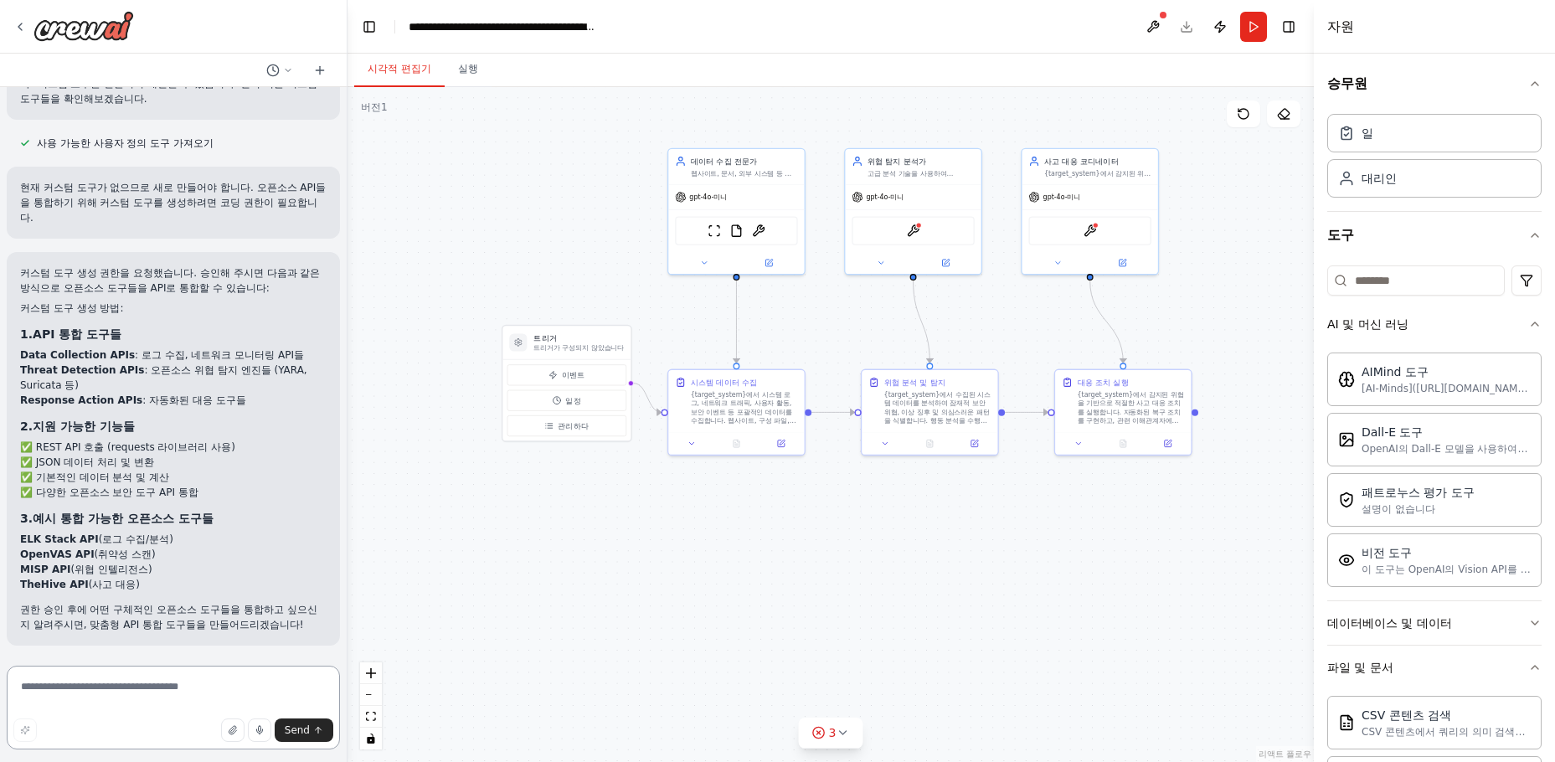
scroll to position [2619, 0]
click at [224, 690] on textarea at bounding box center [173, 708] width 333 height 84
type textarea "*"
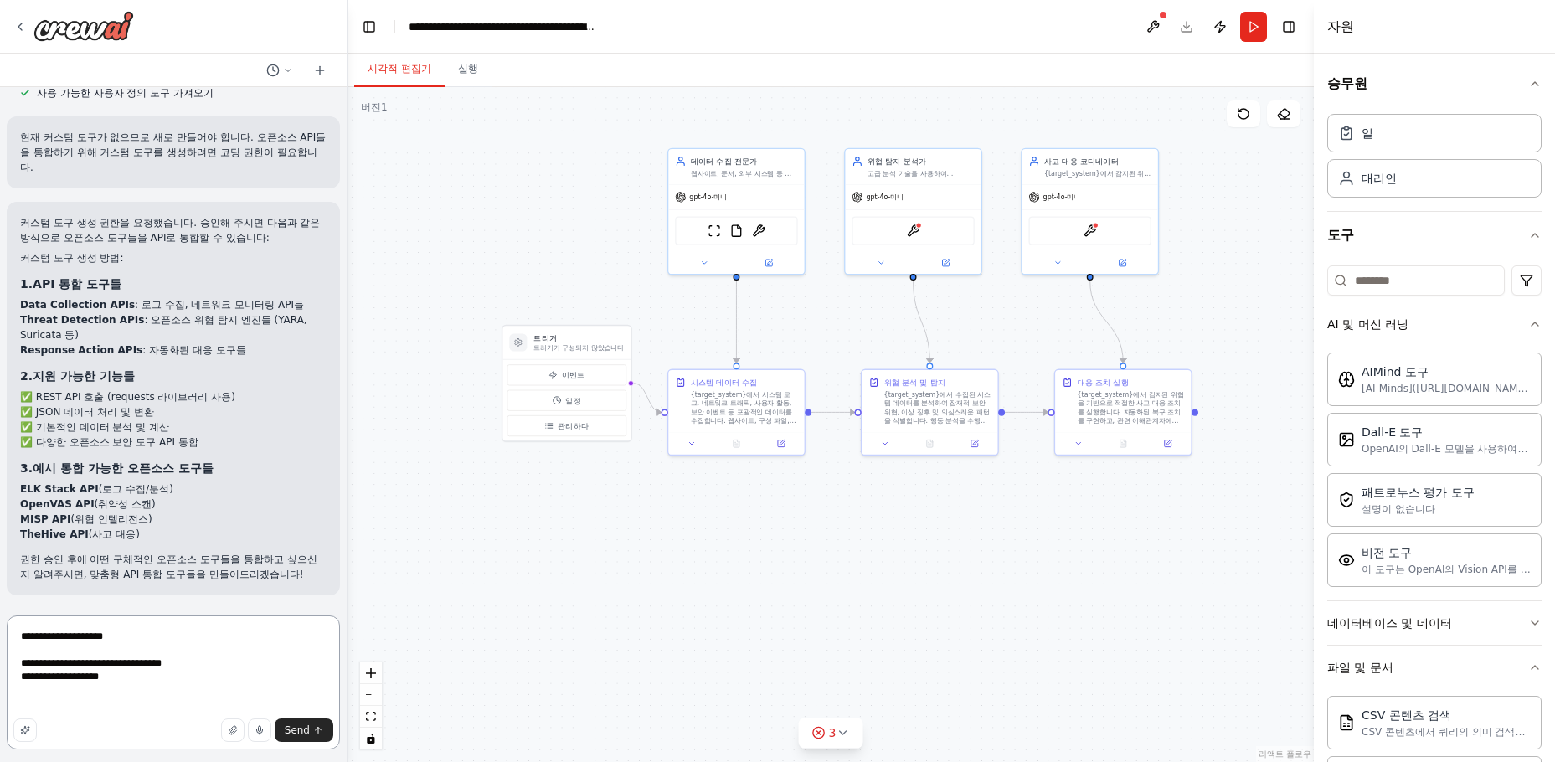
scroll to position [2656, 0]
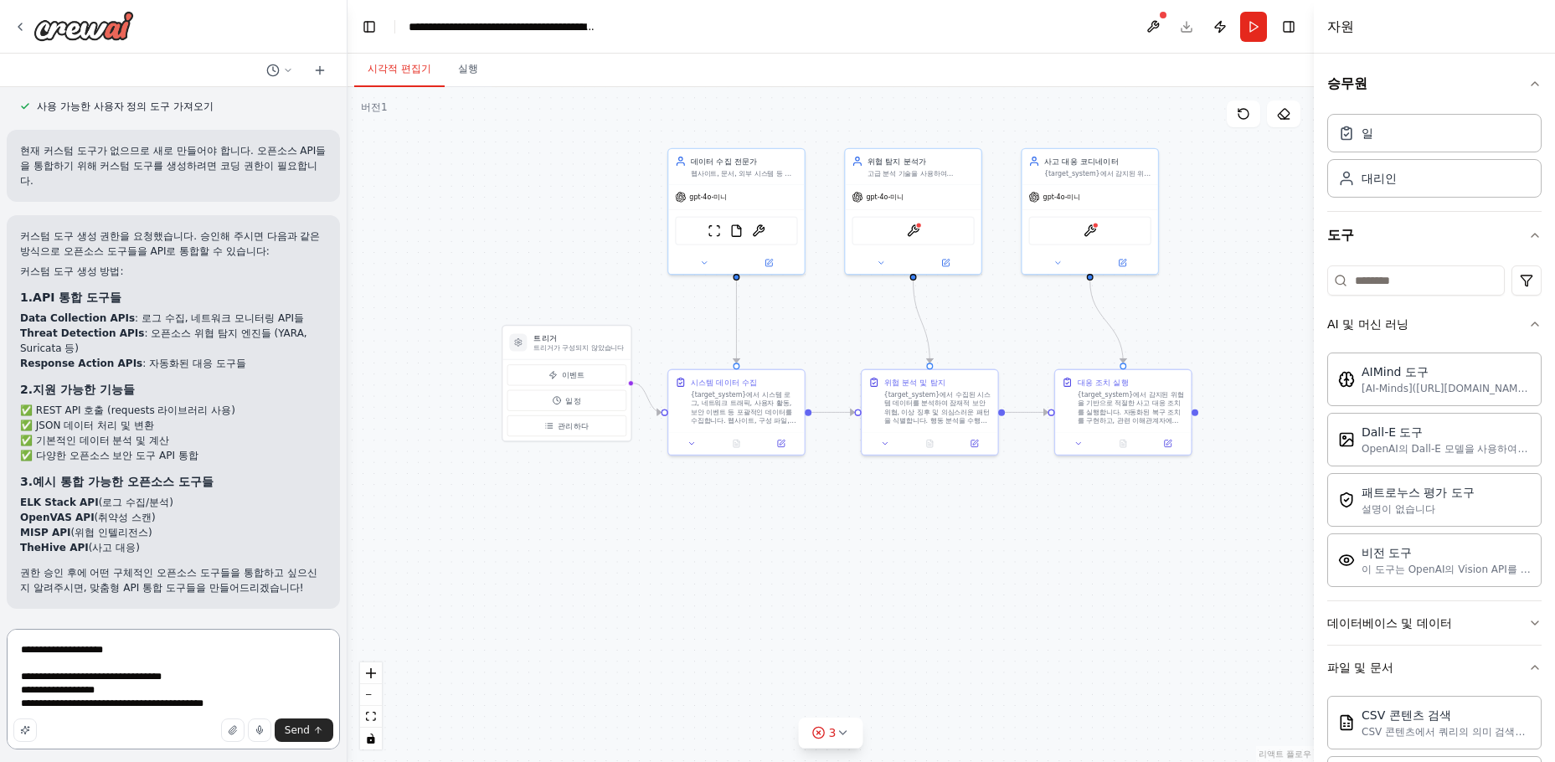
type textarea "**********"
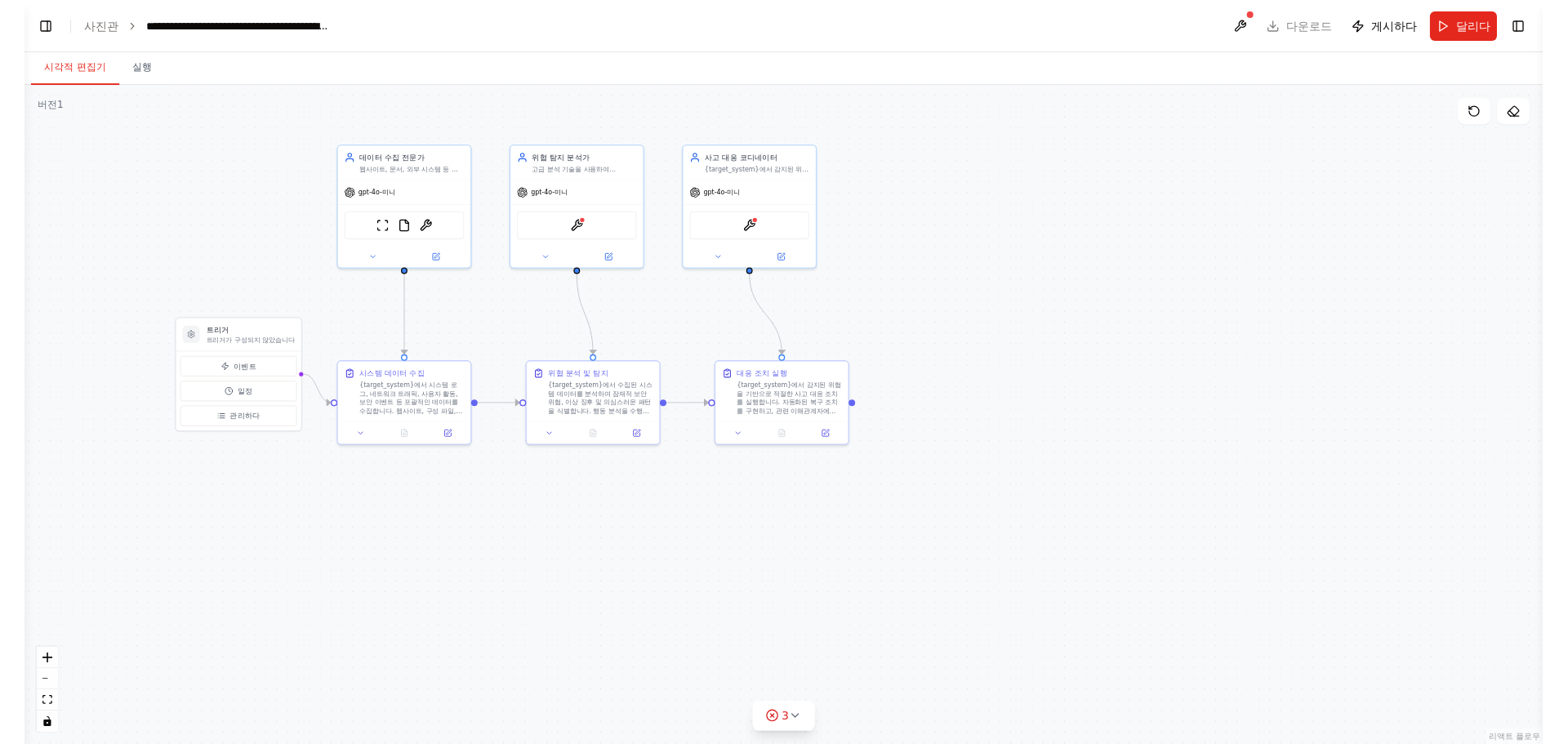
scroll to position [3361, 0]
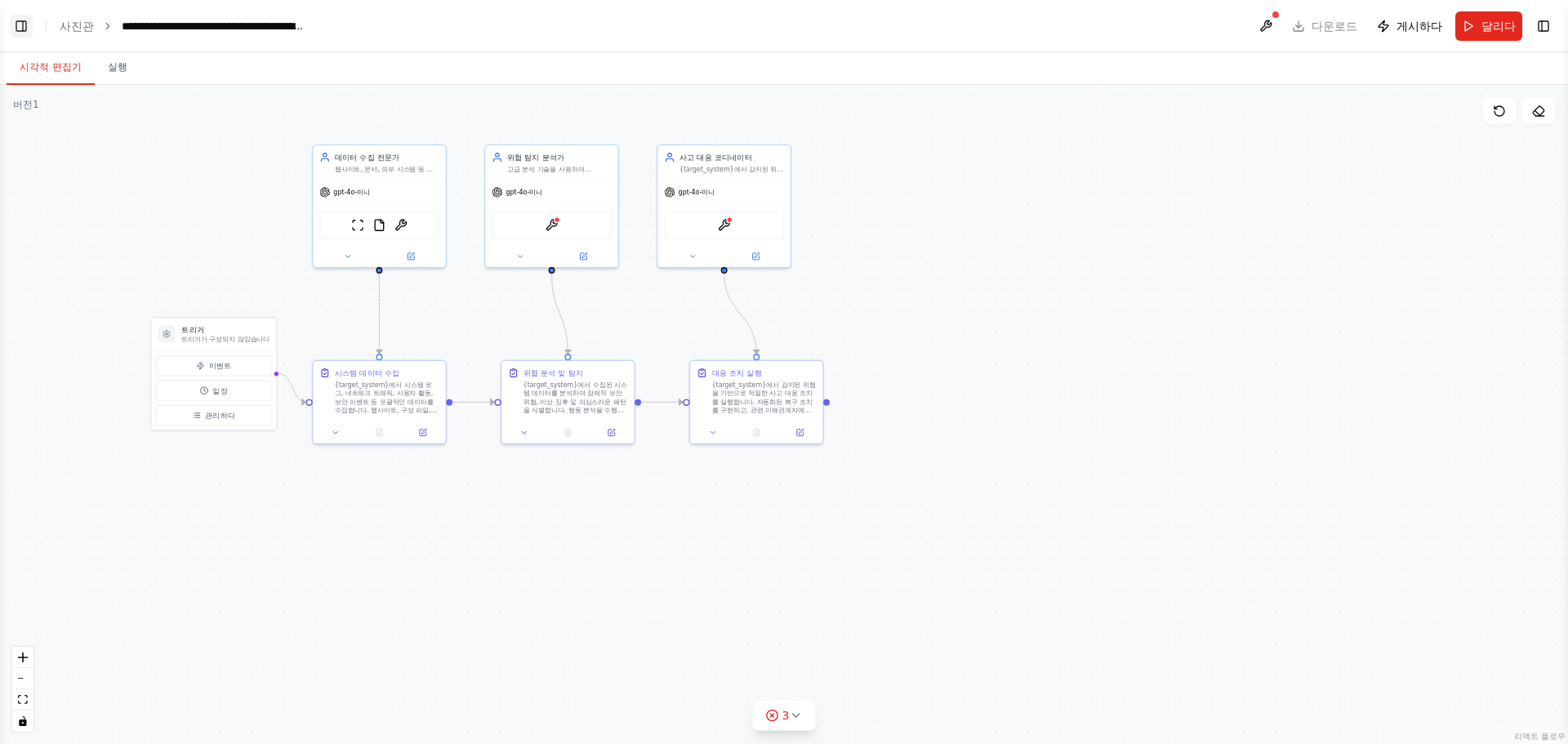
click at [24, 27] on button "왼쪽 사이드바 전환" at bounding box center [20, 25] width 22 height 22
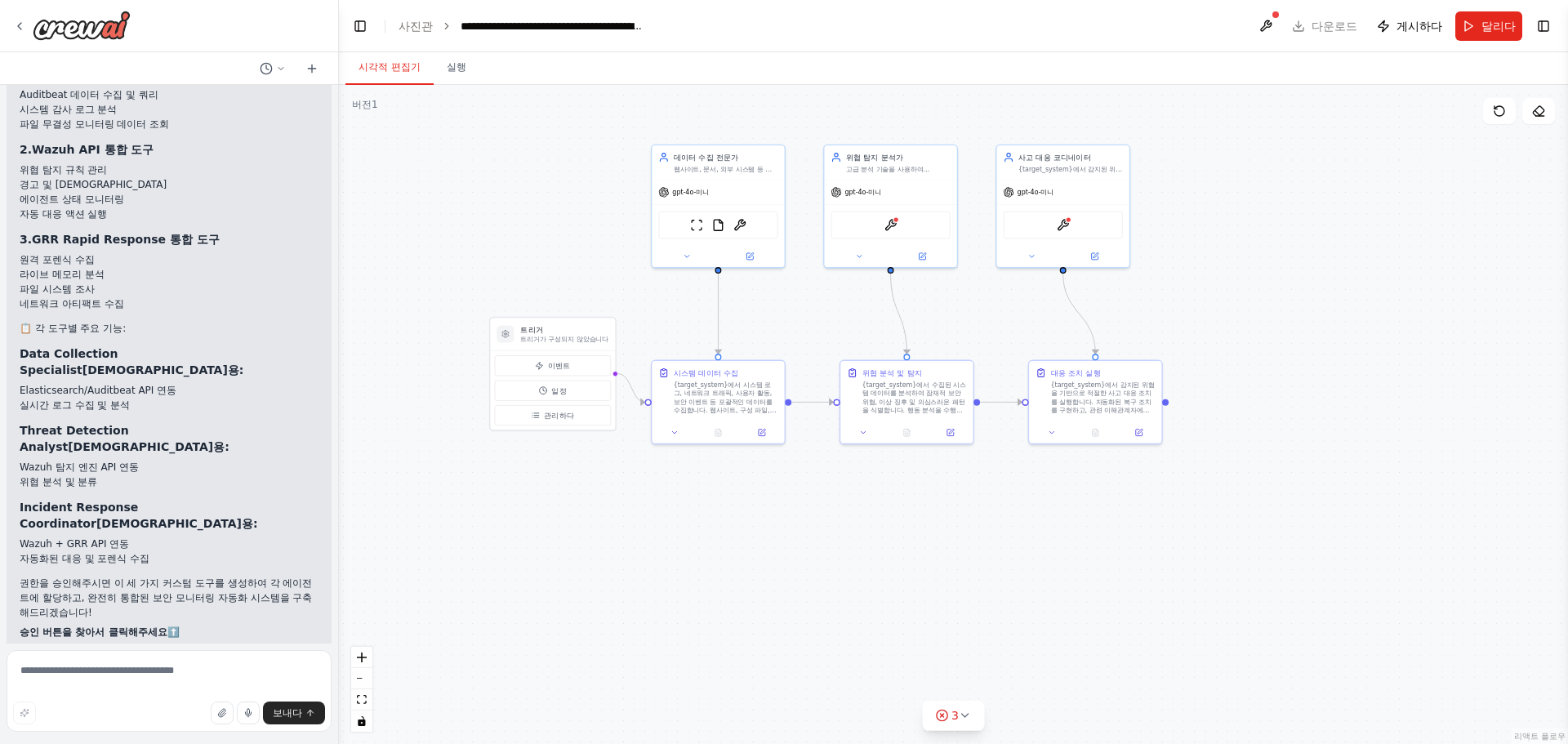
click at [254, 575] on p "권한을 승인해주시면 이 세 가지 커스텀 도구를 생성하여 각 에이전트에 할당하고, 완전히 통합된 보안 모니터링 자동화 시스템을 구축해드리겠습니다!" at bounding box center [169, 597] width 299 height 44
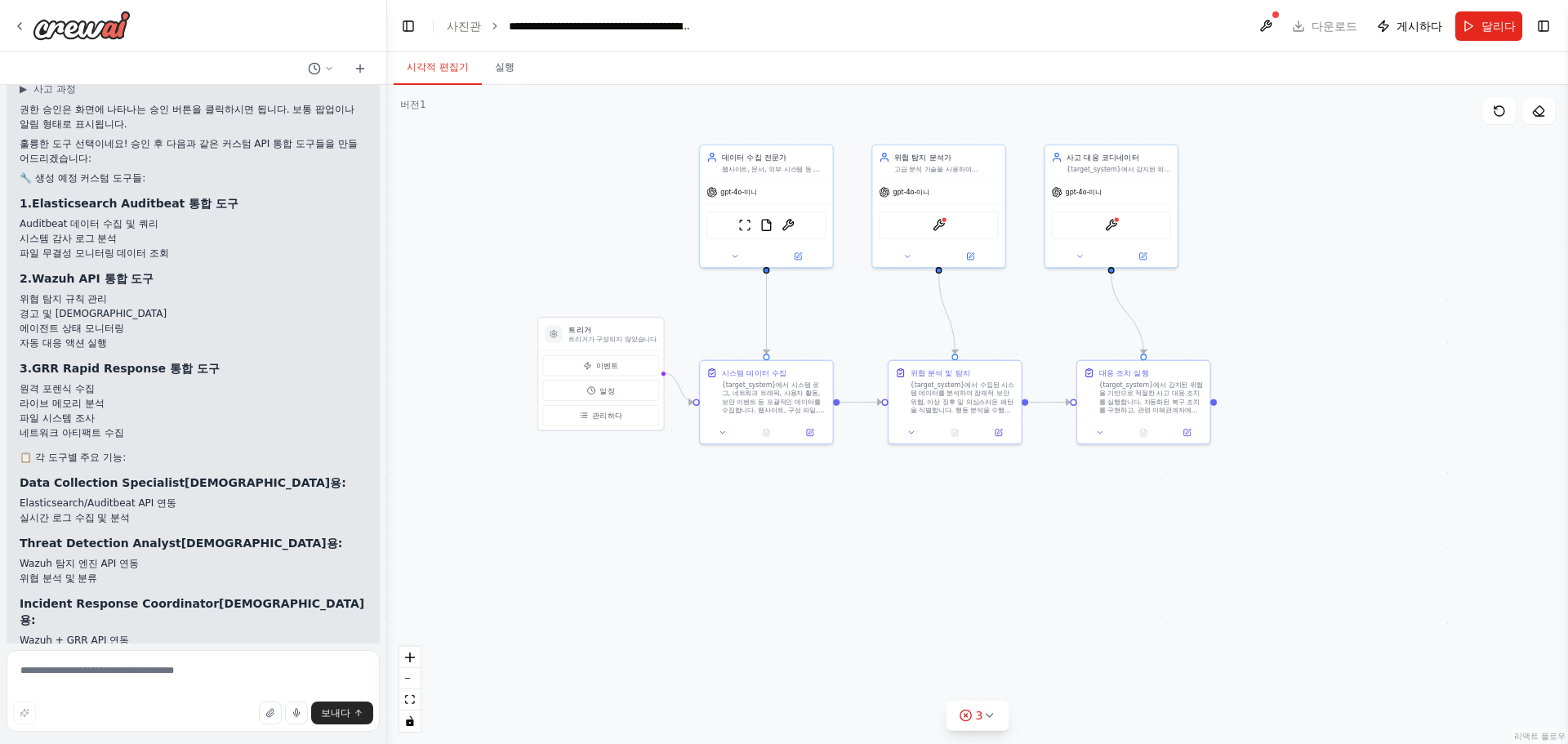
scroll to position [3188, 0]
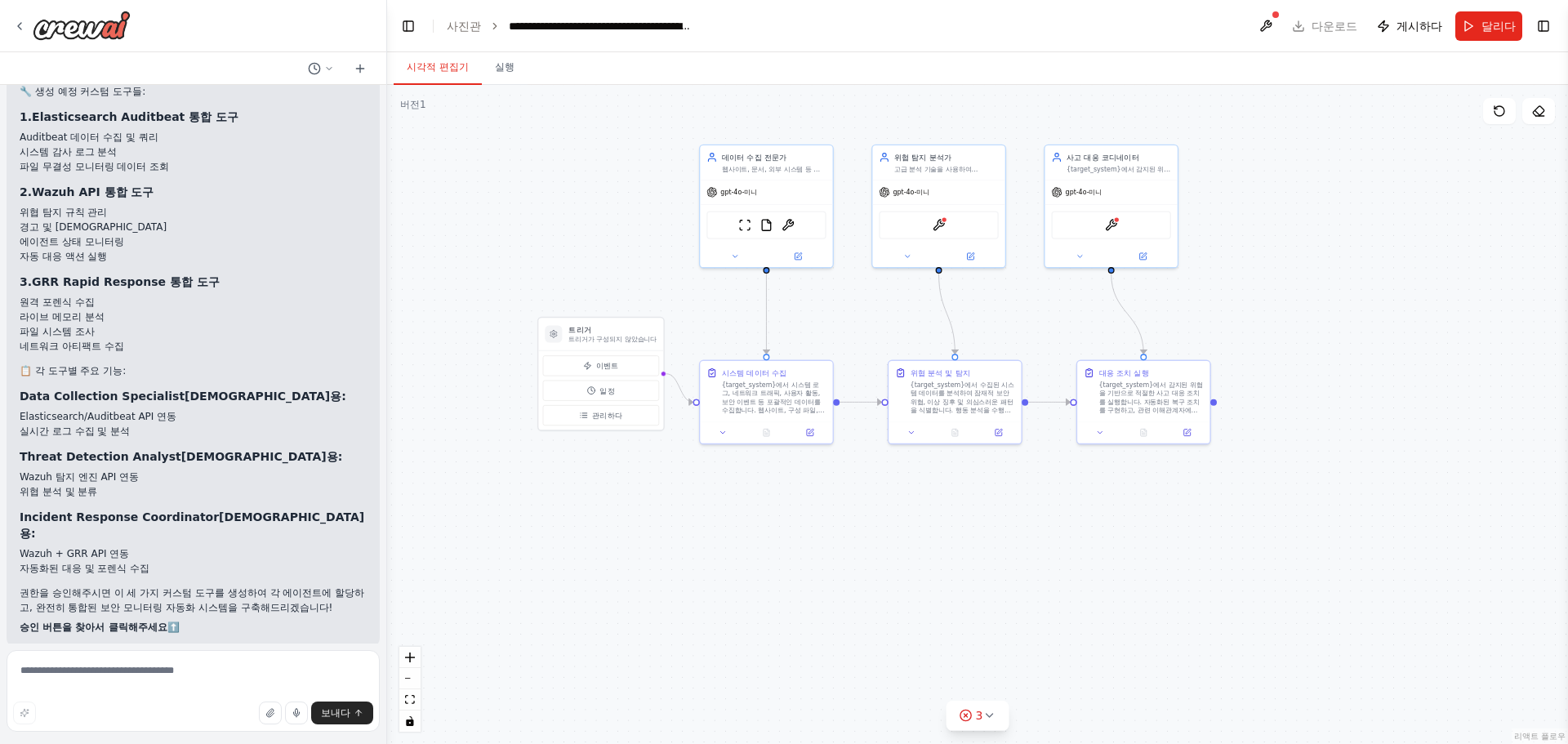
drag, startPoint x: 339, startPoint y: 536, endPoint x: 387, endPoint y: 506, distance: 56.6
click at [387, 506] on div "한국어로 질문해도 대답할 수 있나요 ? ▶ 사고 과정 네, 한국어로 질문하셔도 됩니다! 하지만 저는 CrewAI 자동화 구축을 위해 특별히 설…" at bounding box center [784, 372] width 1568 height 744
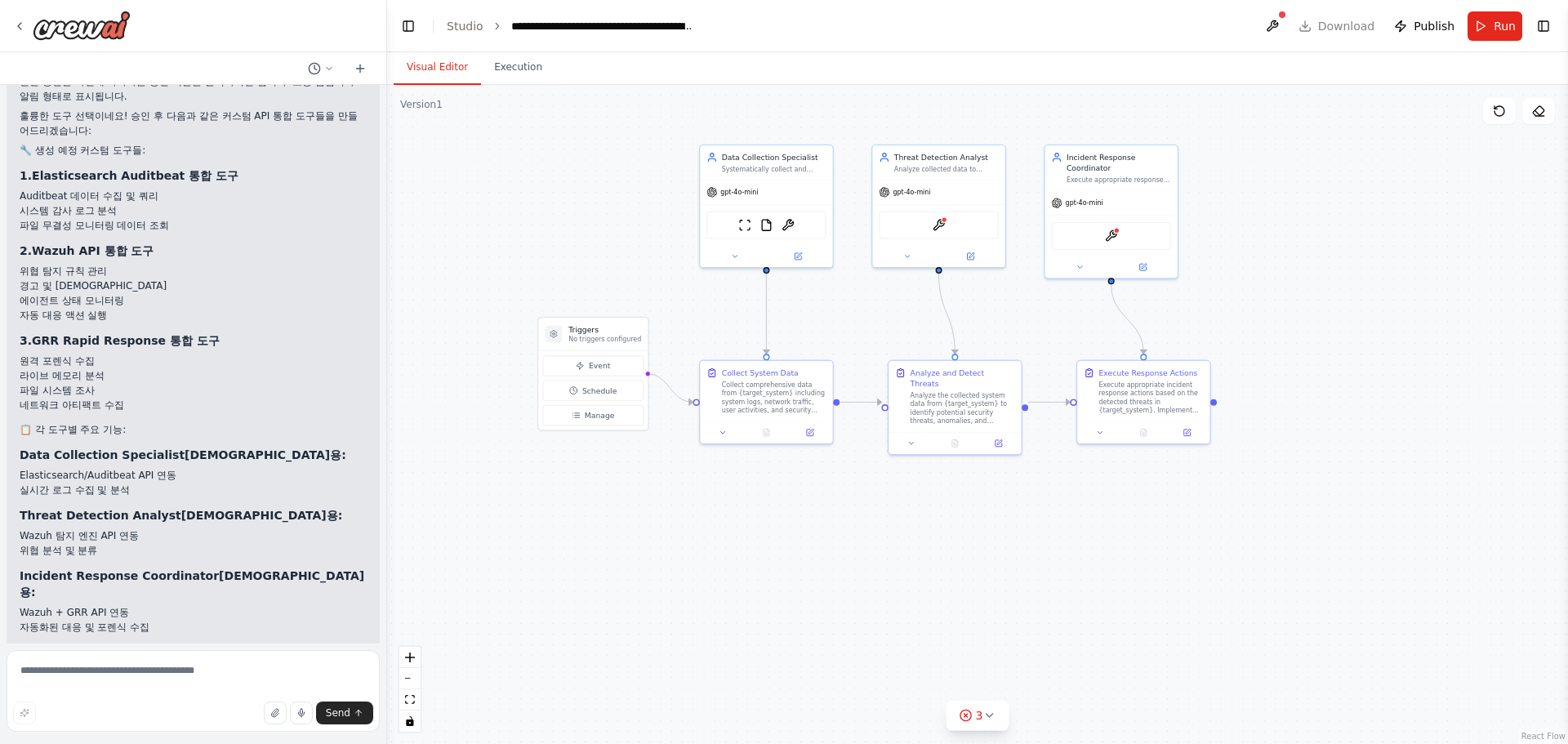
scroll to position [3231, 0]
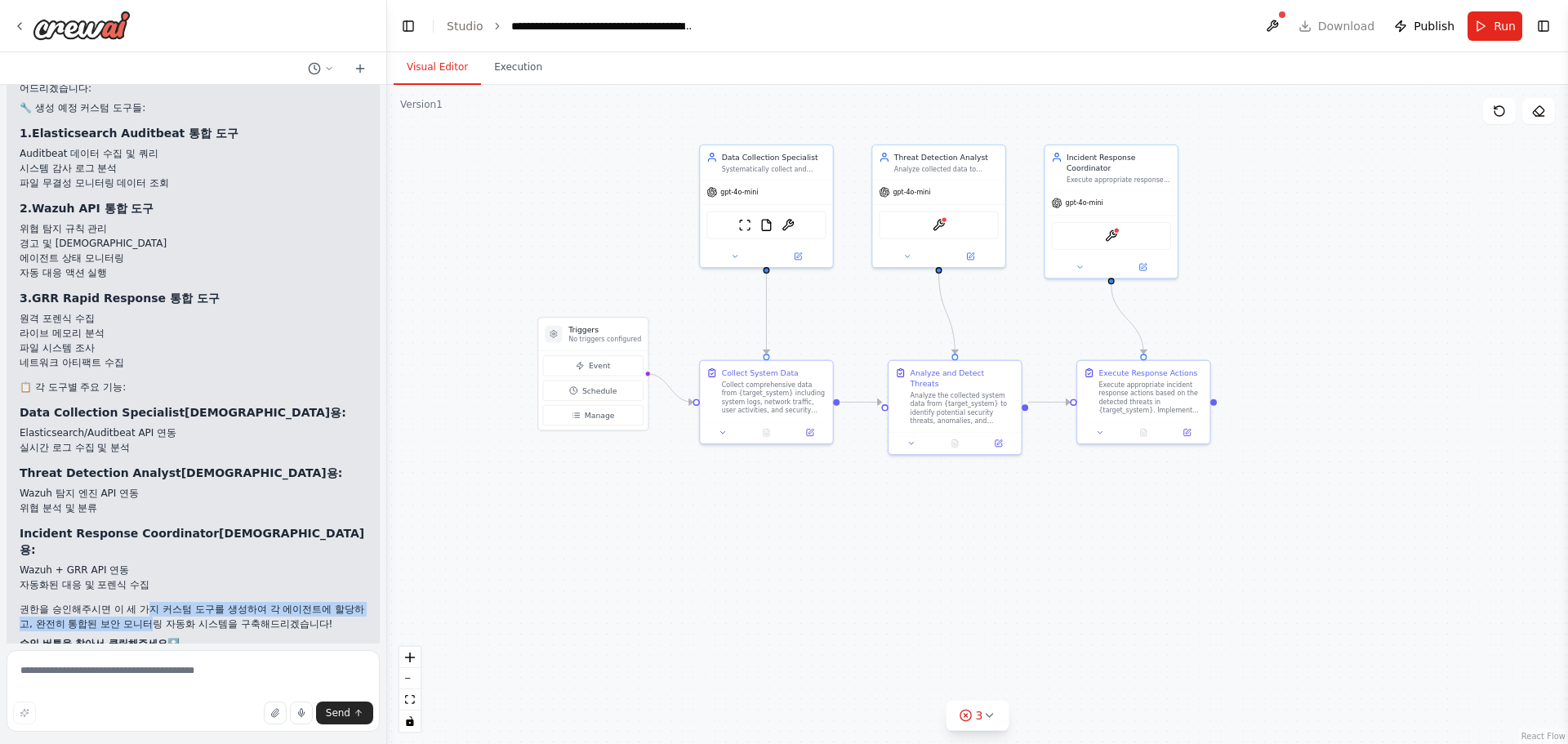
drag, startPoint x: 153, startPoint y: 568, endPoint x: 173, endPoint y: 586, distance: 26.9
click at [173, 586] on div "권한 승인은 화면에 나타나는 승인 버튼을 클릭하시면 됩니다. 보통 팝업이나 알림 형태로 표시됩니다. 훌륭한 도구 선택이네요! 승인 후 다음과 …" at bounding box center [193, 341] width 347 height 619
click at [173, 602] on p "권한을 승인해주시면 이 세 가지 커스텀 도구를 생성하여 각 에이전트에 할당하고, 완전히 통합된 보안 모니터링 자동화 시스템을 구축해드리겠습니다!" at bounding box center [193, 616] width 347 height 29
click at [194, 670] on textarea at bounding box center [193, 690] width 374 height 82
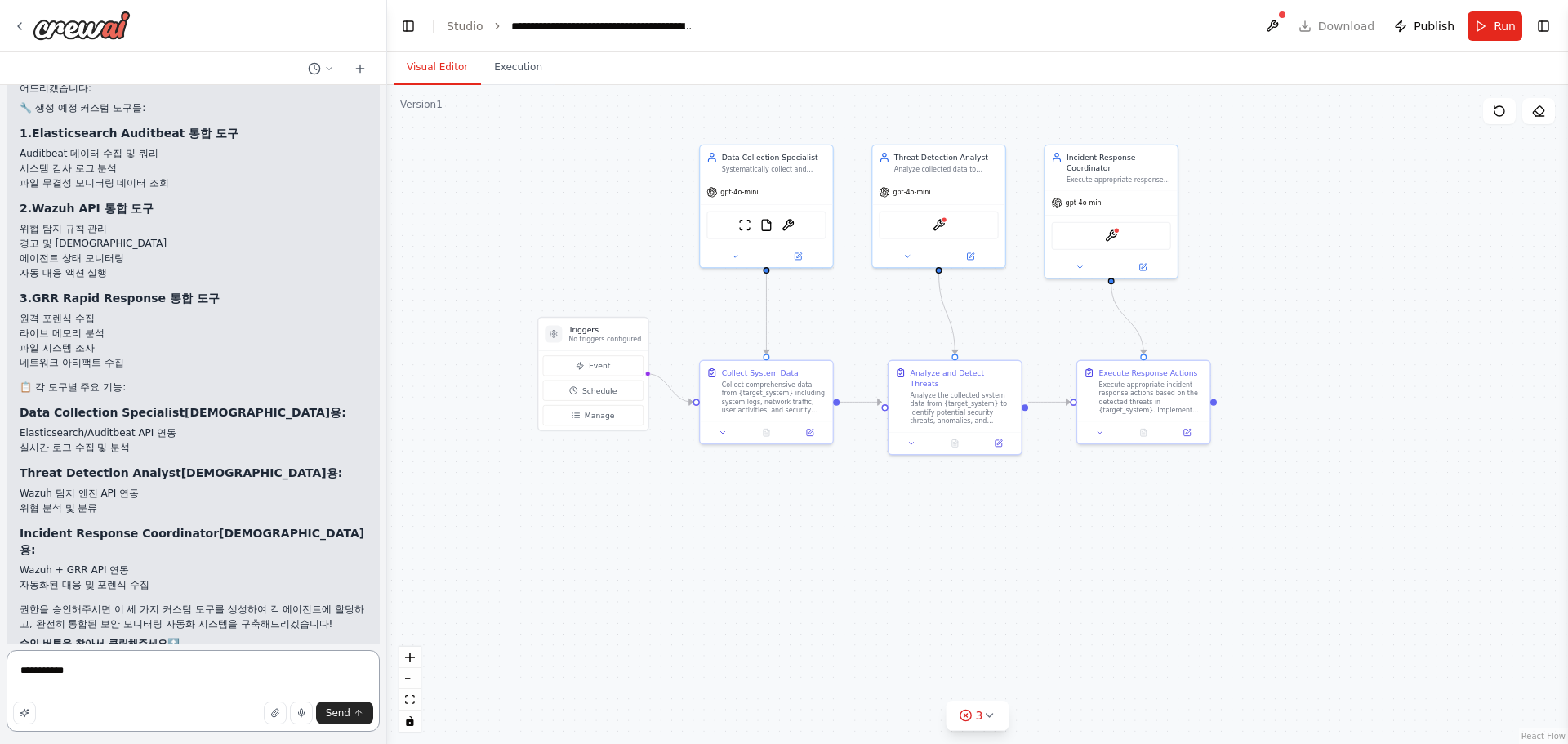
type textarea "**********"
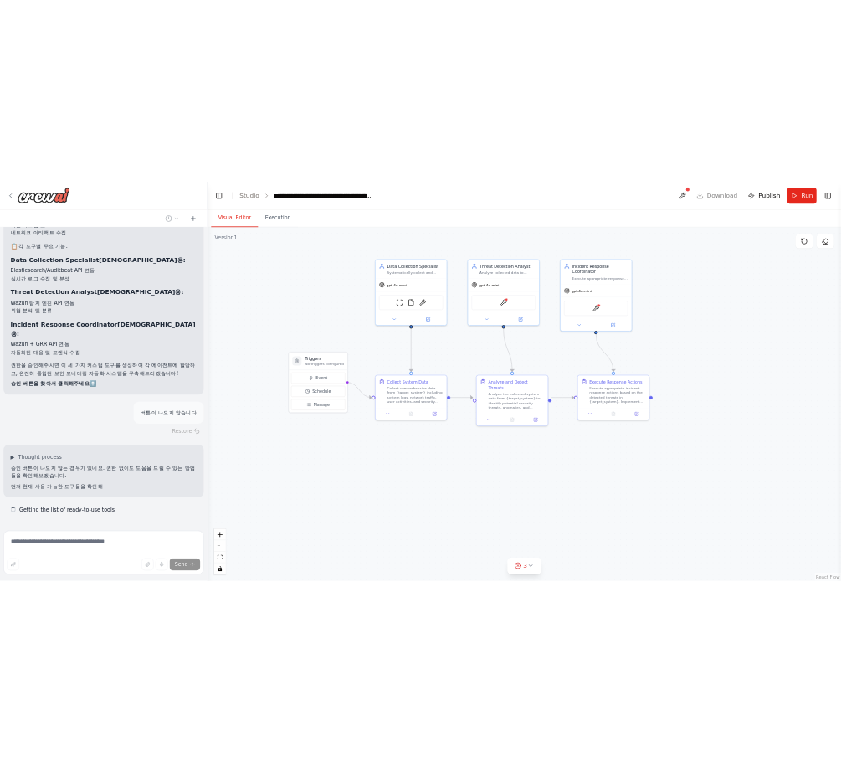
scroll to position [3607, 0]
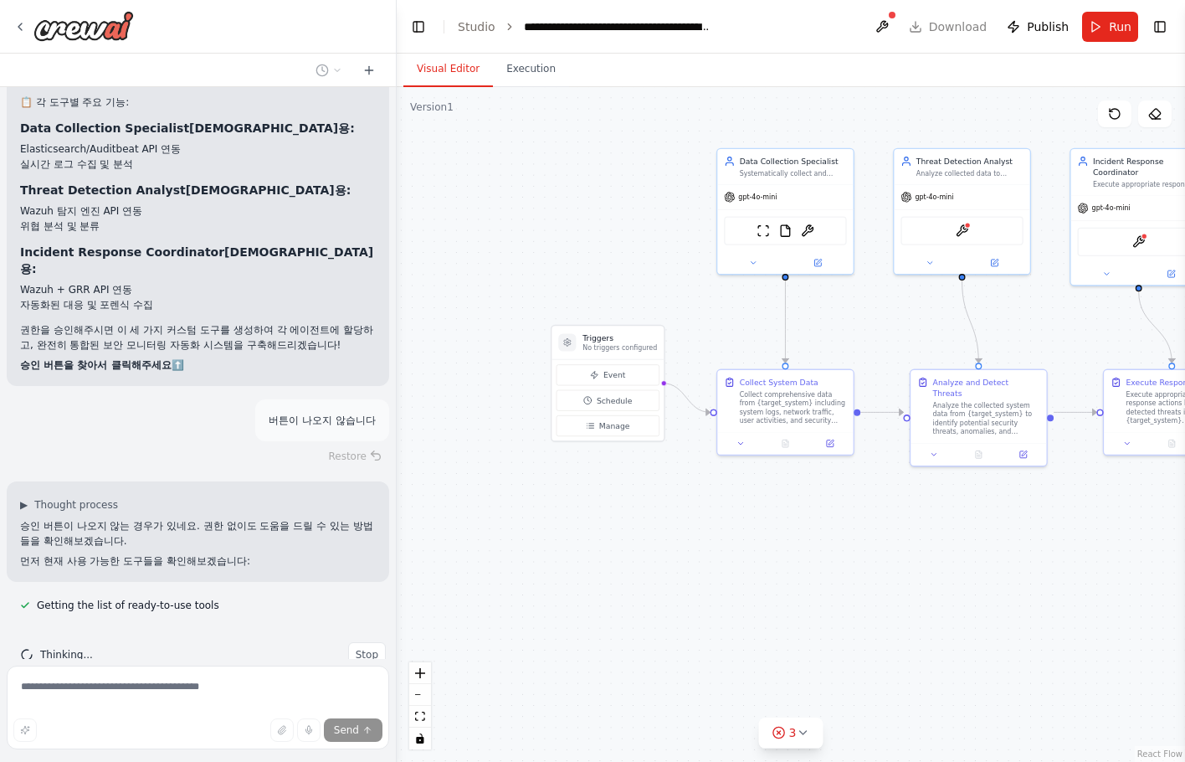
click at [487, 239] on div ".deletable-edge-delete-btn { width: 20px; height: 20px; border: 0px solid #ffff…" at bounding box center [791, 424] width 789 height 675
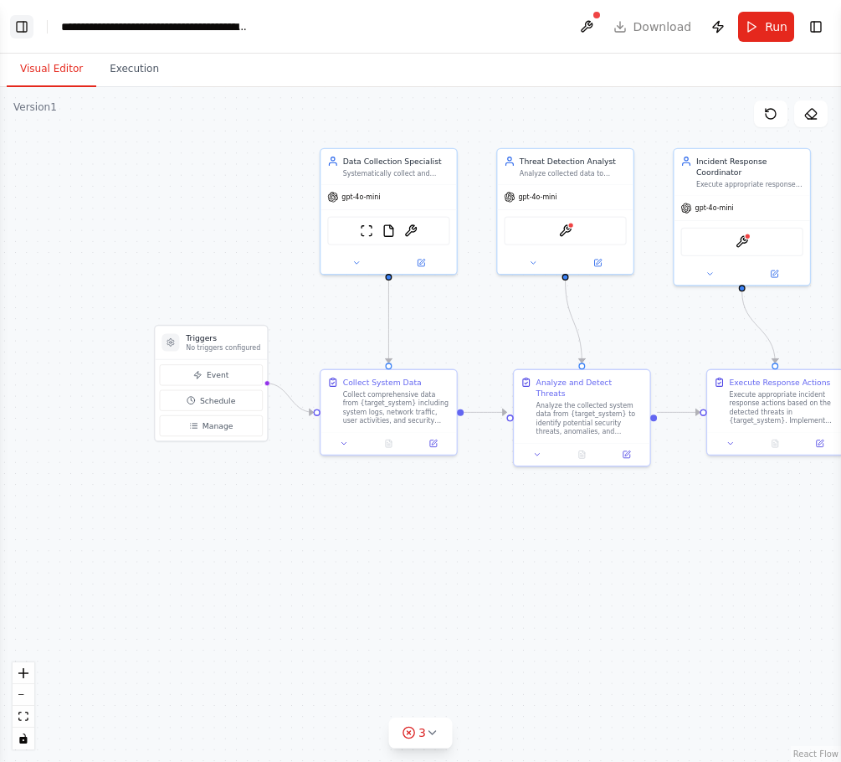
click at [23, 31] on button "Toggle Left Sidebar" at bounding box center [21, 26] width 23 height 23
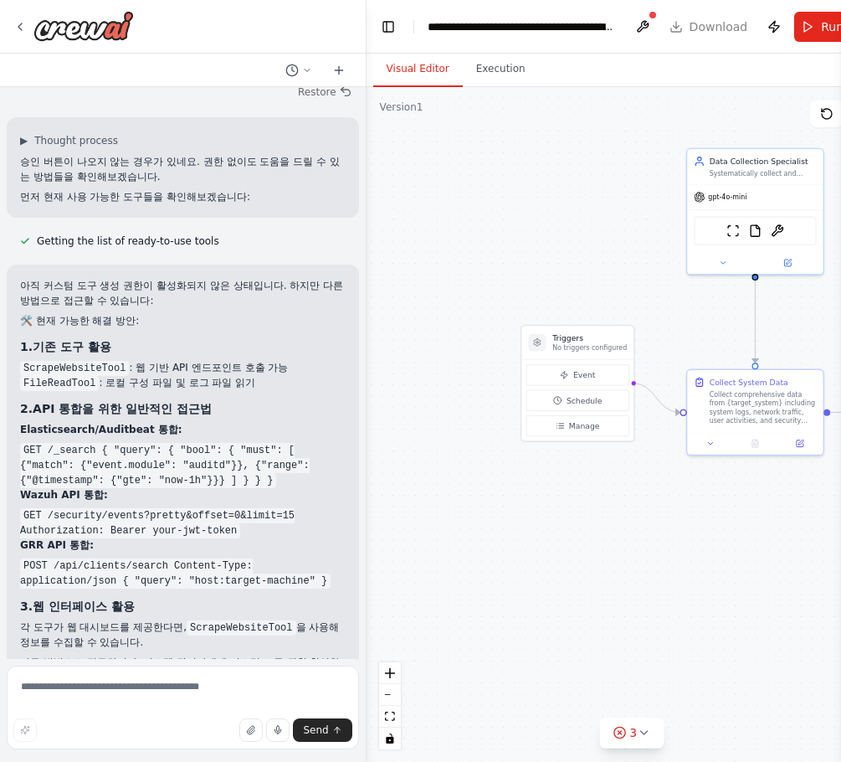
scroll to position [4131, 0]
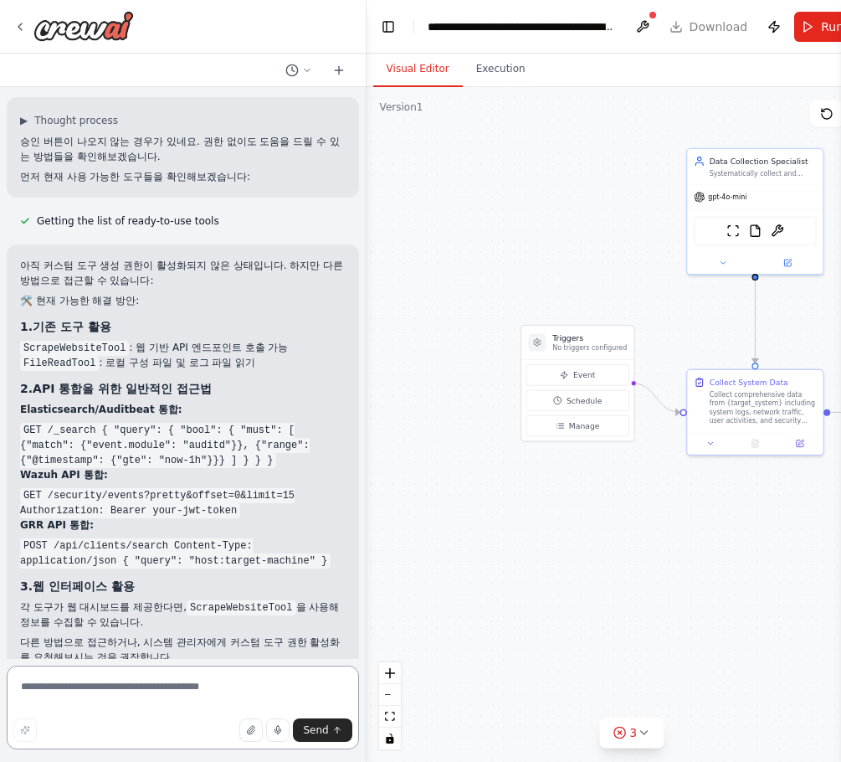
click at [142, 684] on textarea at bounding box center [183, 708] width 352 height 84
type textarea "**********"
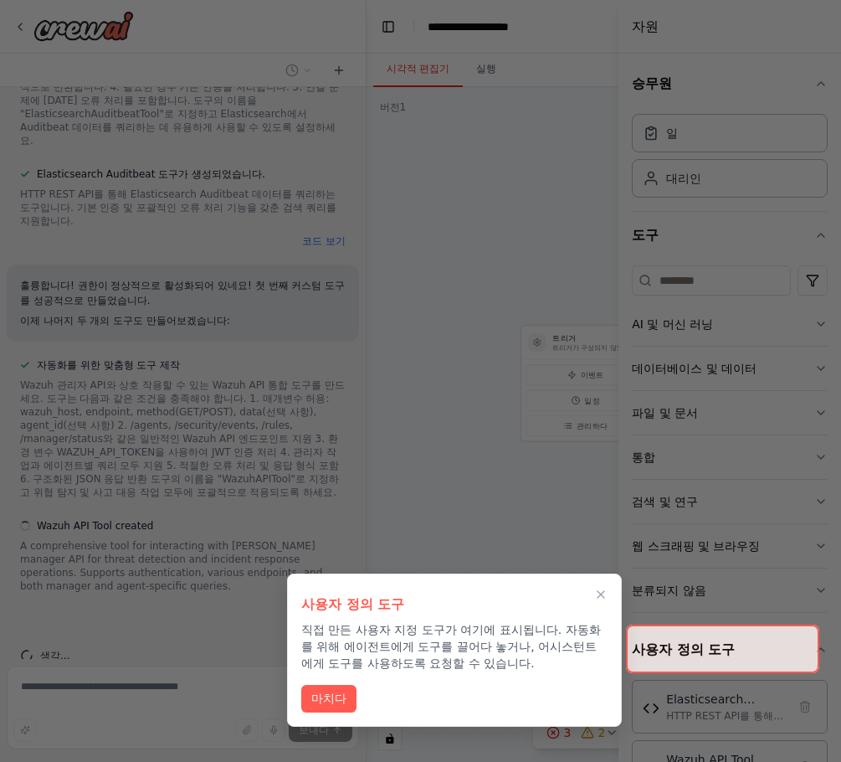
scroll to position [4953, 0]
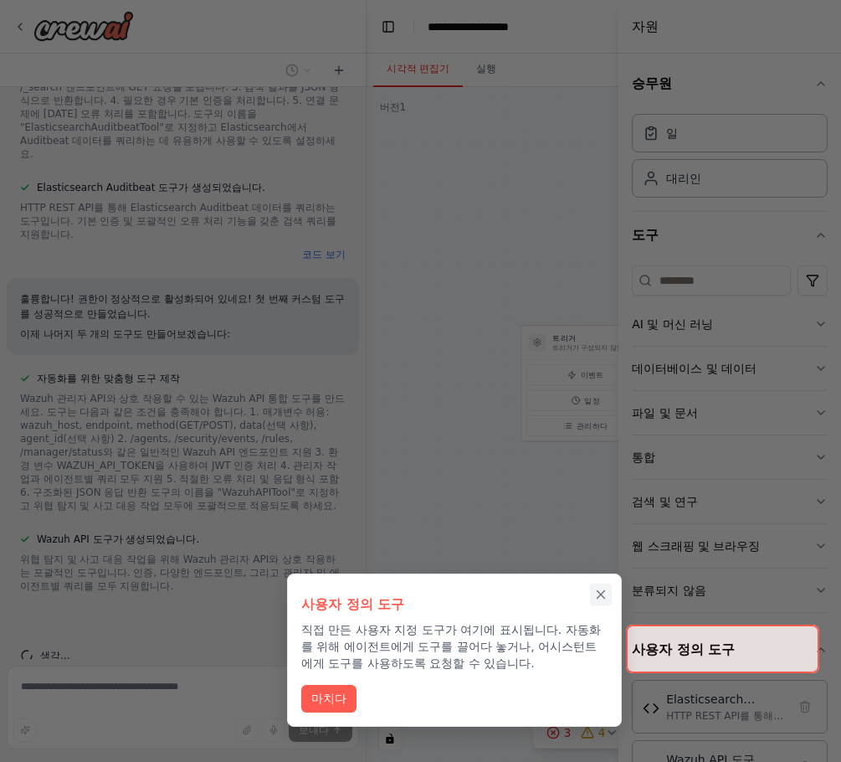
click at [597, 593] on icon "연습문제 닫기" at bounding box center [601, 594] width 15 height 15
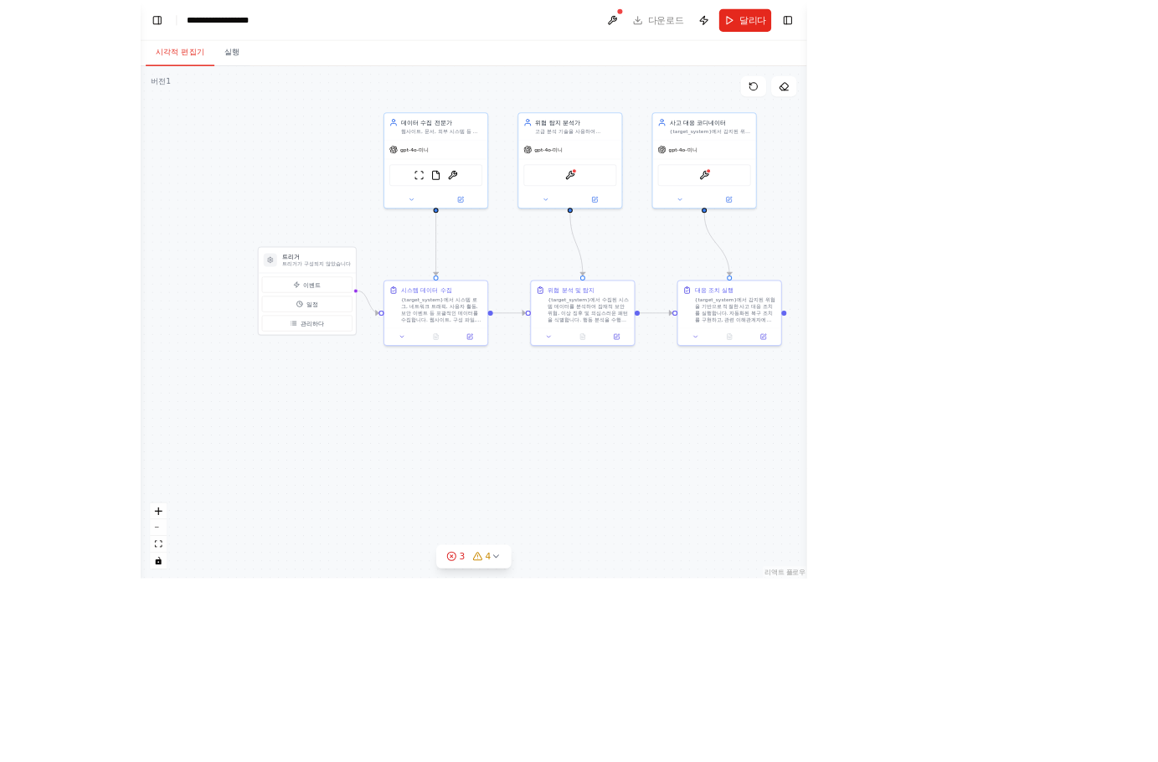
scroll to position [5038, 0]
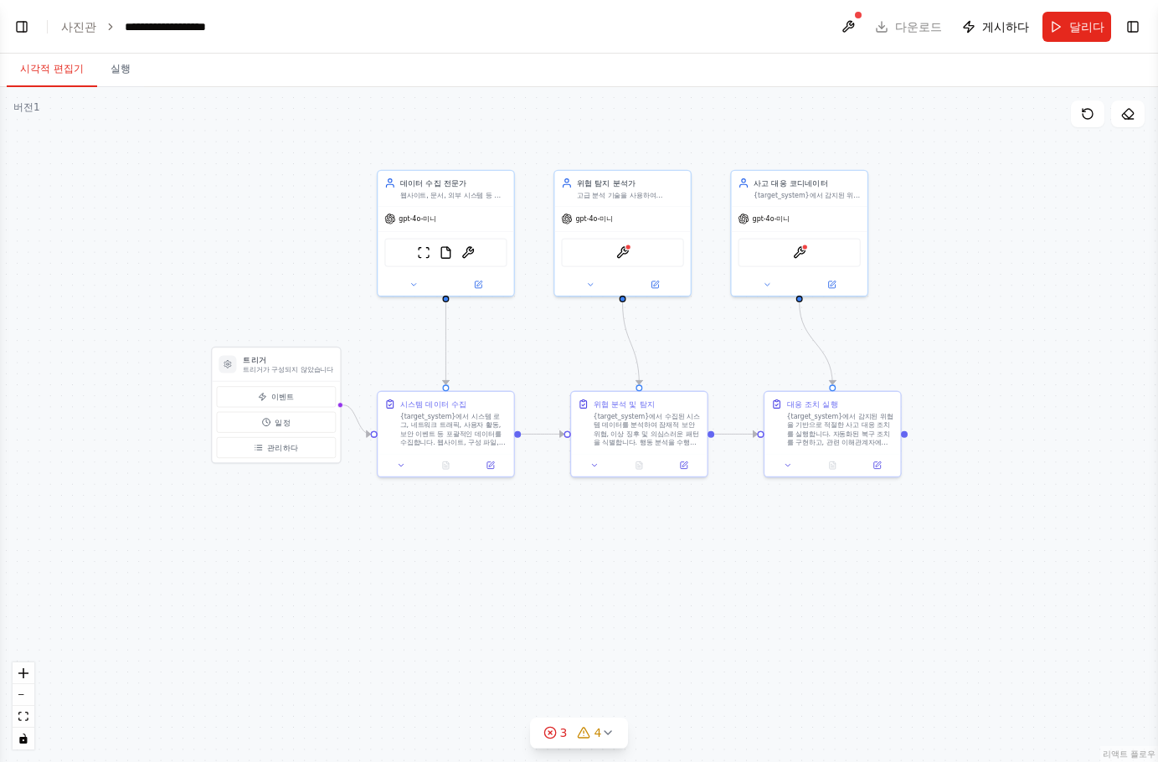
drag, startPoint x: 661, startPoint y: 528, endPoint x: 709, endPoint y: 554, distance: 55.1
click at [711, 554] on div ".deletable-edge-delete-btn { width: 20px; height: 20px; border: 0px solid #ffff…" at bounding box center [579, 424] width 1158 height 675
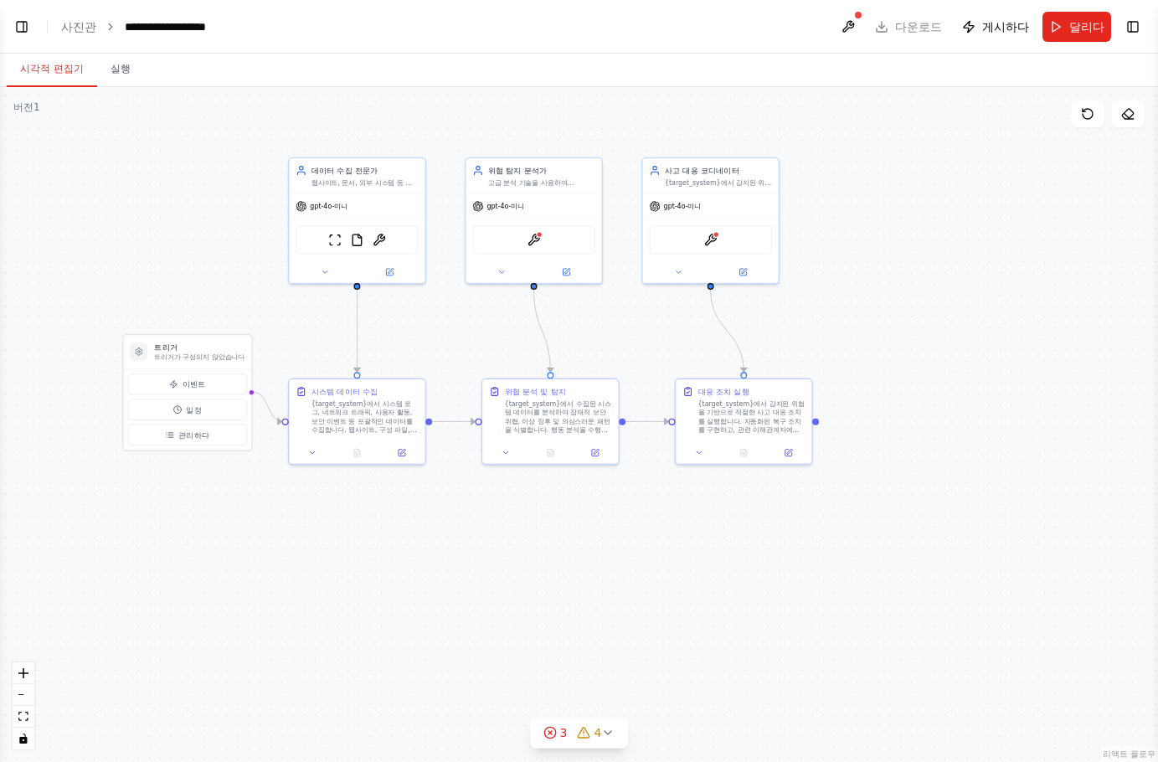
drag, startPoint x: 606, startPoint y: 574, endPoint x: 564, endPoint y: 582, distance: 42.5
click at [564, 582] on div ".deletable-edge-delete-btn { width: 20px; height: 20px; border: 0px solid #ffff…" at bounding box center [579, 424] width 1158 height 675
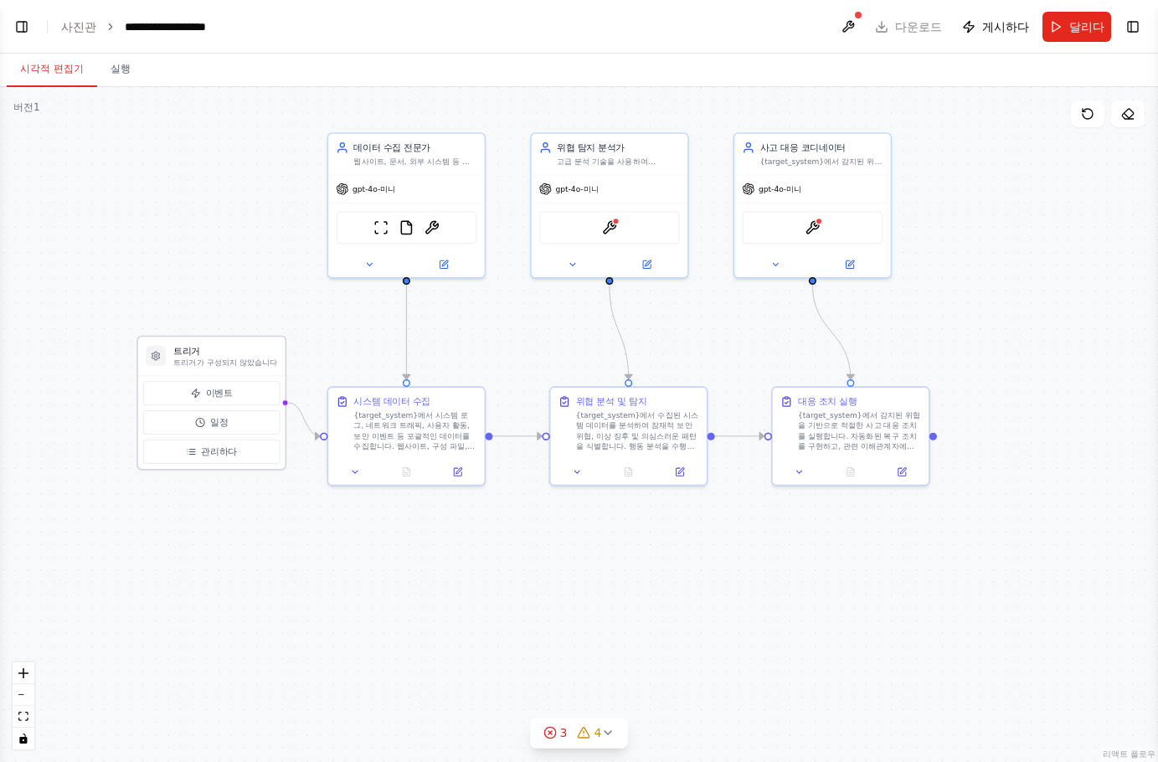
scroll to position [5177, 0]
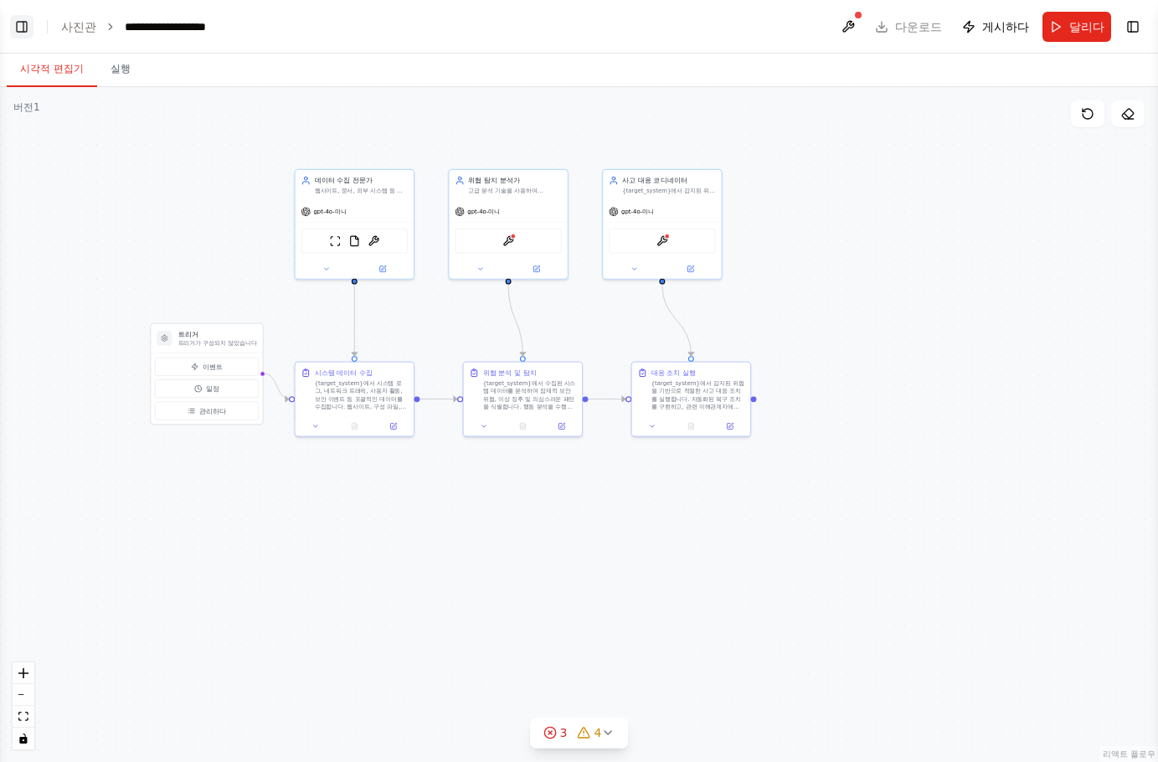
click at [19, 31] on button "왼쪽 사이드바 전환" at bounding box center [21, 26] width 23 height 23
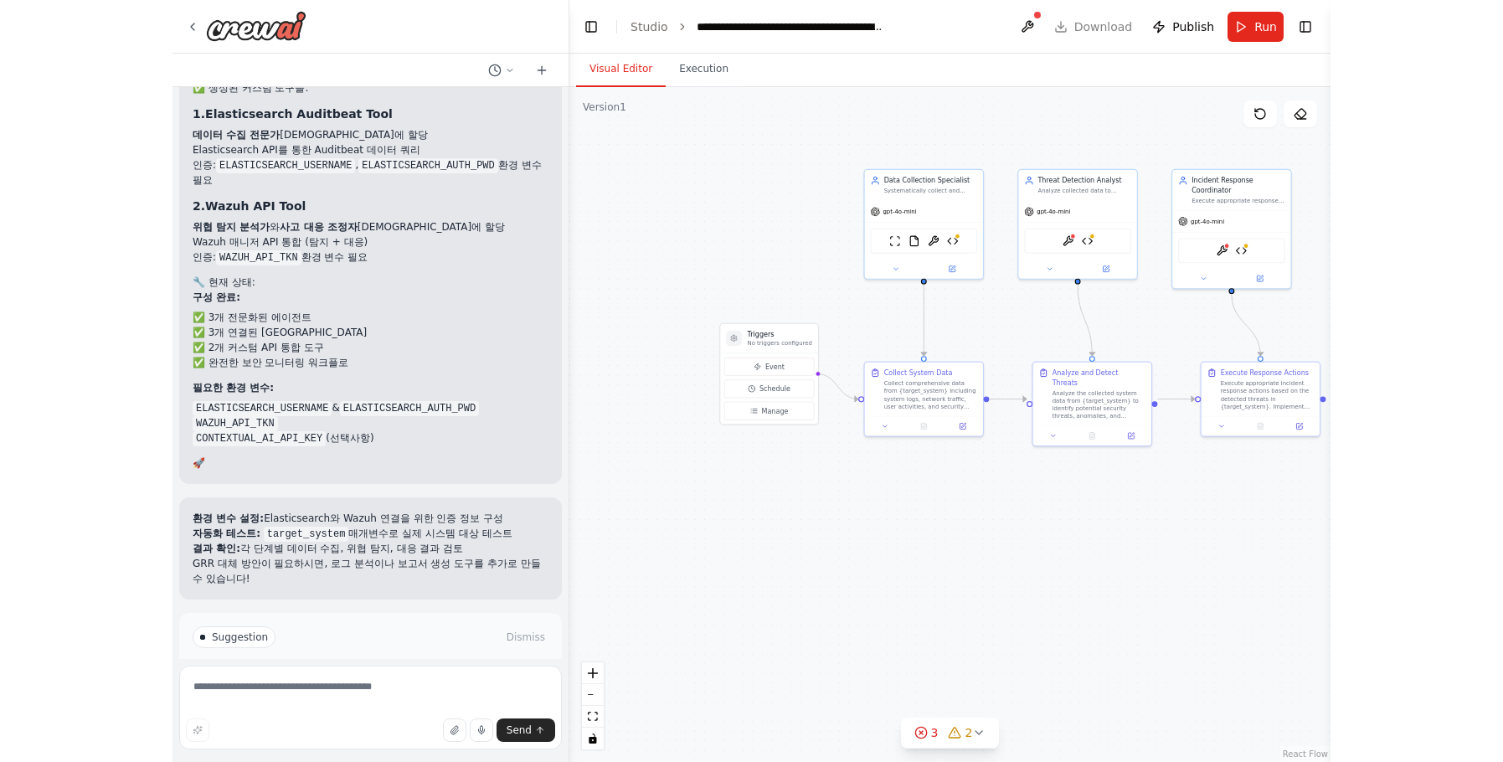
scroll to position [6426, 0]
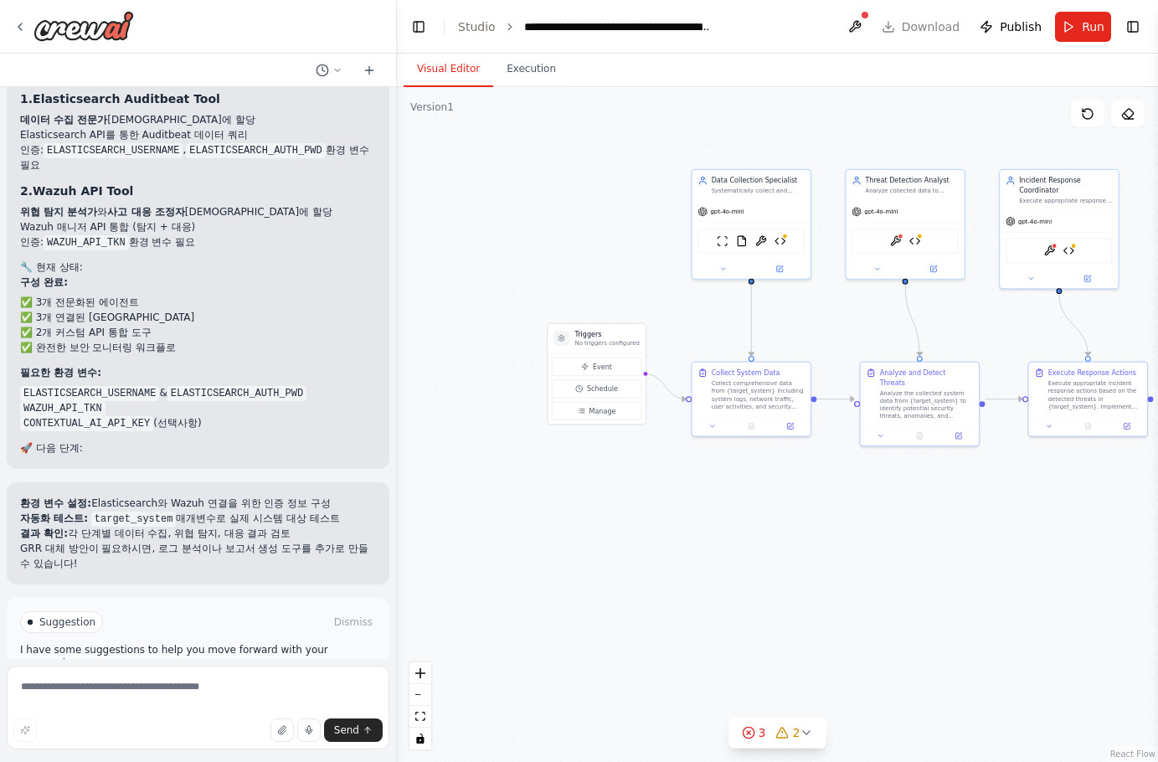
click at [69, 512] on strong "자동화 테스트:" at bounding box center [54, 518] width 68 height 12
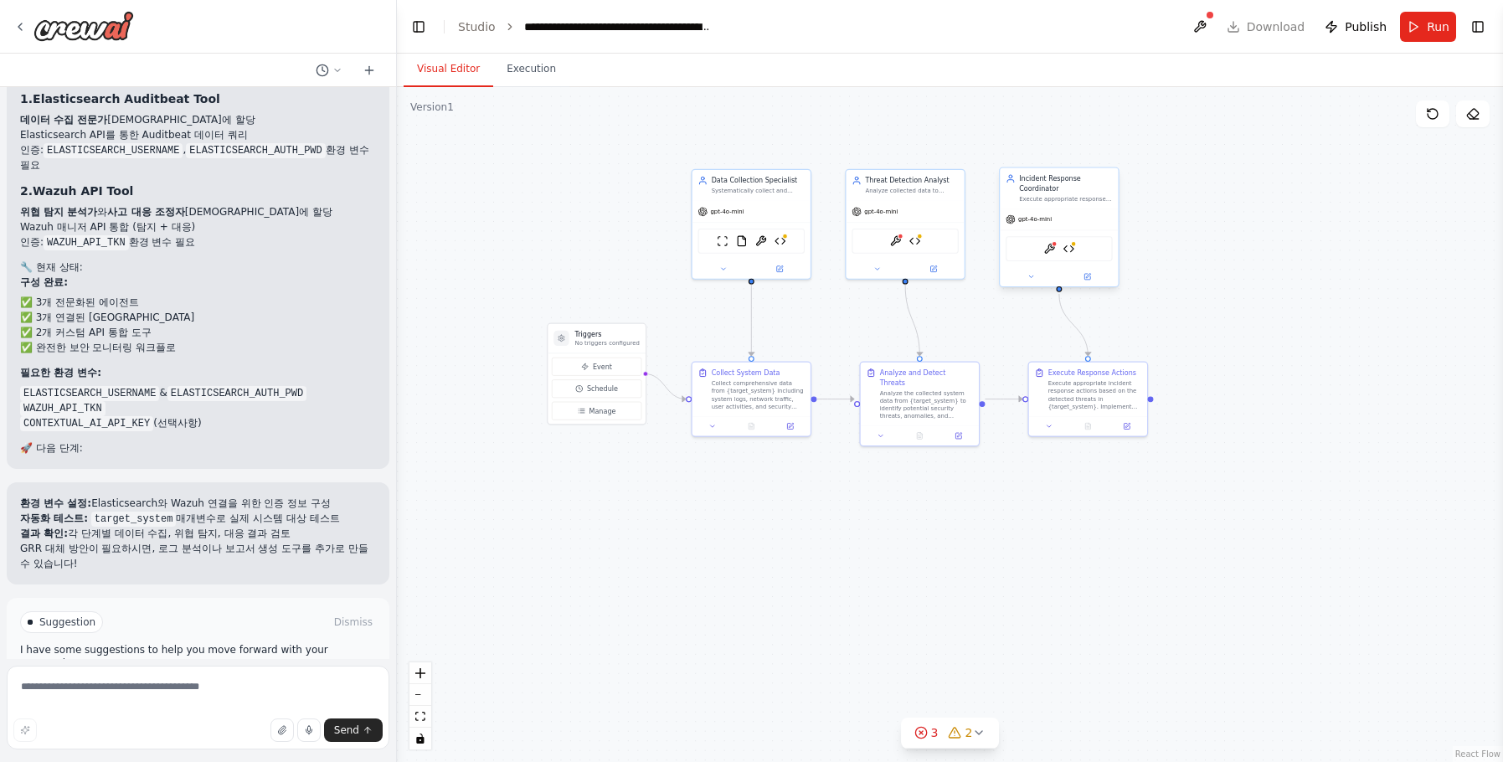
click at [1077, 258] on div "InvokeCrewAIAutomationTool Wazuh API Tool" at bounding box center [1058, 248] width 107 height 25
click at [1066, 252] on img at bounding box center [1068, 249] width 12 height 12
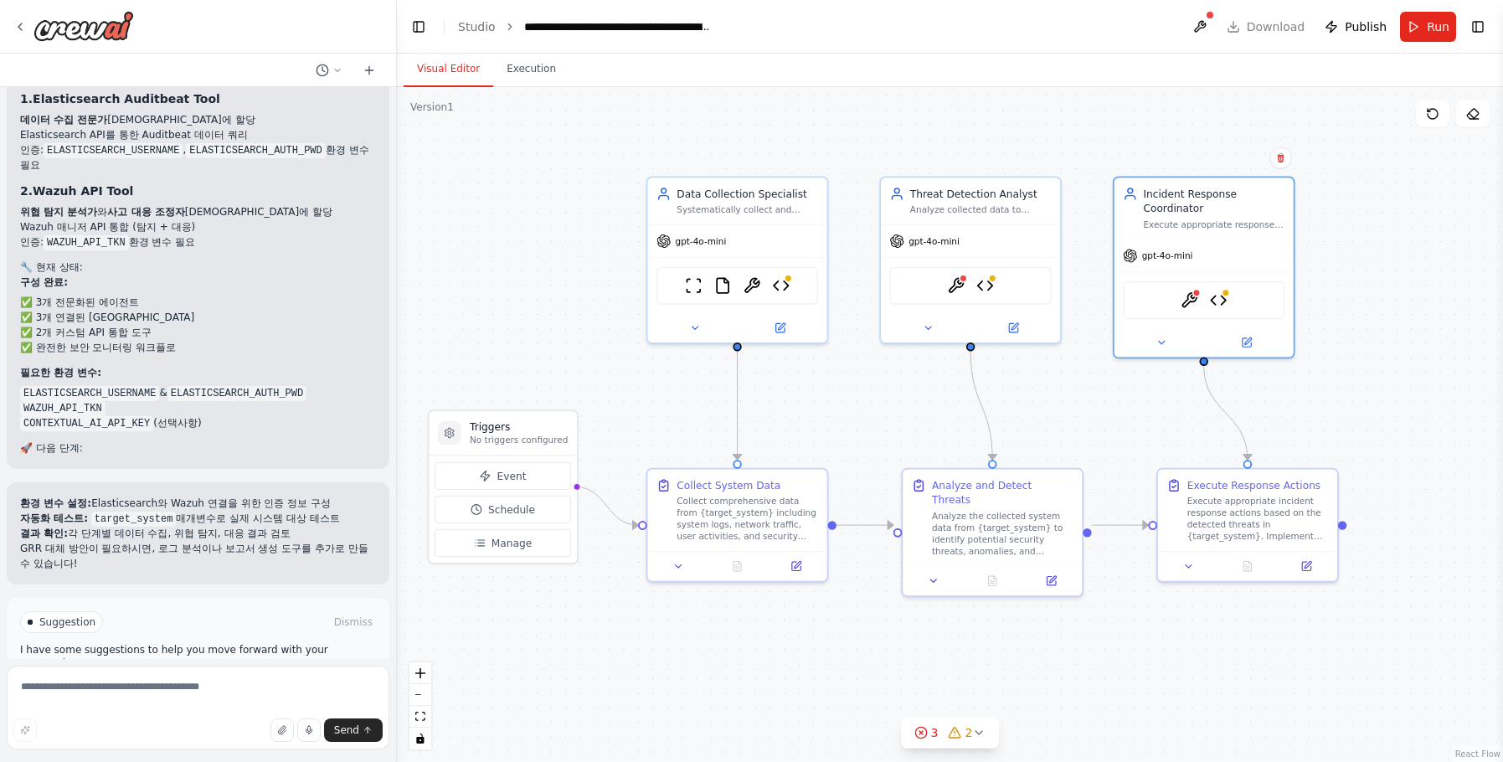
drag, startPoint x: 779, startPoint y: 388, endPoint x: 911, endPoint y: 393, distance: 132.3
click at [911, 393] on div ".deletable-edge-delete-btn { width: 20px; height: 20px; border: 0px solid #ffff…" at bounding box center [950, 424] width 1106 height 675
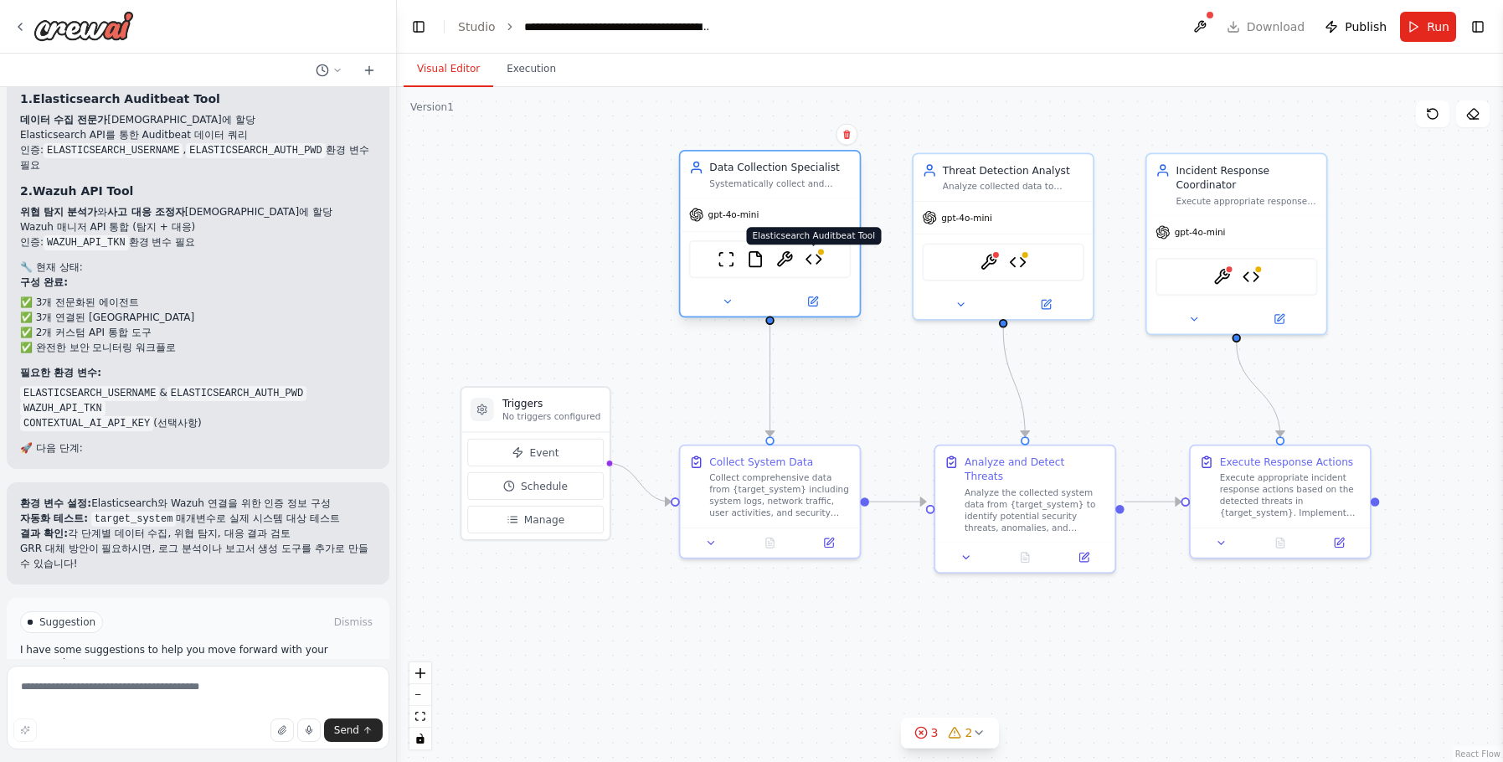
click at [806, 261] on img at bounding box center [814, 259] width 18 height 18
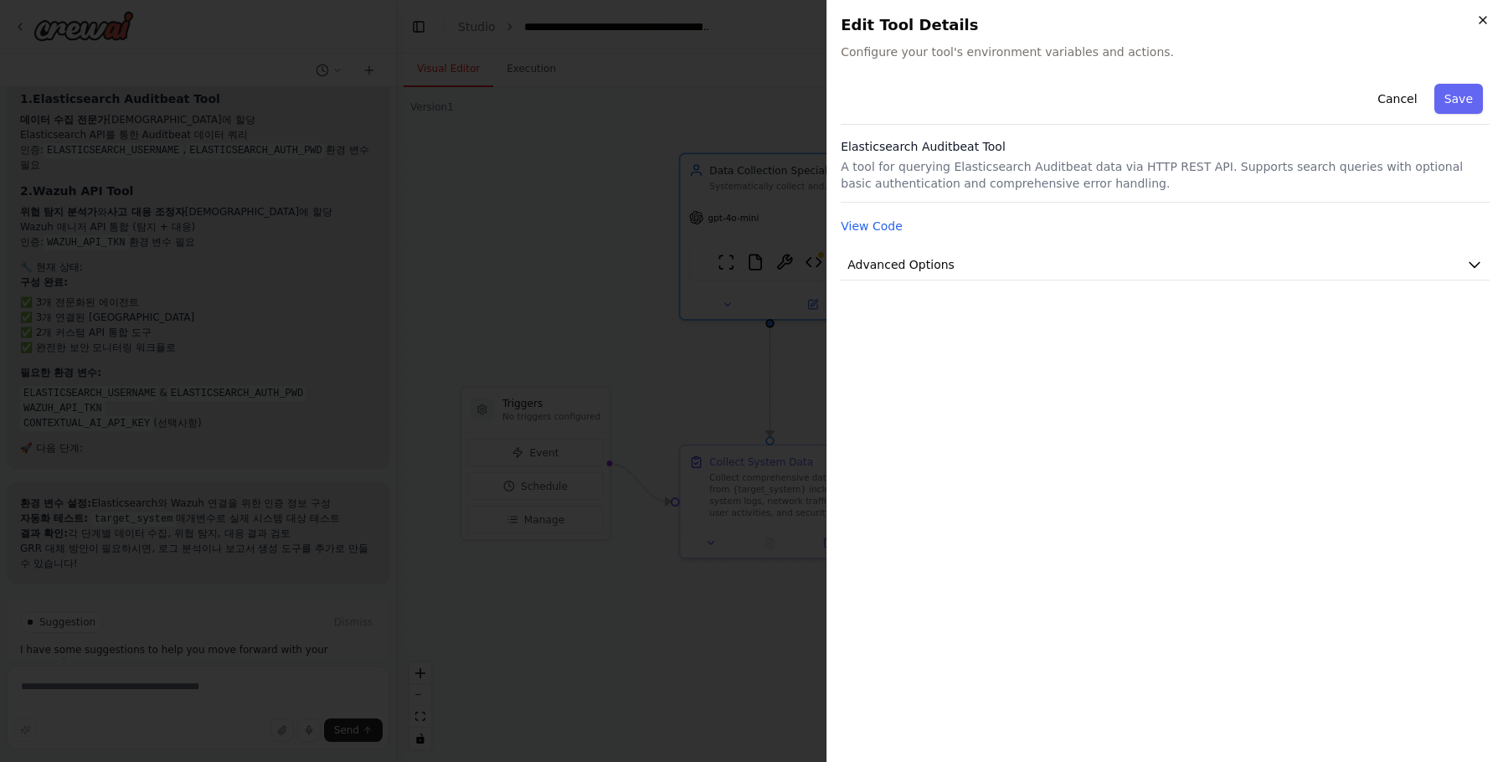
click at [1318, 24] on icon "button" at bounding box center [1482, 19] width 13 height 13
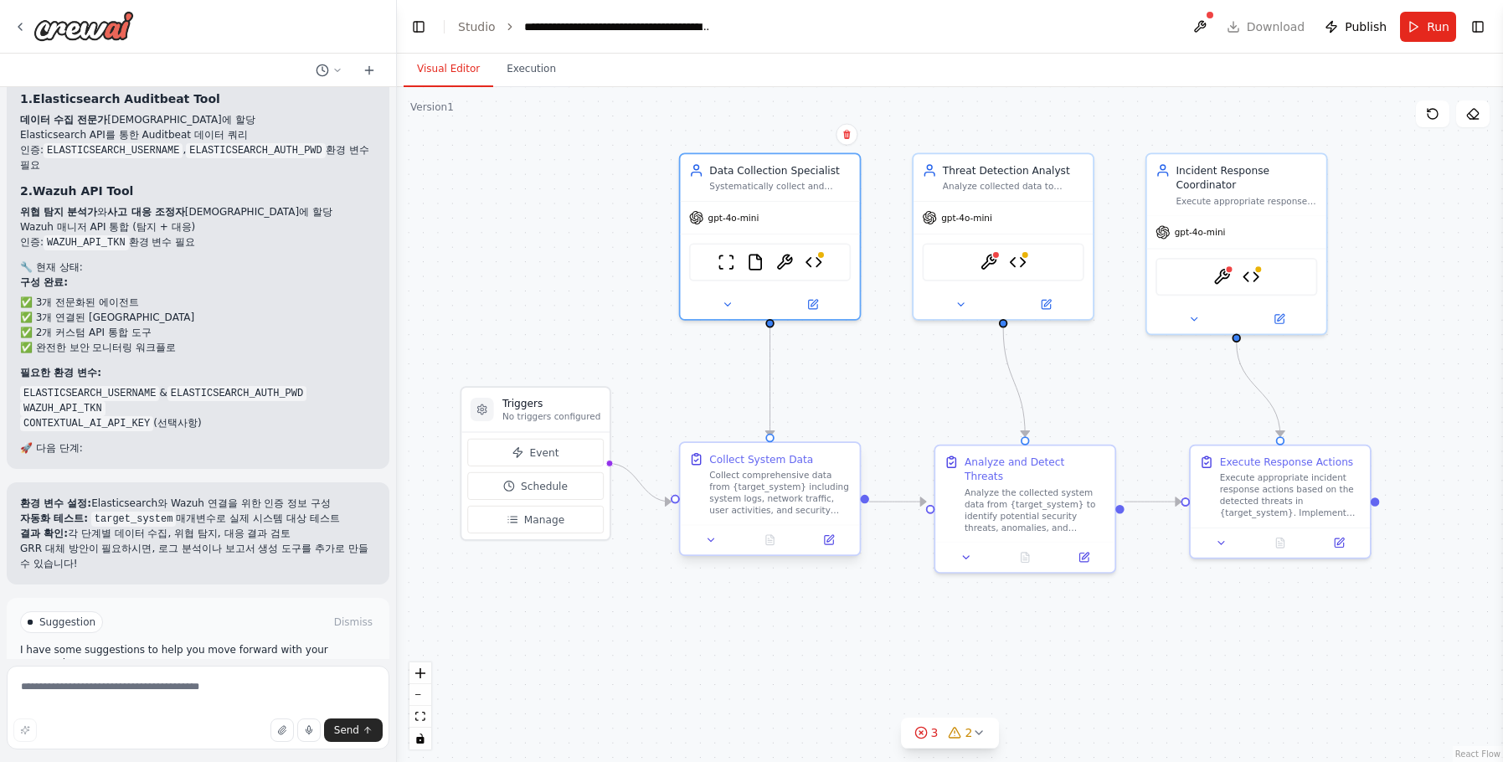
click at [679, 460] on div "Collect System Data Collect comprehensive data from {target_system} including s…" at bounding box center [770, 498] width 183 height 115
click at [690, 466] on div "Collect System Data Collect comprehensive data from {target_system} including s…" at bounding box center [770, 483] width 162 height 64
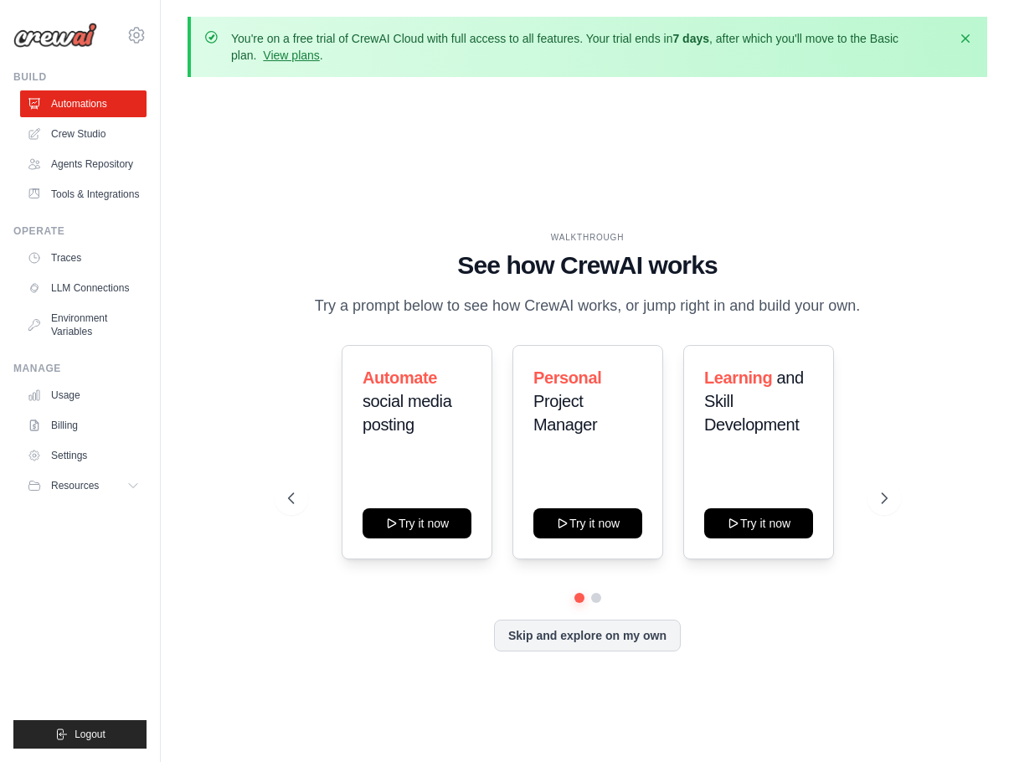
click at [438, 177] on div "WALKTHROUGH See how [PERSON_NAME] works Try a prompt below to see how [PERSON_N…" at bounding box center [588, 454] width 800 height 728
